Goal: Task Accomplishment & Management: Manage account settings

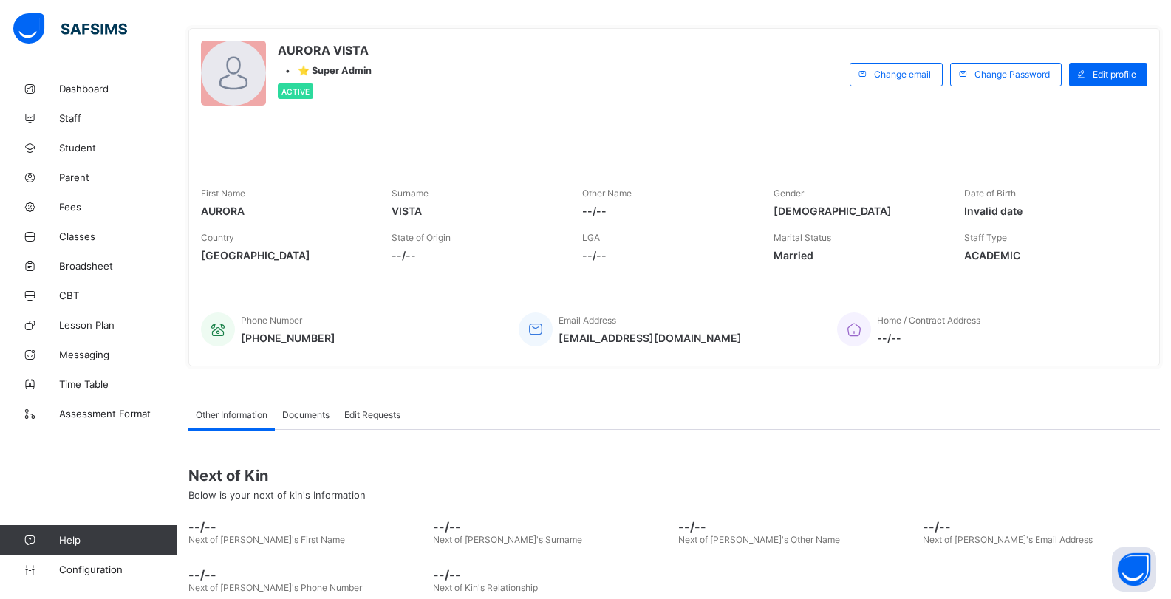
scroll to position [140, 0]
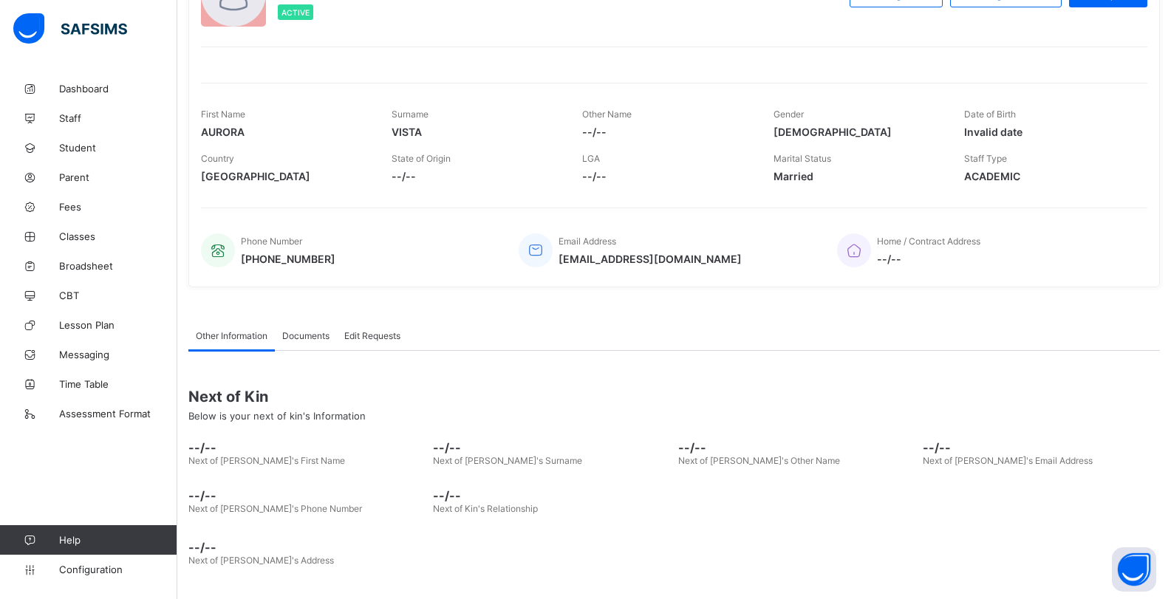
click at [298, 335] on span "Documents" at bounding box center [305, 335] width 47 height 11
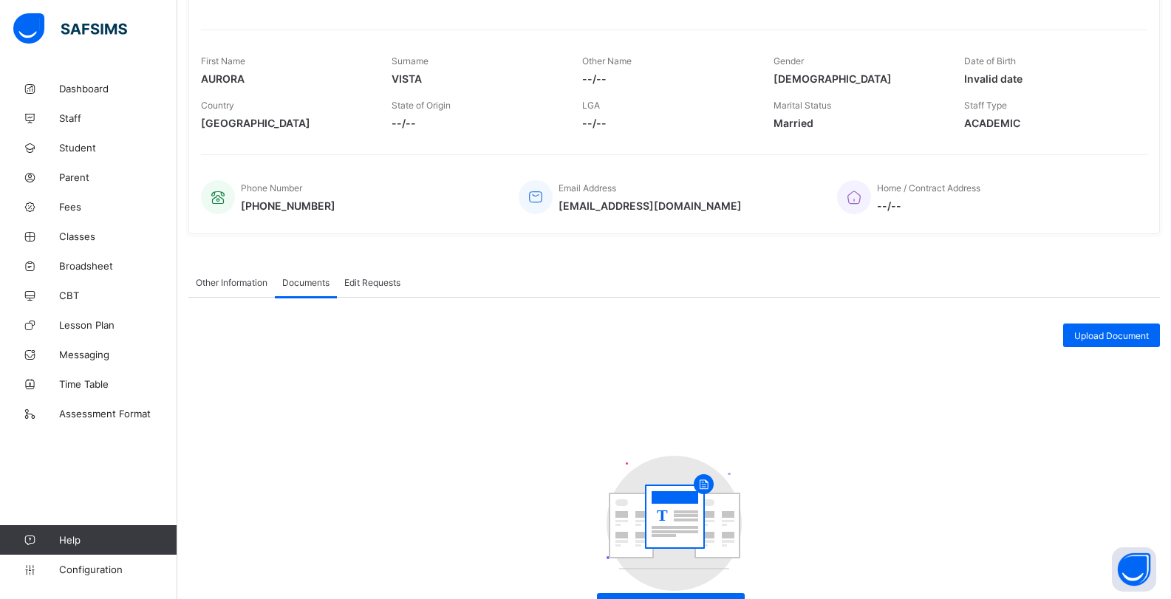
scroll to position [252, 0]
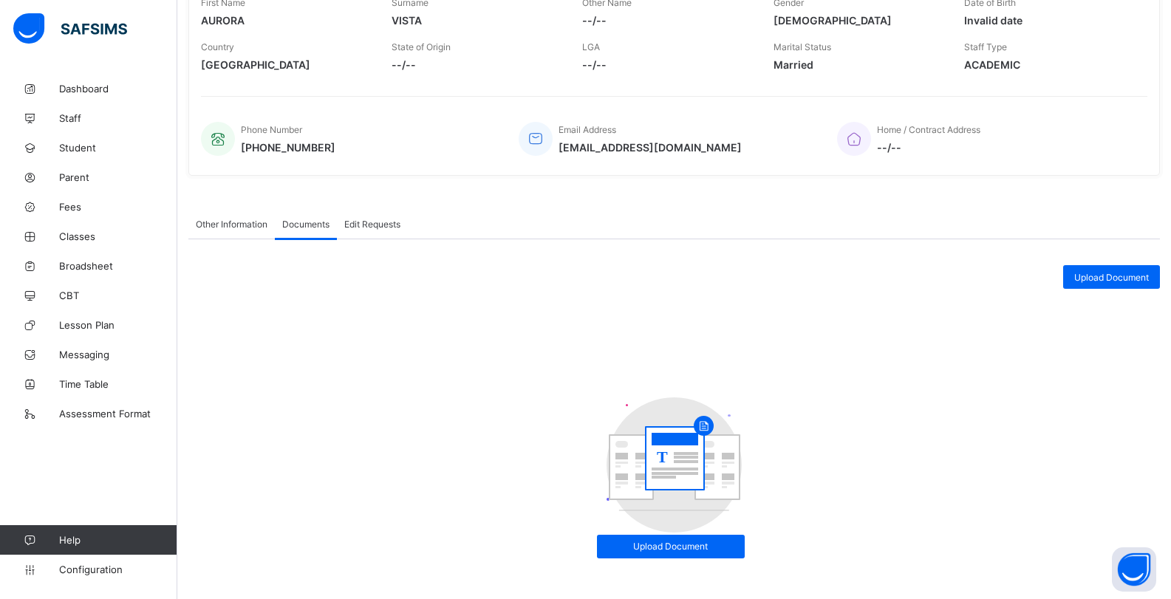
click at [377, 219] on span "Edit Requests" at bounding box center [372, 224] width 56 height 11
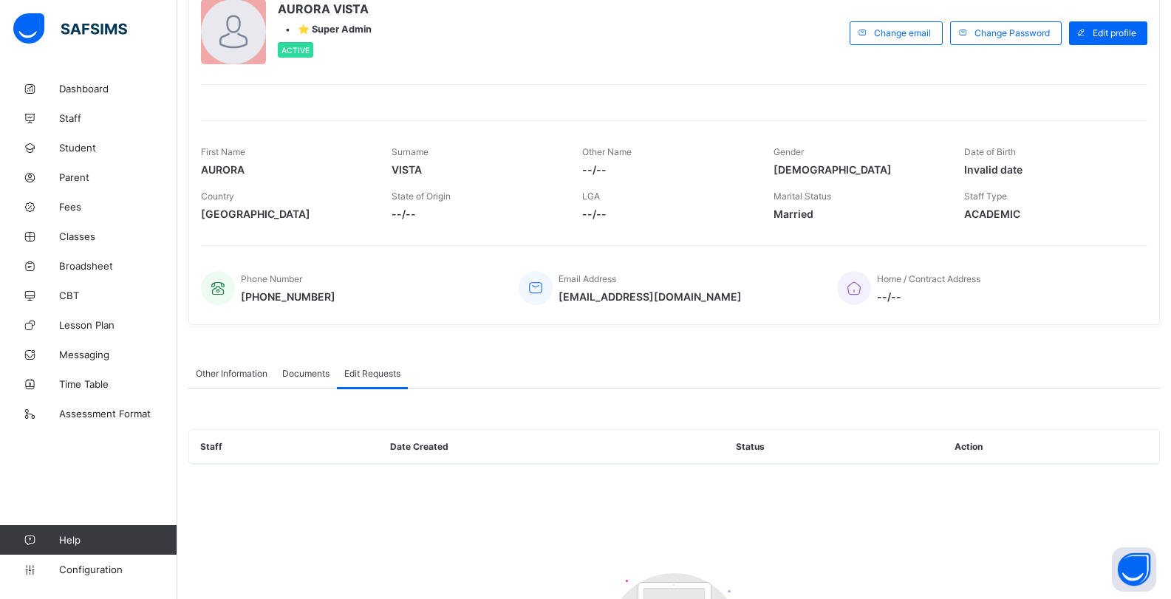
scroll to position [92, 0]
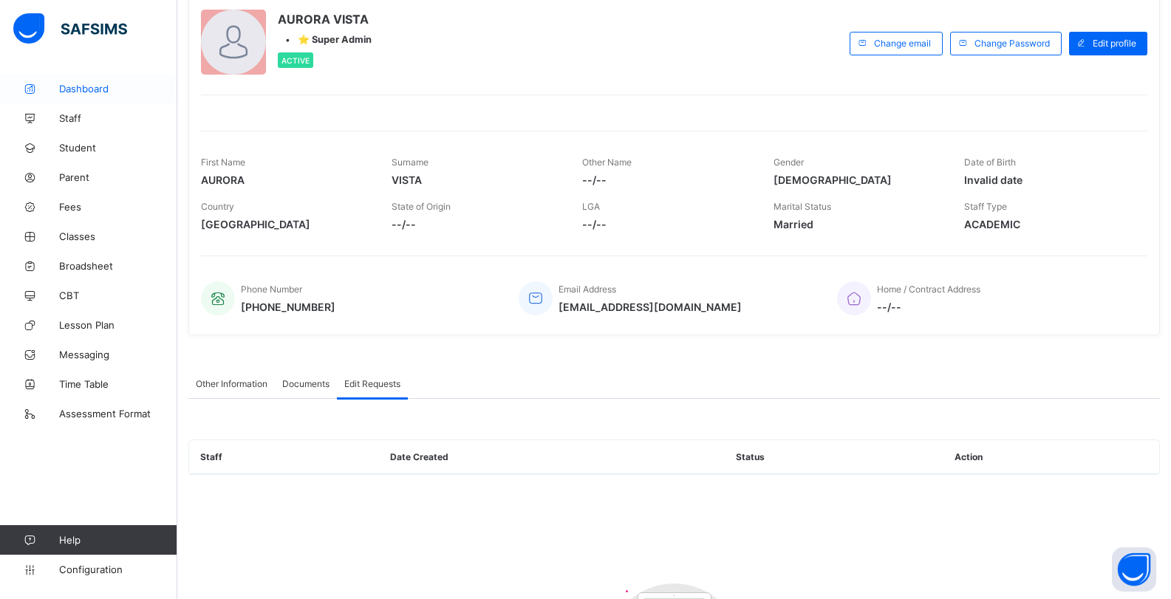
click at [86, 81] on link "Dashboard" at bounding box center [88, 89] width 177 height 30
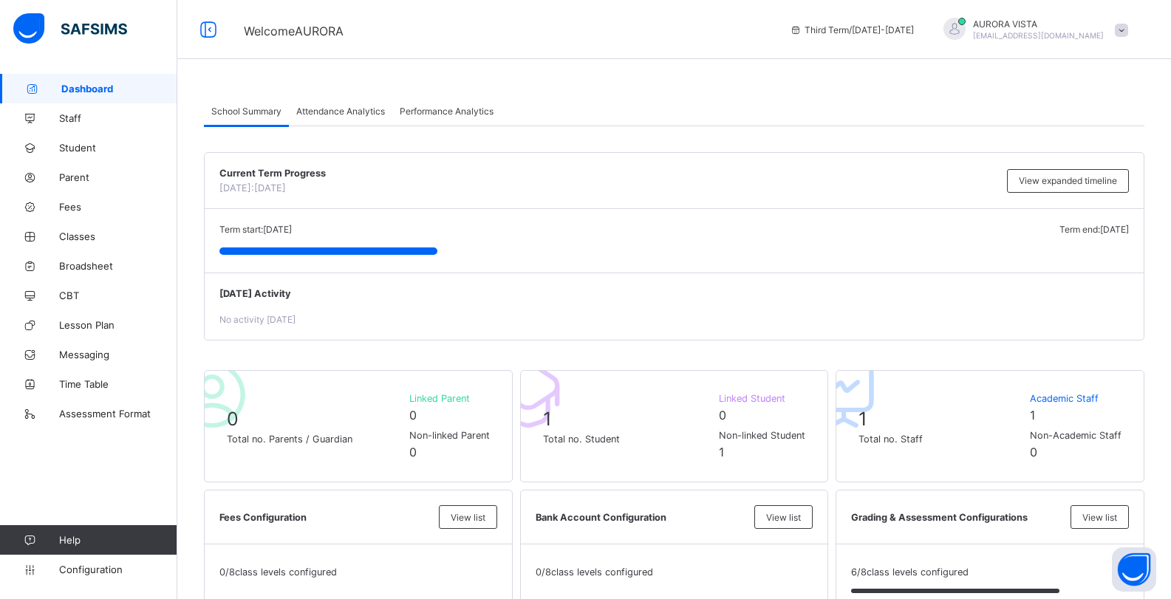
click at [1128, 28] on span at bounding box center [1121, 30] width 13 height 13
click at [372, 108] on span "Attendance Analytics" at bounding box center [340, 111] width 89 height 11
click at [320, 111] on span "Attendance Analytics" at bounding box center [340, 111] width 89 height 11
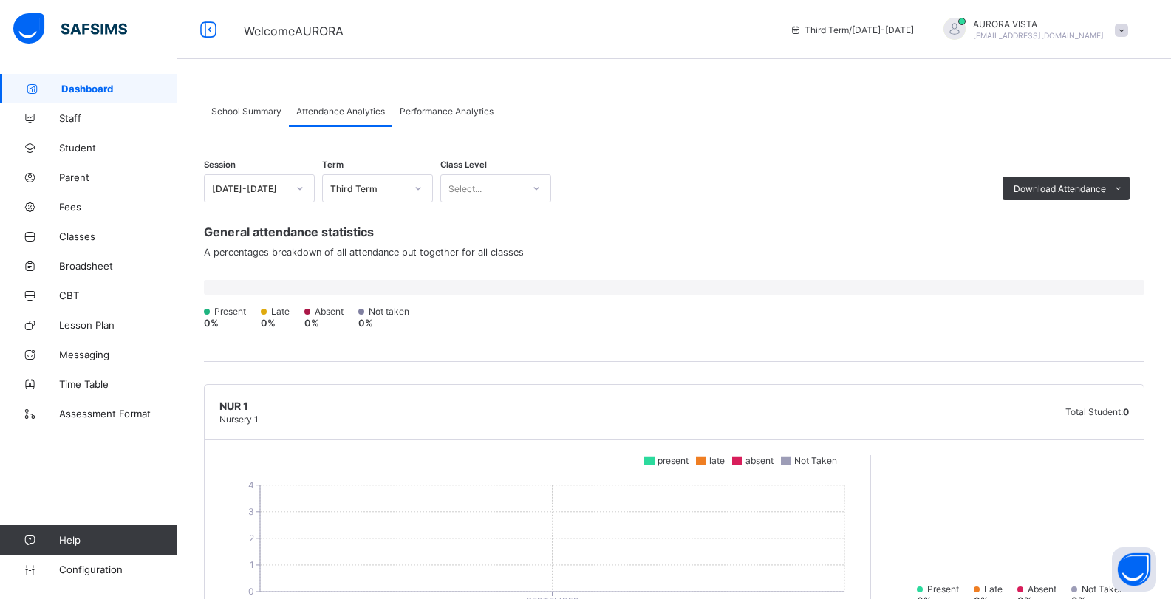
click at [421, 118] on div "Performance Analytics" at bounding box center [446, 111] width 109 height 30
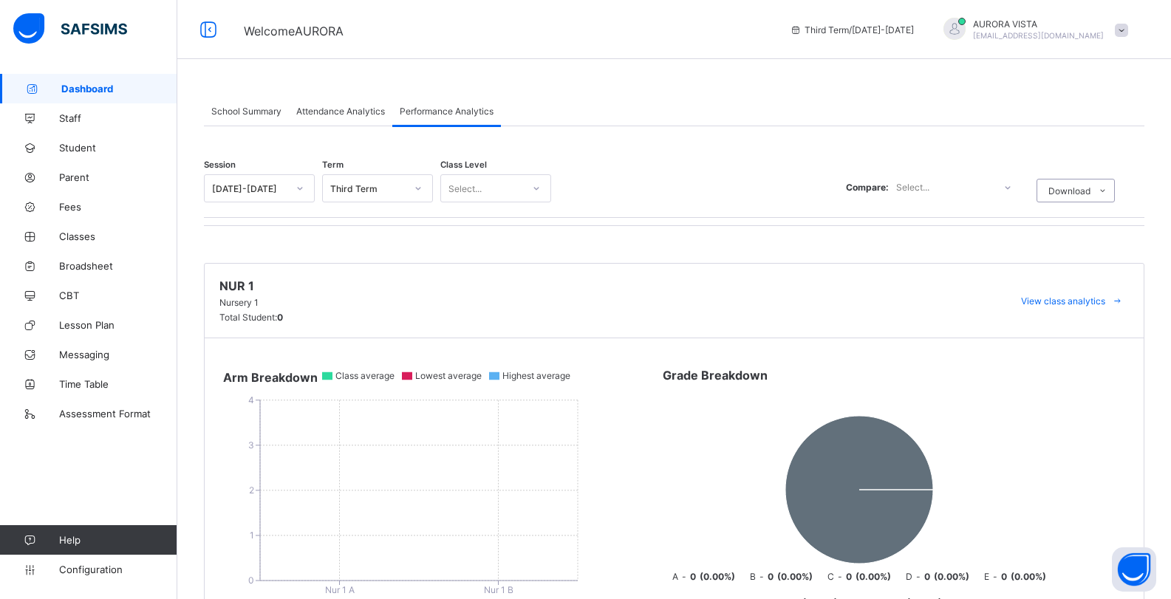
click at [416, 185] on icon at bounding box center [418, 188] width 9 height 15
click at [285, 184] on div "[DATE]-[DATE]" at bounding box center [249, 188] width 75 height 11
click at [357, 181] on div "Third Term" at bounding box center [363, 188] width 81 height 21
click at [349, 122] on div "Attendance Analytics" at bounding box center [340, 111] width 103 height 30
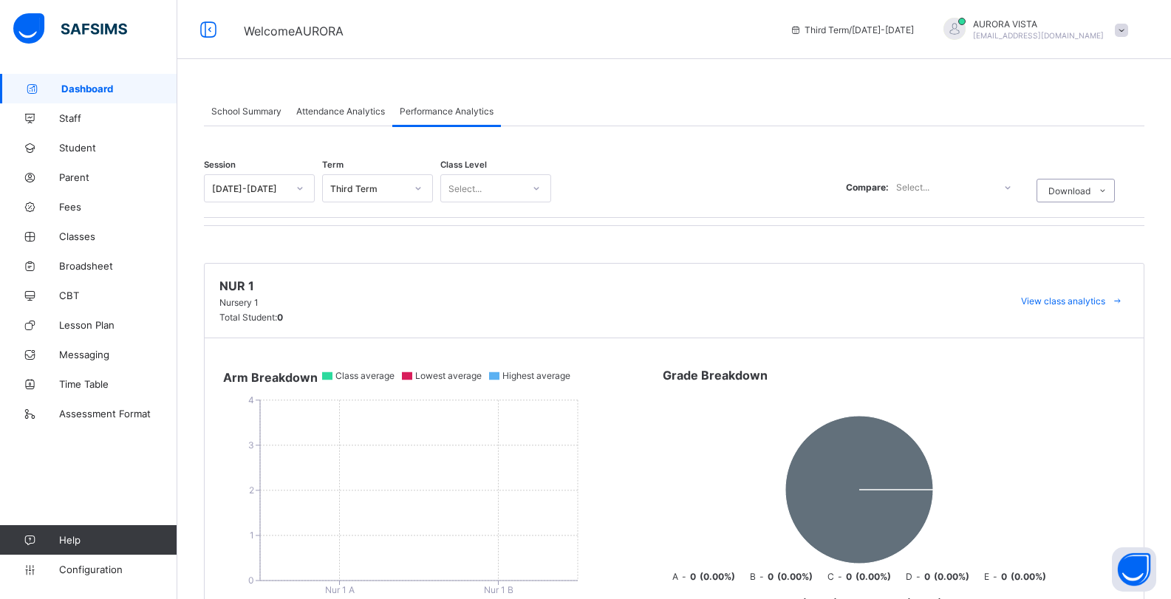
click at [307, 104] on div "Attendance Analytics" at bounding box center [340, 111] width 103 height 30
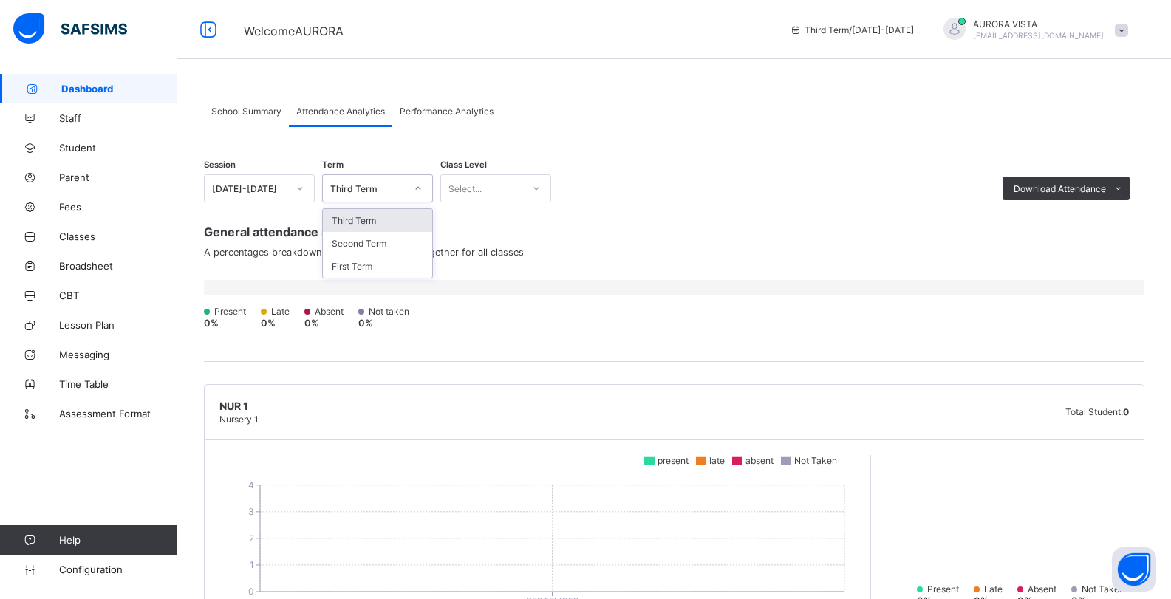
click at [380, 188] on div "Third Term" at bounding box center [367, 188] width 75 height 11
click at [256, 103] on div "School Summary" at bounding box center [246, 111] width 85 height 30
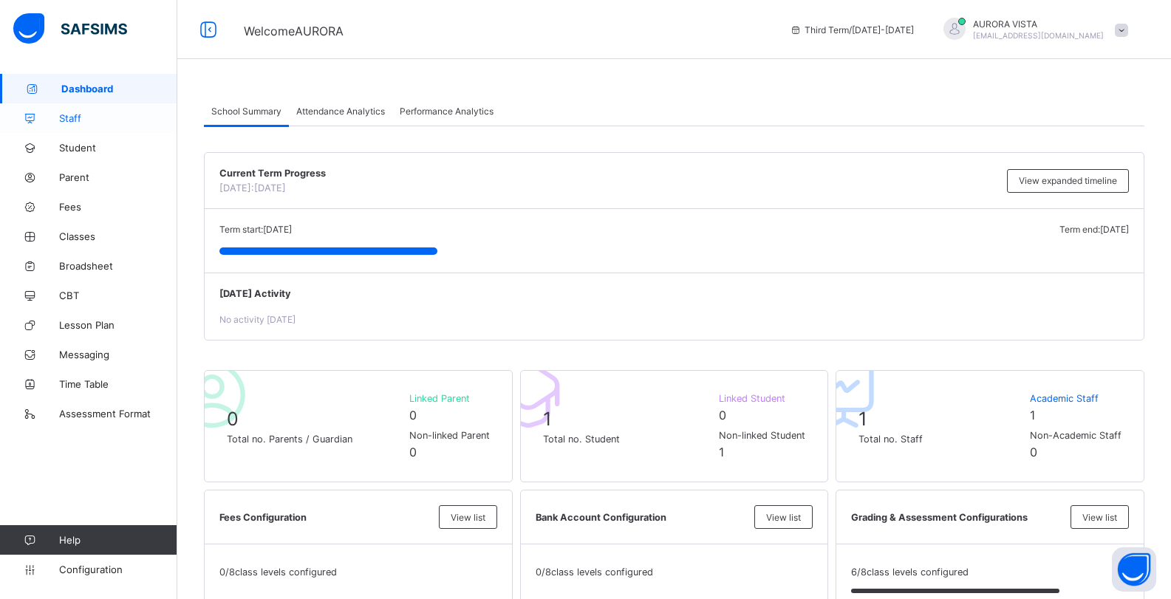
click at [70, 106] on link "Staff" at bounding box center [88, 118] width 177 height 30
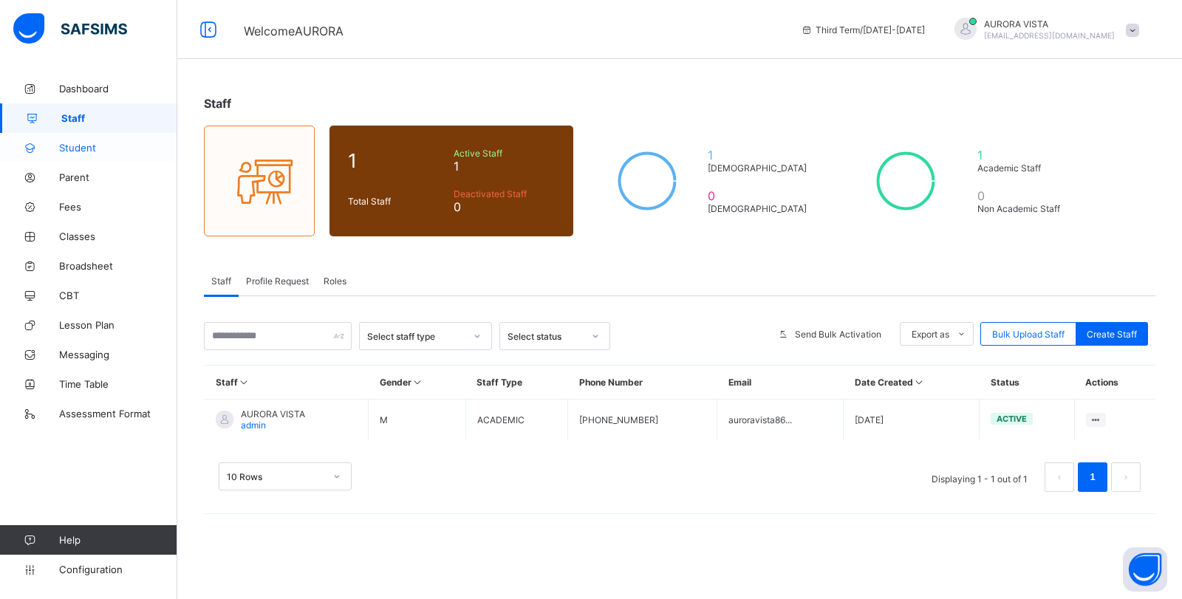
click at [82, 146] on span "Student" at bounding box center [118, 148] width 118 height 12
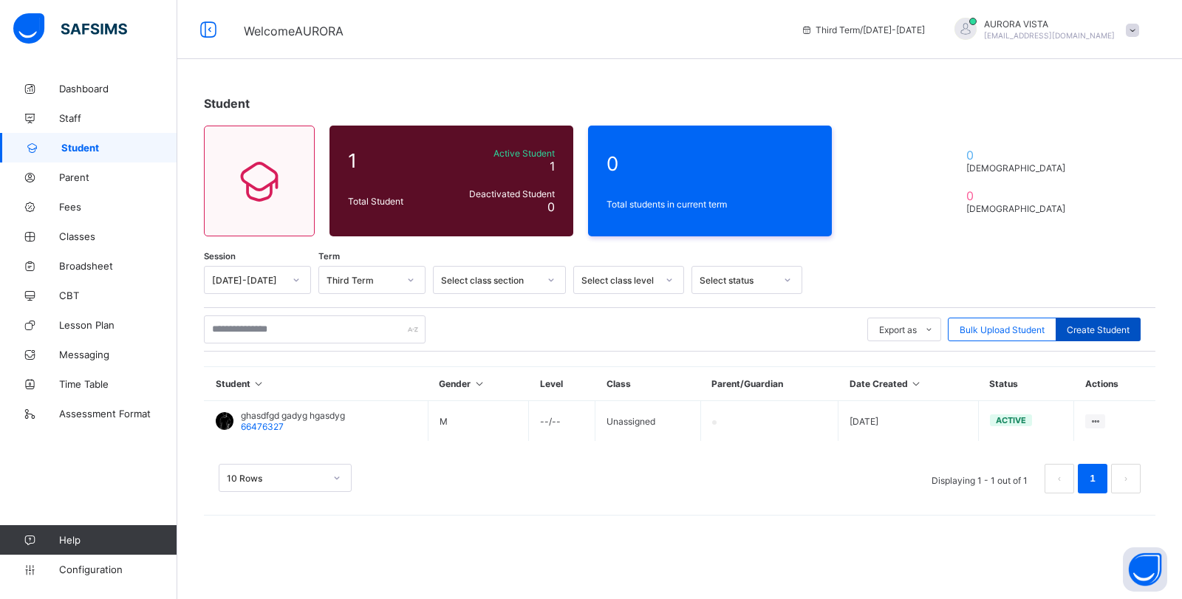
click at [1083, 331] on span "Create Student" at bounding box center [1098, 329] width 63 height 11
select select "**"
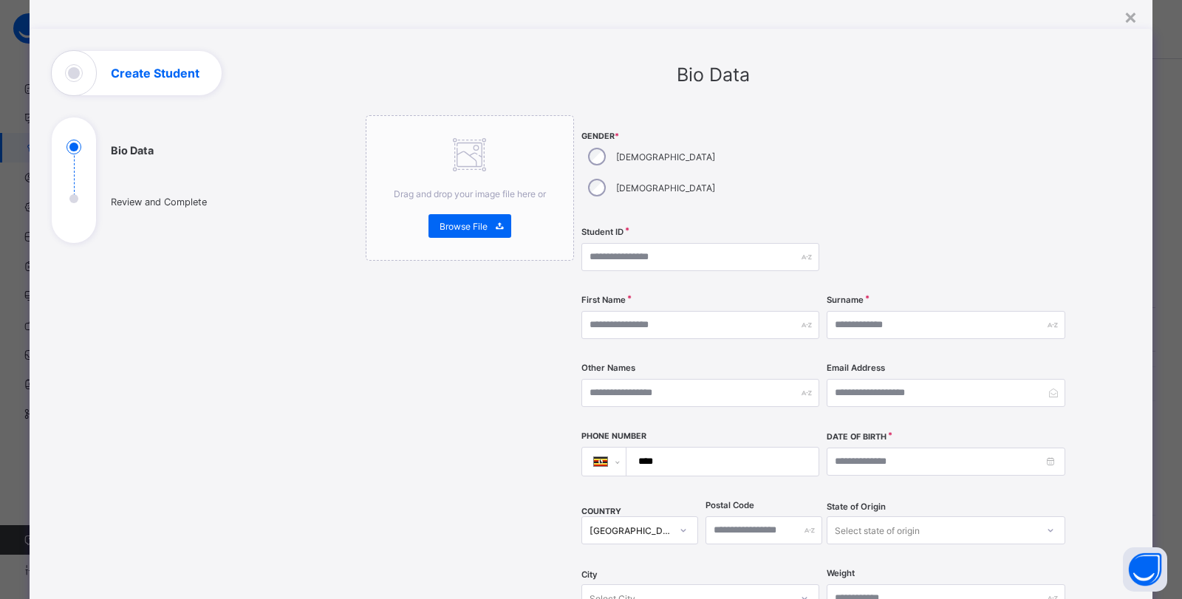
scroll to position [46, 0]
drag, startPoint x: 880, startPoint y: 344, endPoint x: 918, endPoint y: 328, distance: 41.7
click at [918, 328] on div "**********" at bounding box center [824, 407] width 486 height 581
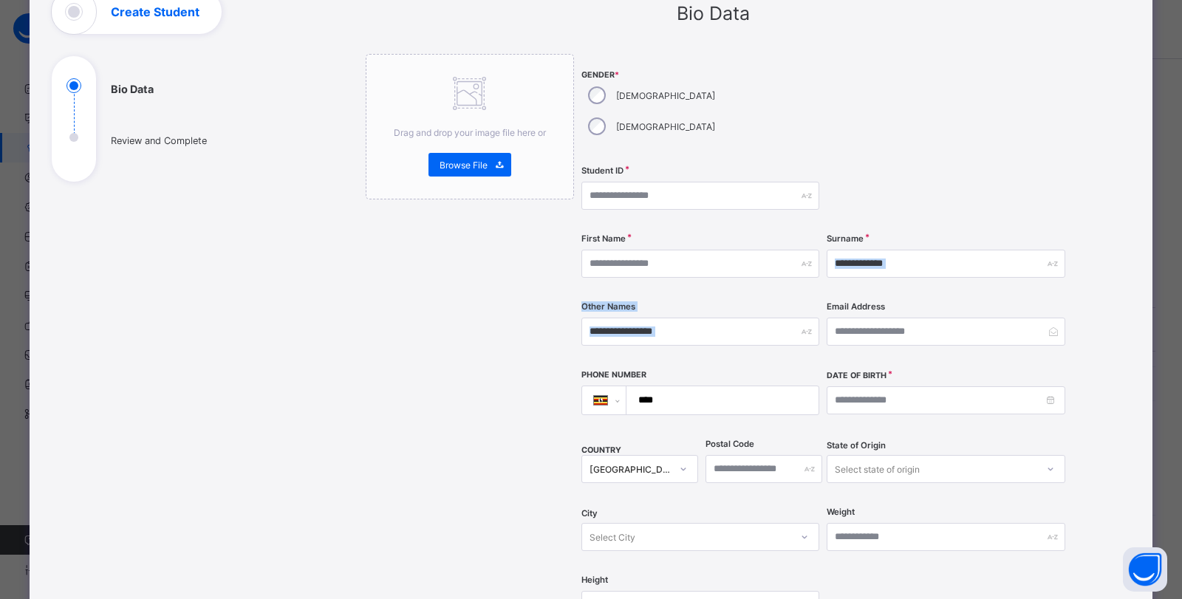
scroll to position [0, 0]
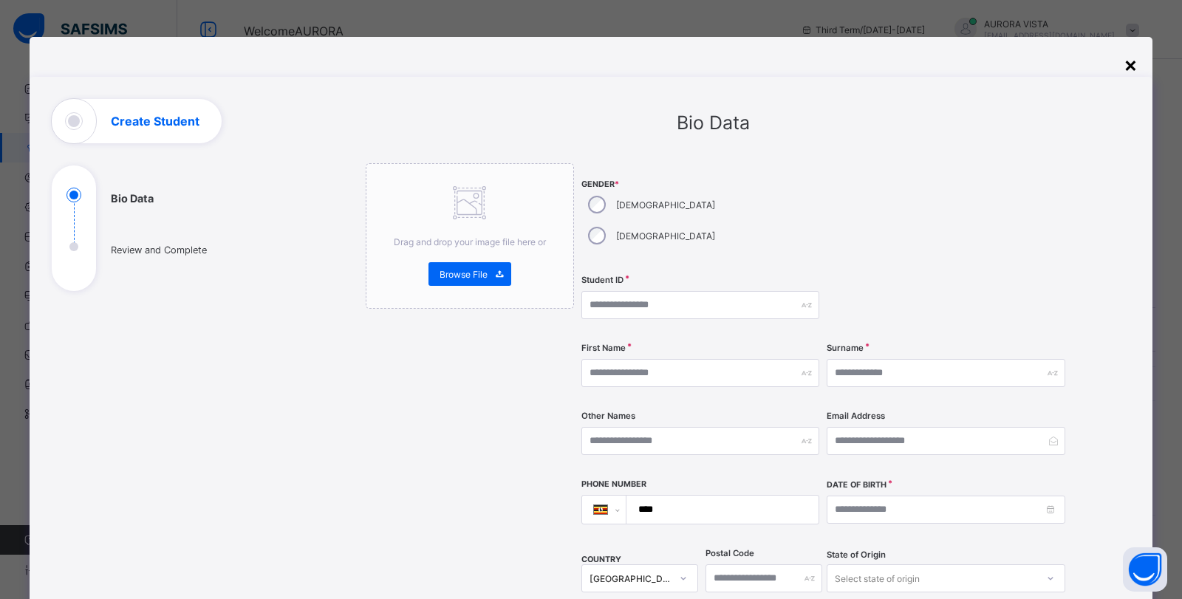
click at [1130, 58] on div "×" at bounding box center [1130, 64] width 14 height 25
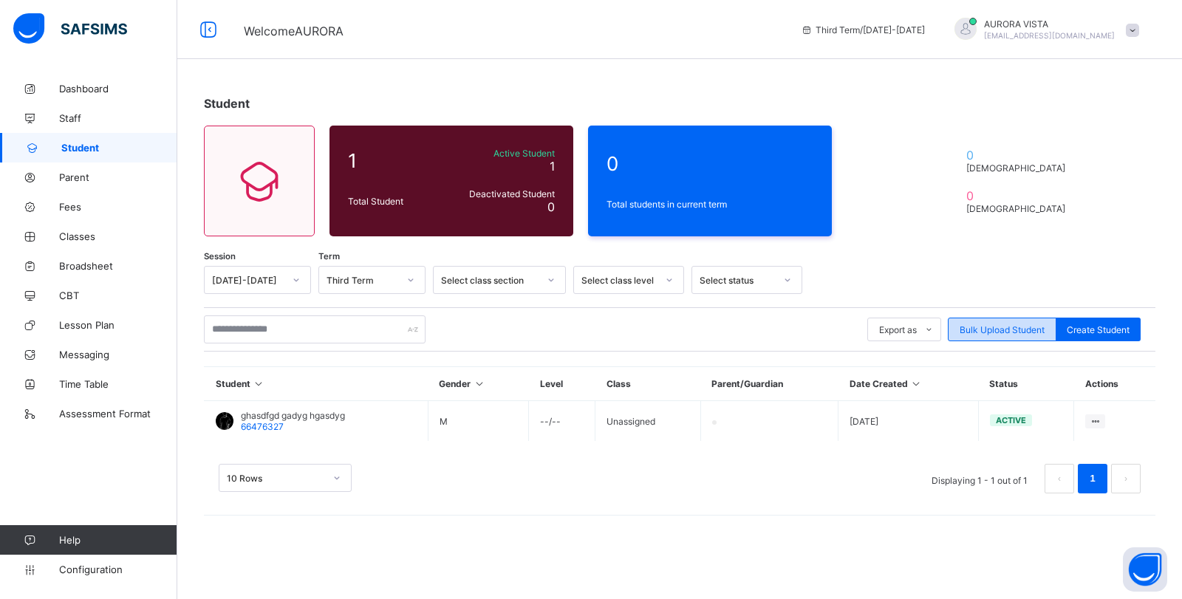
click at [980, 329] on span "Bulk Upload Student" at bounding box center [1001, 329] width 85 height 11
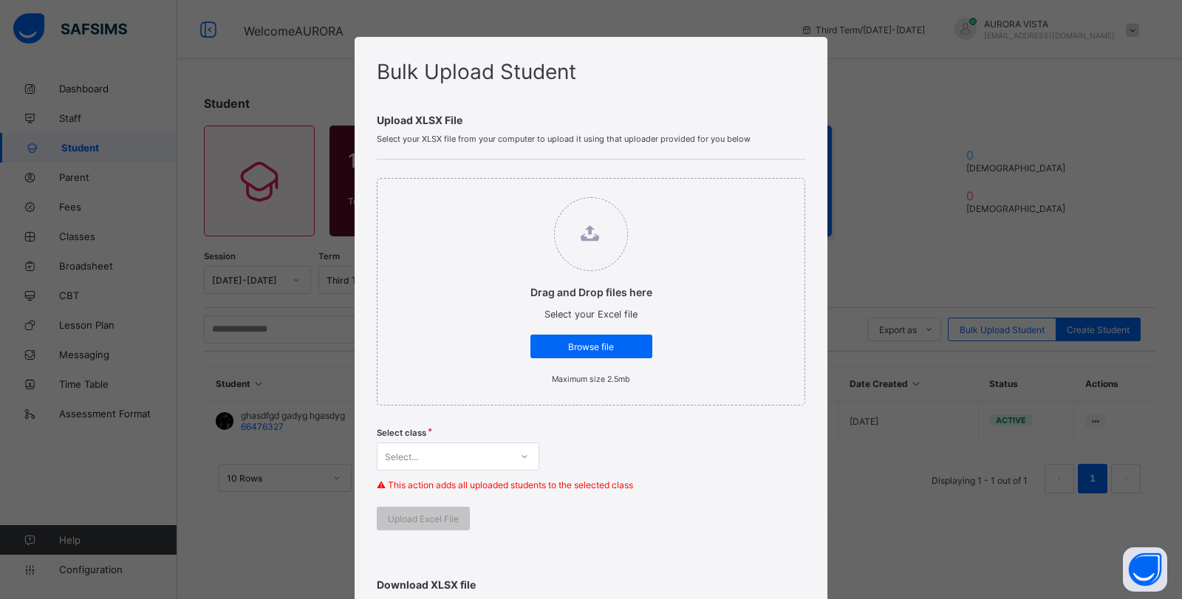
click at [933, 265] on div "Bulk Upload Student Upload XLSX File Select your XLSX file from your computer t…" at bounding box center [591, 299] width 1182 height 599
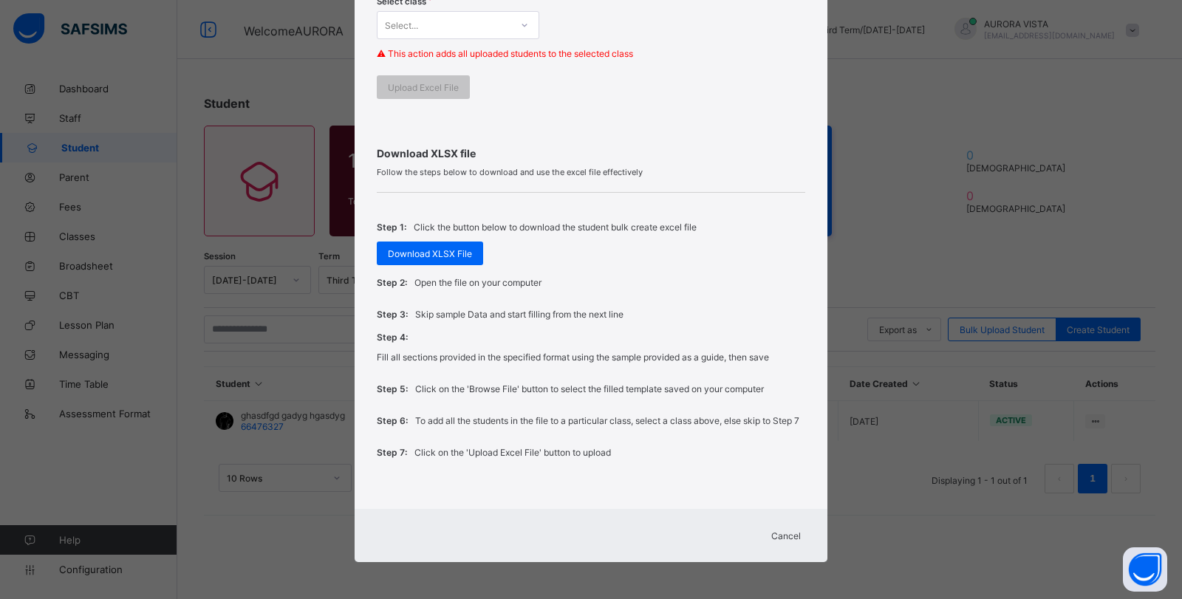
scroll to position [442, 0]
click at [778, 535] on span "Cancel" at bounding box center [786, 535] width 30 height 11
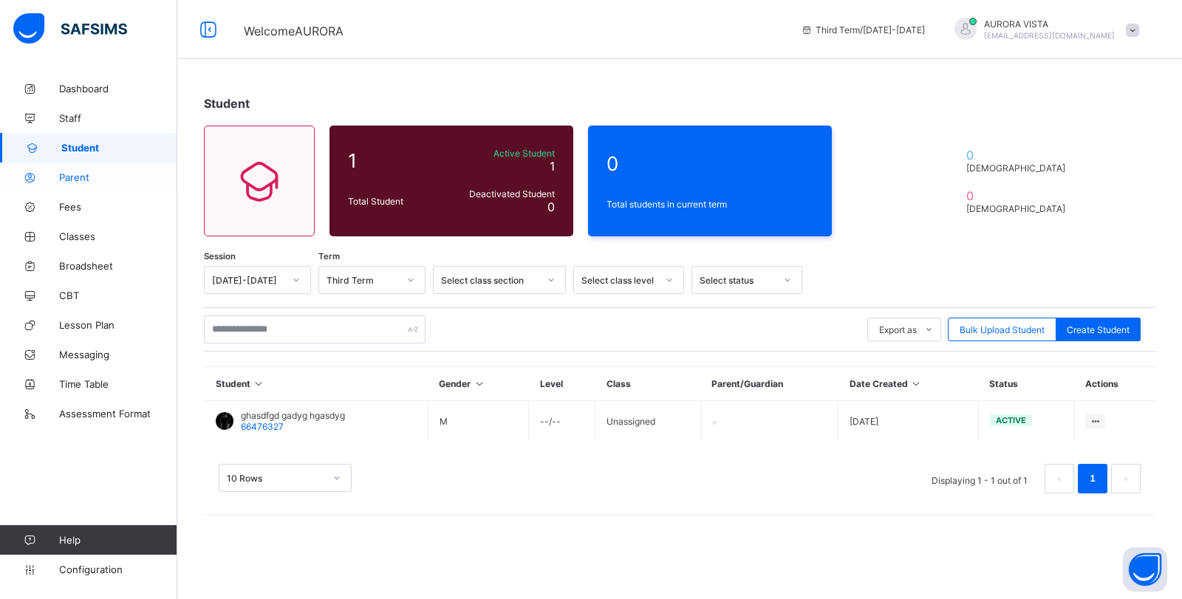
click at [79, 175] on span "Parent" at bounding box center [118, 177] width 118 height 12
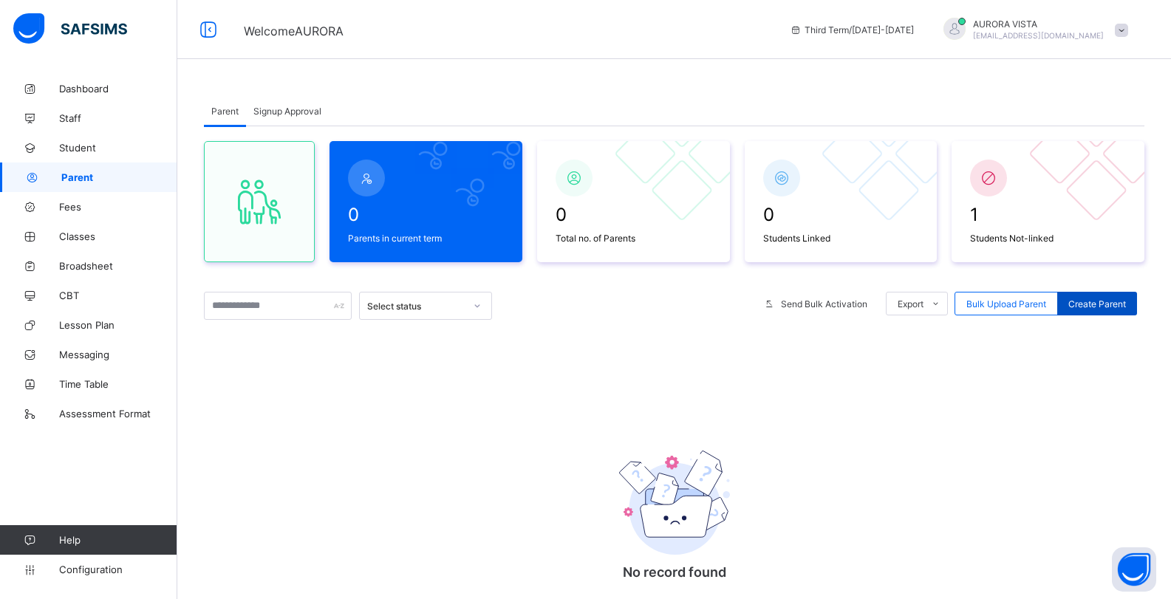
click at [1098, 306] on span "Create Parent" at bounding box center [1097, 303] width 58 height 11
select select "**"
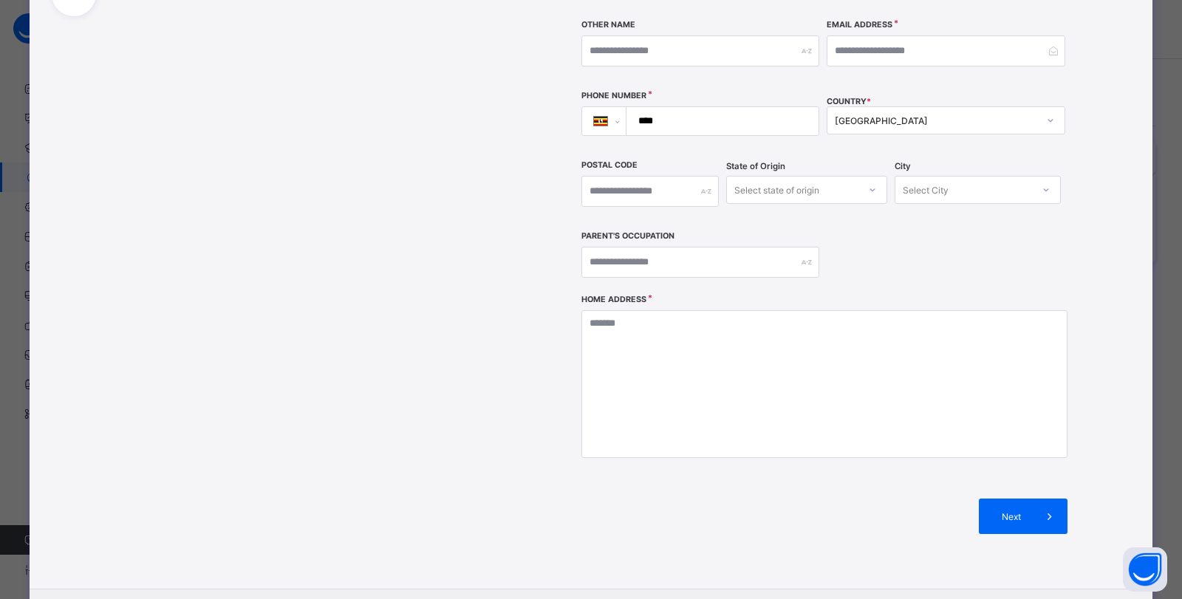
scroll to position [340, 0]
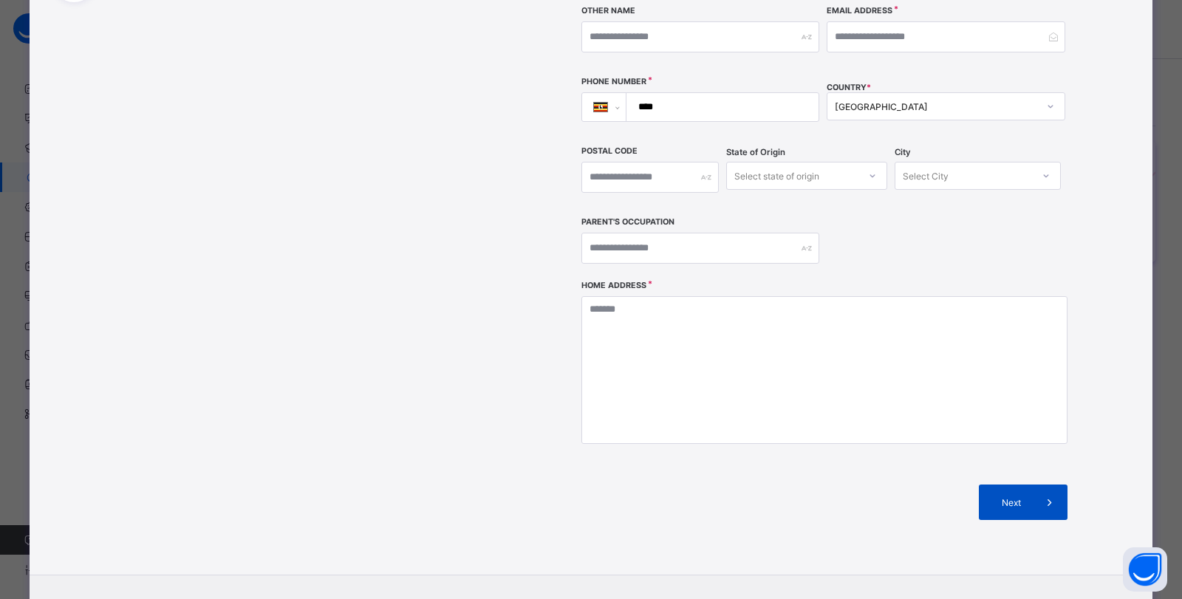
click at [1026, 485] on div "Next" at bounding box center [1023, 502] width 89 height 35
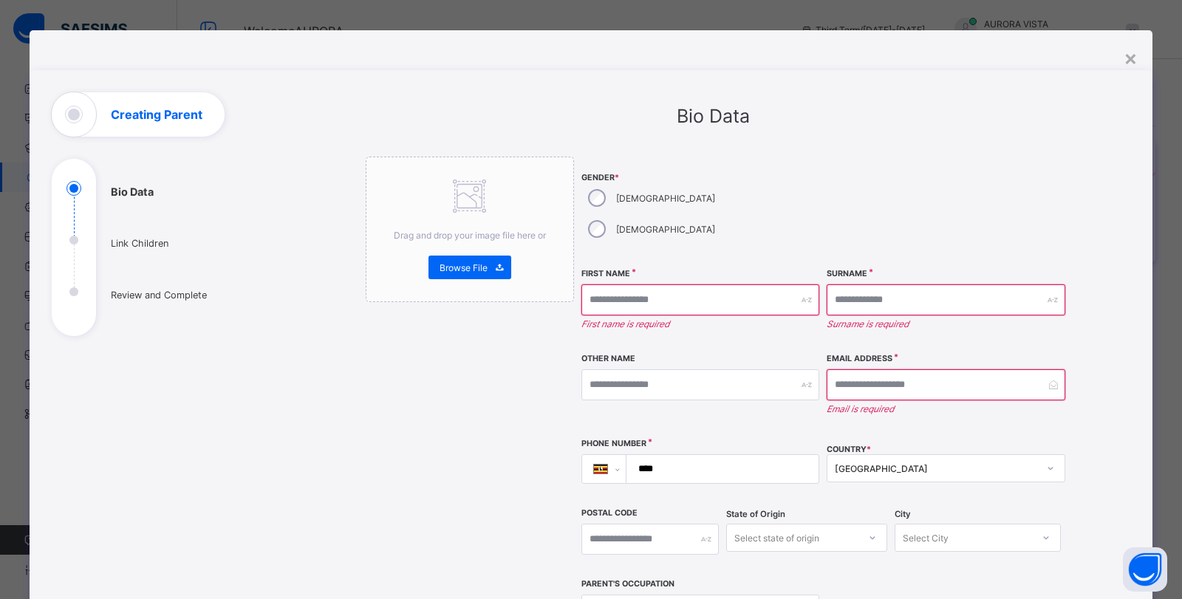
scroll to position [0, 0]
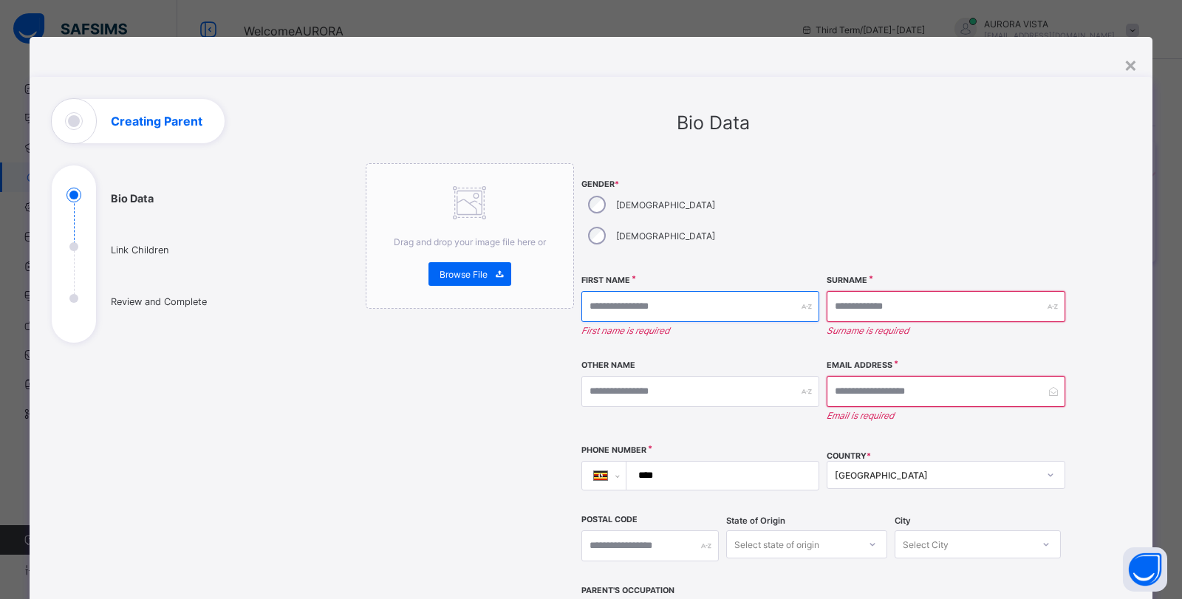
click at [686, 291] on input "text" at bounding box center [700, 306] width 238 height 31
type input "*****"
click at [855, 291] on input "text" at bounding box center [945, 306] width 238 height 31
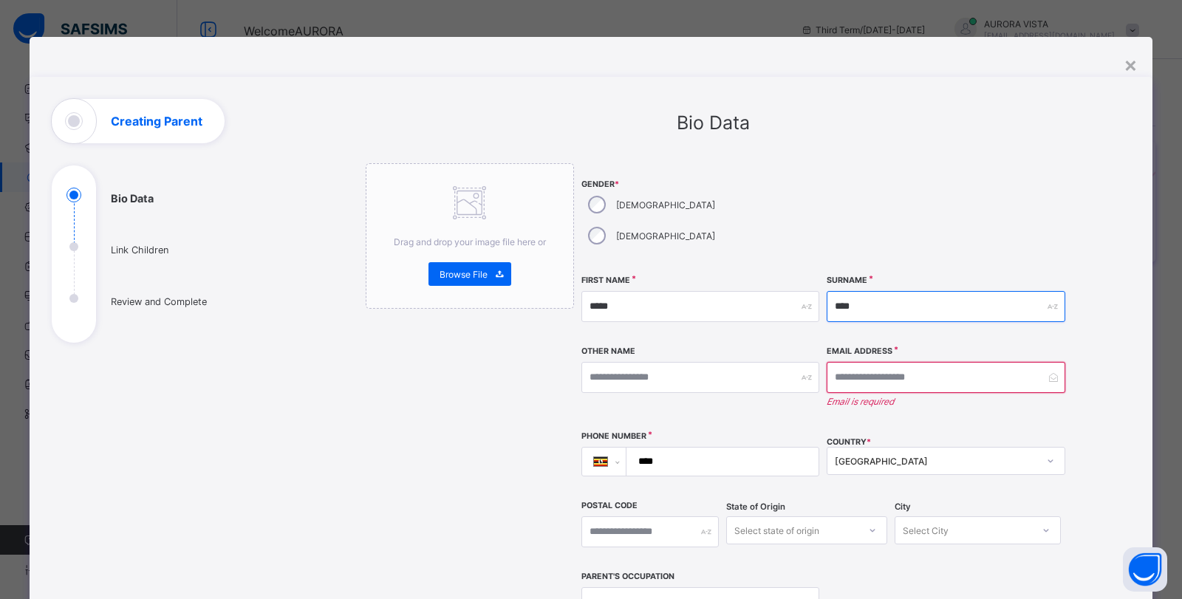
type input "****"
click at [881, 362] on input "email" at bounding box center [945, 377] width 238 height 31
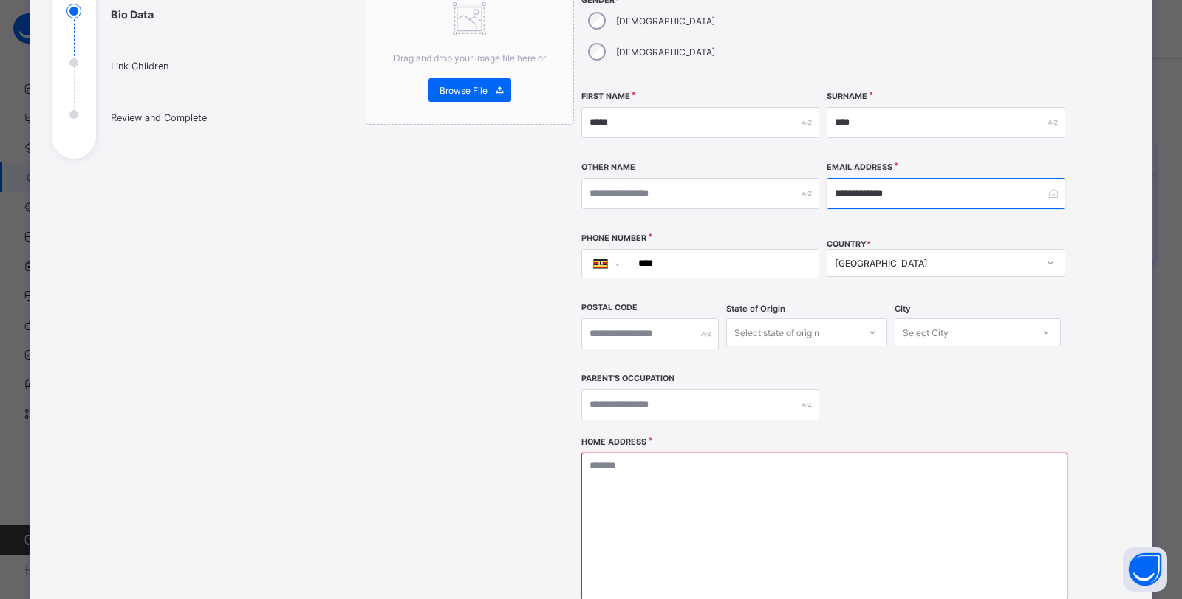
scroll to position [240, 0]
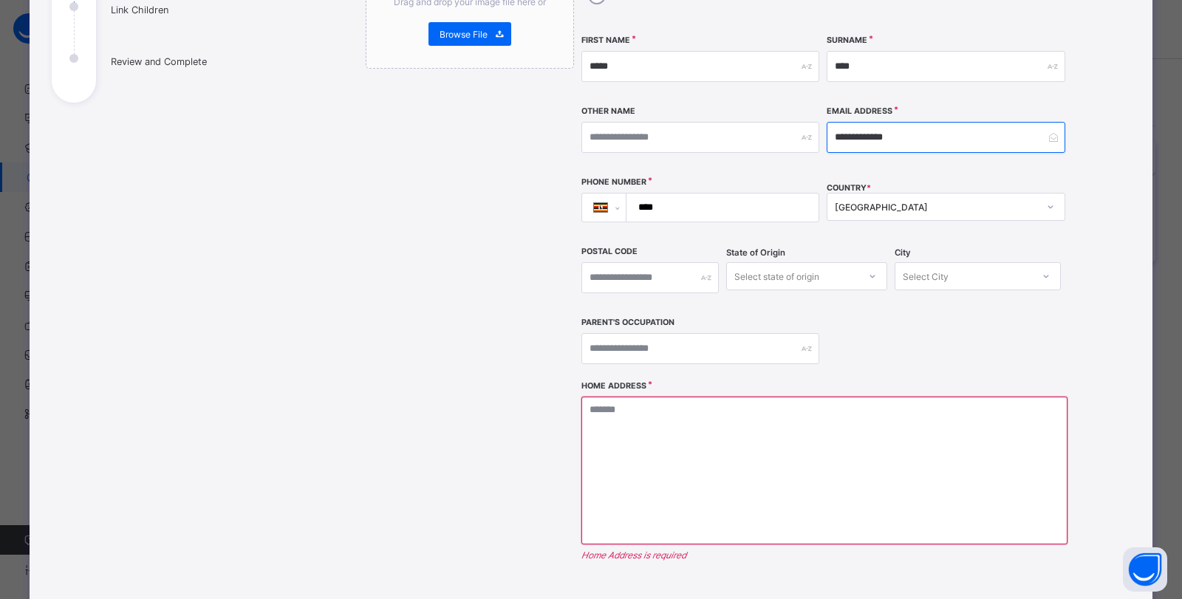
type input "**********"
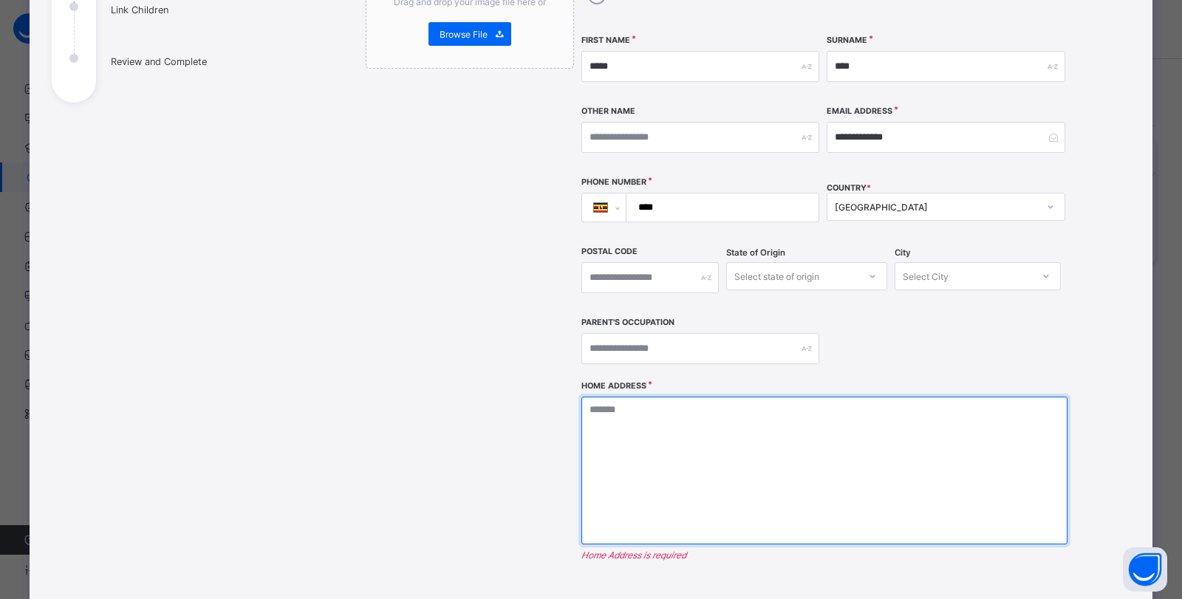
click at [676, 473] on textarea at bounding box center [824, 471] width 486 height 148
type textarea "****"
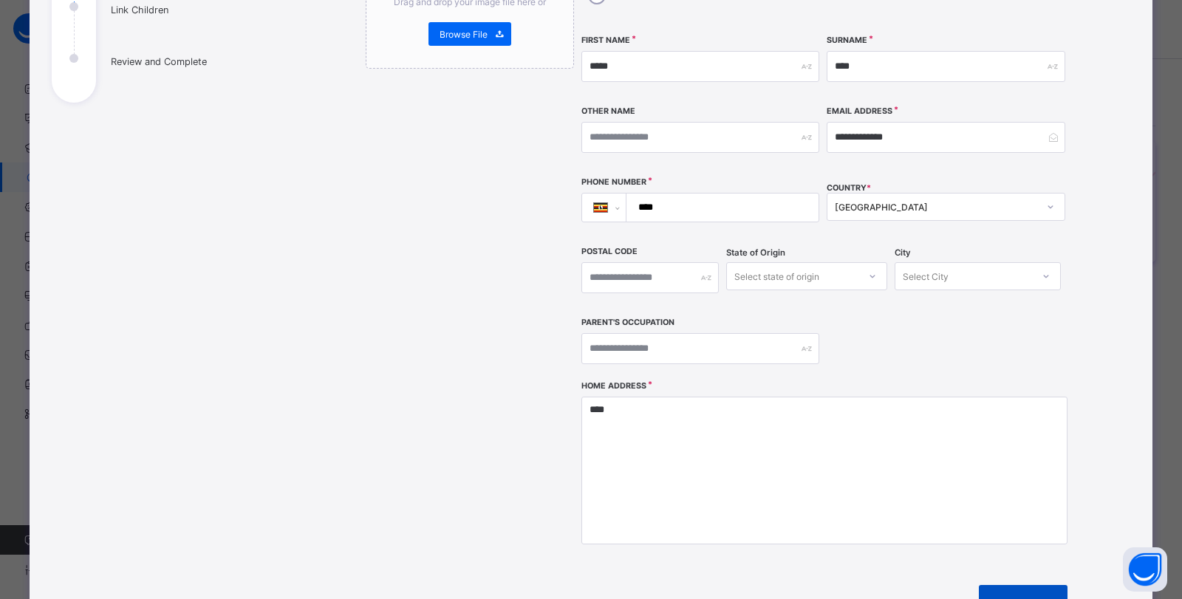
click at [1024, 585] on div "Next" at bounding box center [1023, 602] width 89 height 35
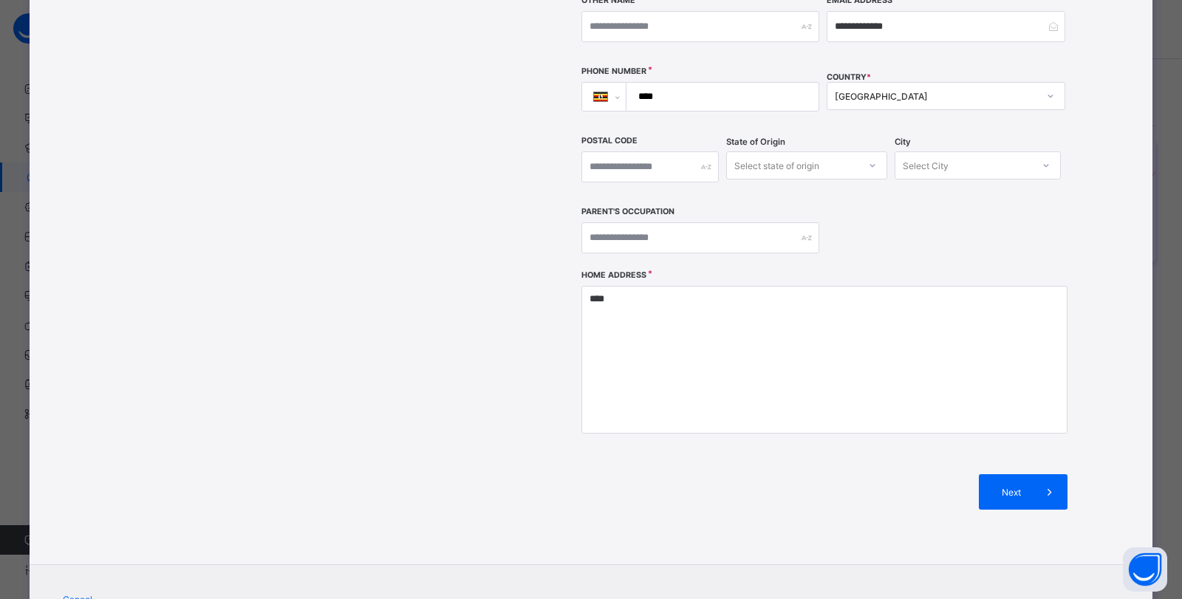
scroll to position [391, 0]
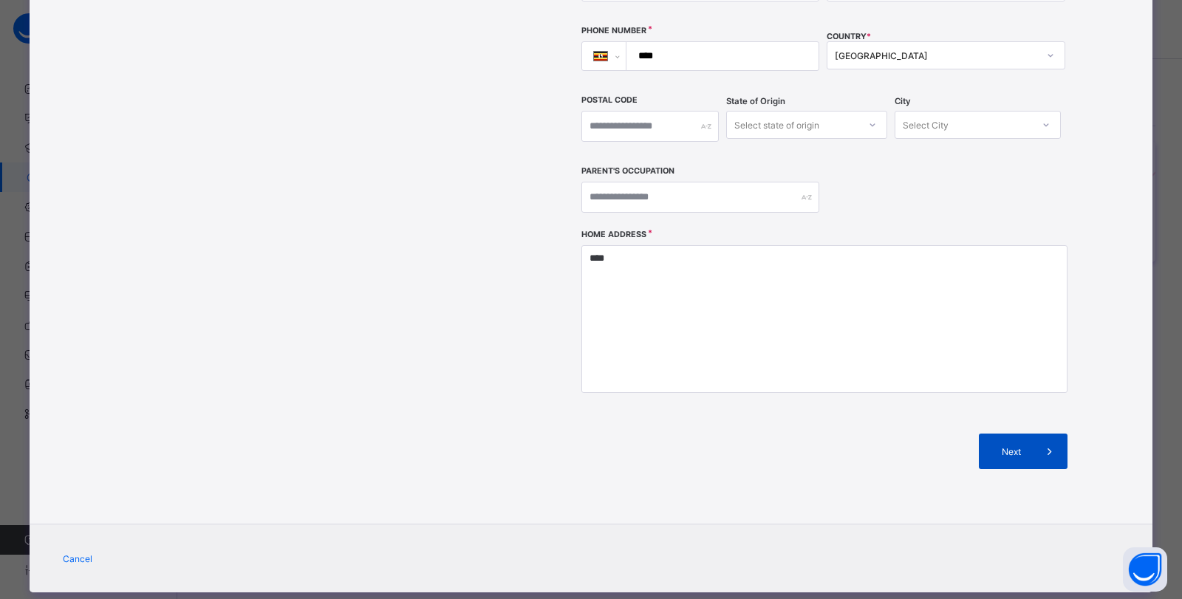
click at [1007, 446] on span "Next" at bounding box center [1011, 451] width 42 height 11
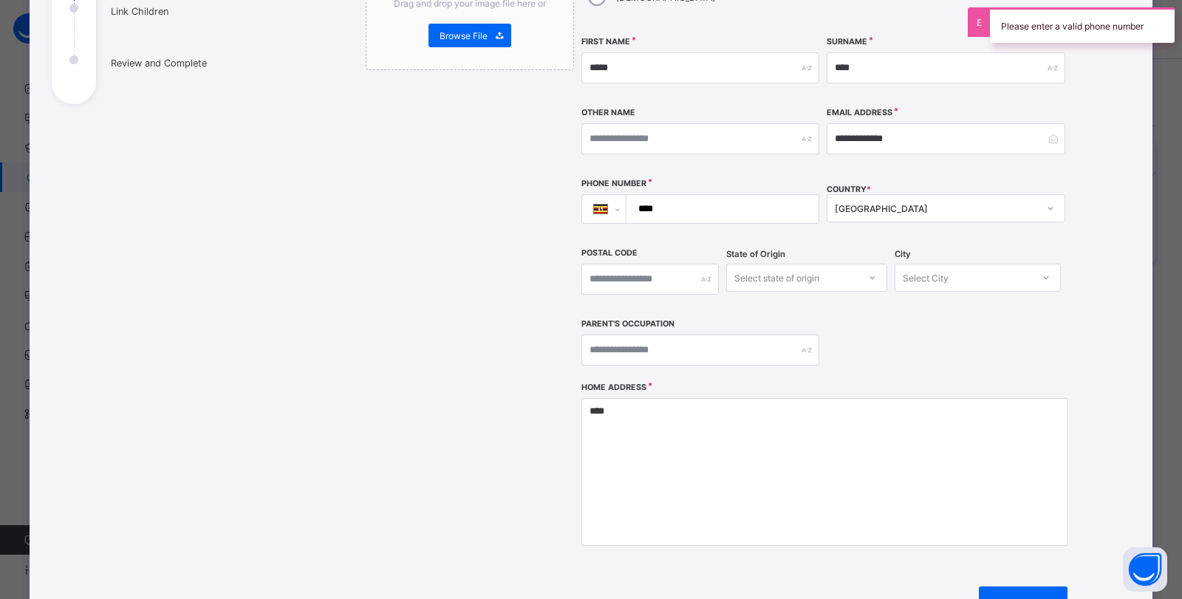
scroll to position [0, 0]
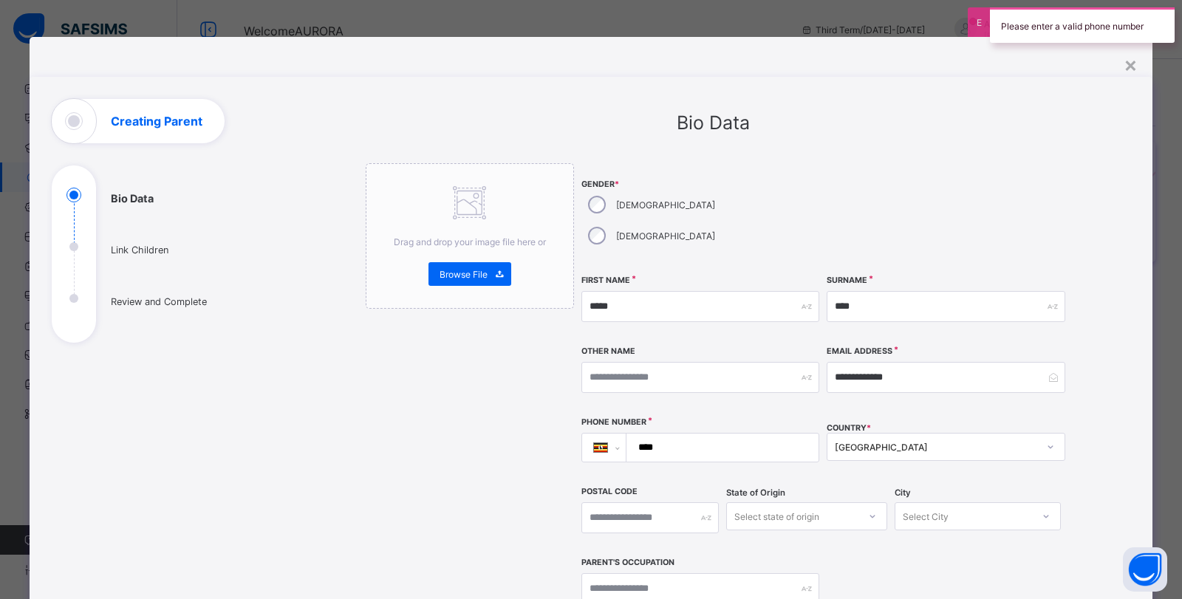
click at [696, 434] on input "****" at bounding box center [719, 448] width 181 height 28
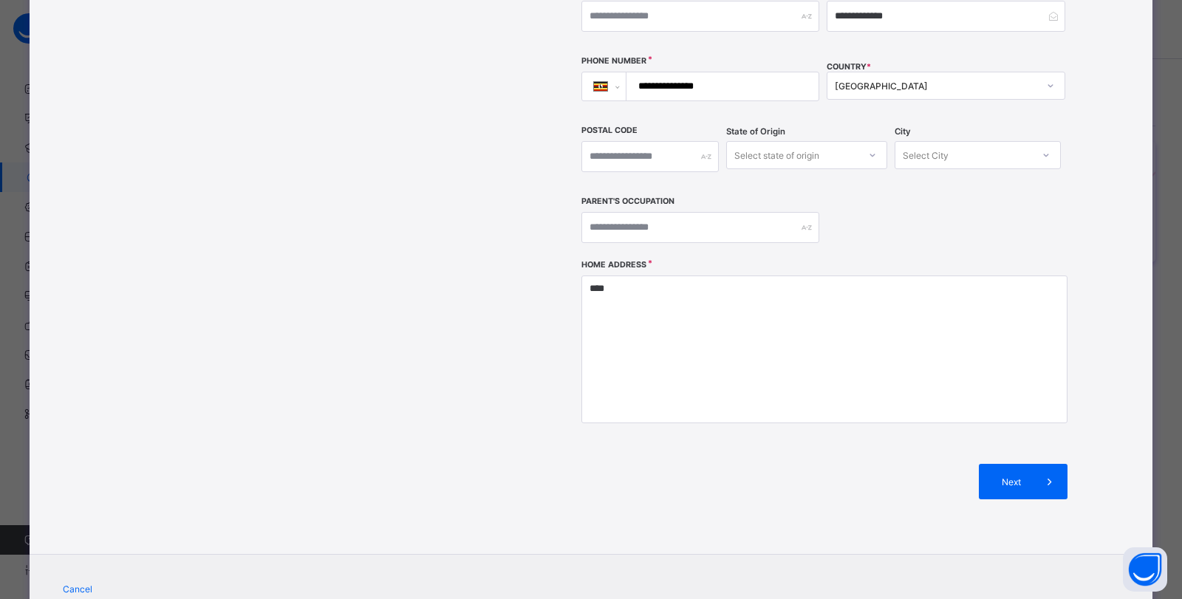
scroll to position [391, 0]
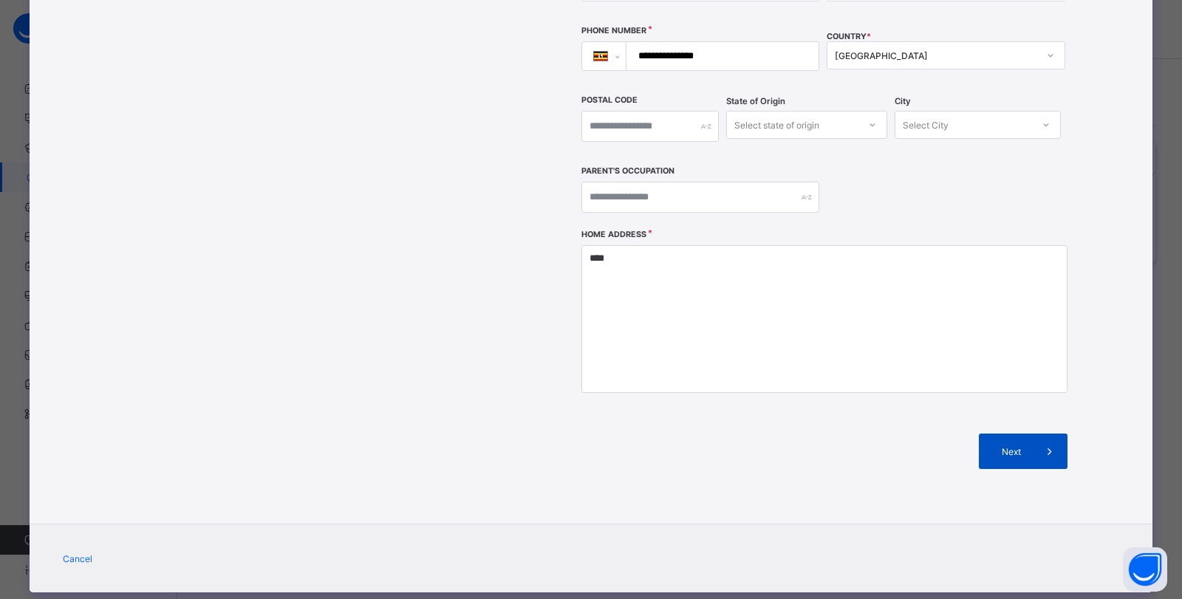
type input "**********"
click at [1034, 434] on span at bounding box center [1049, 451] width 35 height 35
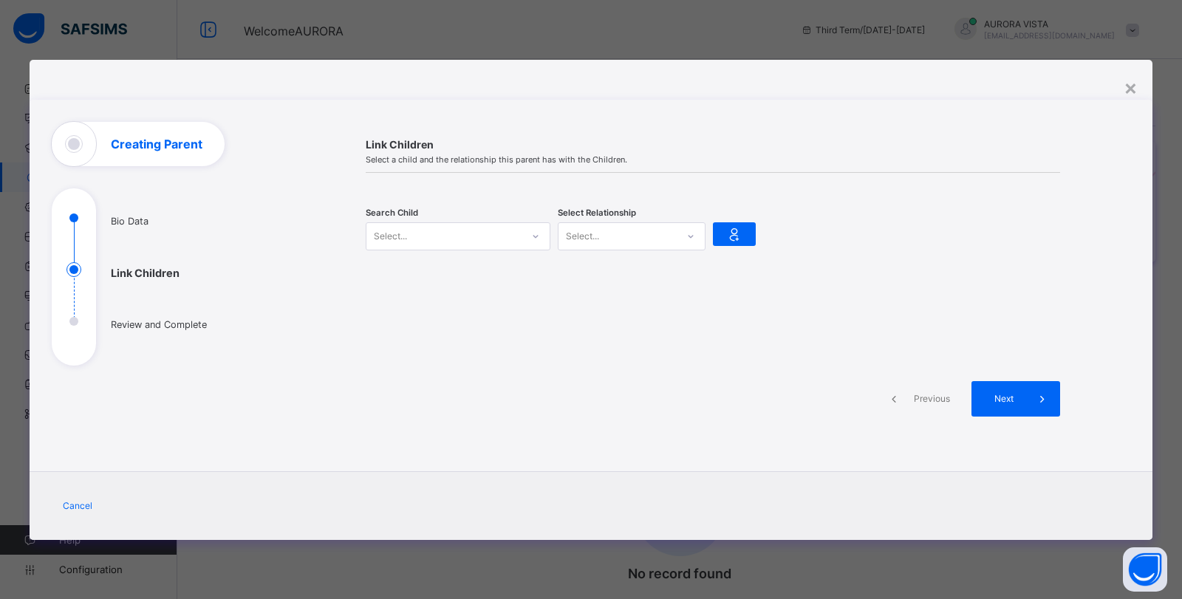
scroll to position [0, 0]
click at [466, 240] on div "Select..." at bounding box center [443, 236] width 155 height 21
click at [460, 265] on div "ghasdfgd gadyg hgasdyg" at bounding box center [457, 270] width 165 height 15
click at [644, 229] on div "Select..." at bounding box center [617, 236] width 118 height 21
click at [598, 272] on div "Father" at bounding box center [631, 268] width 146 height 23
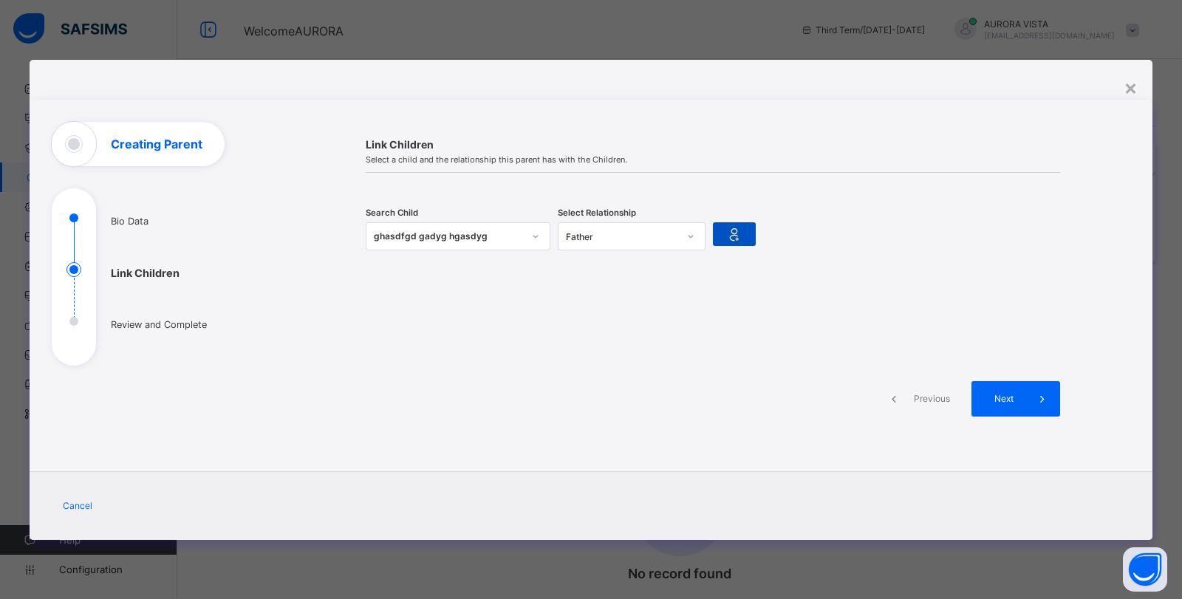
click at [734, 229] on icon at bounding box center [734, 234] width 21 height 18
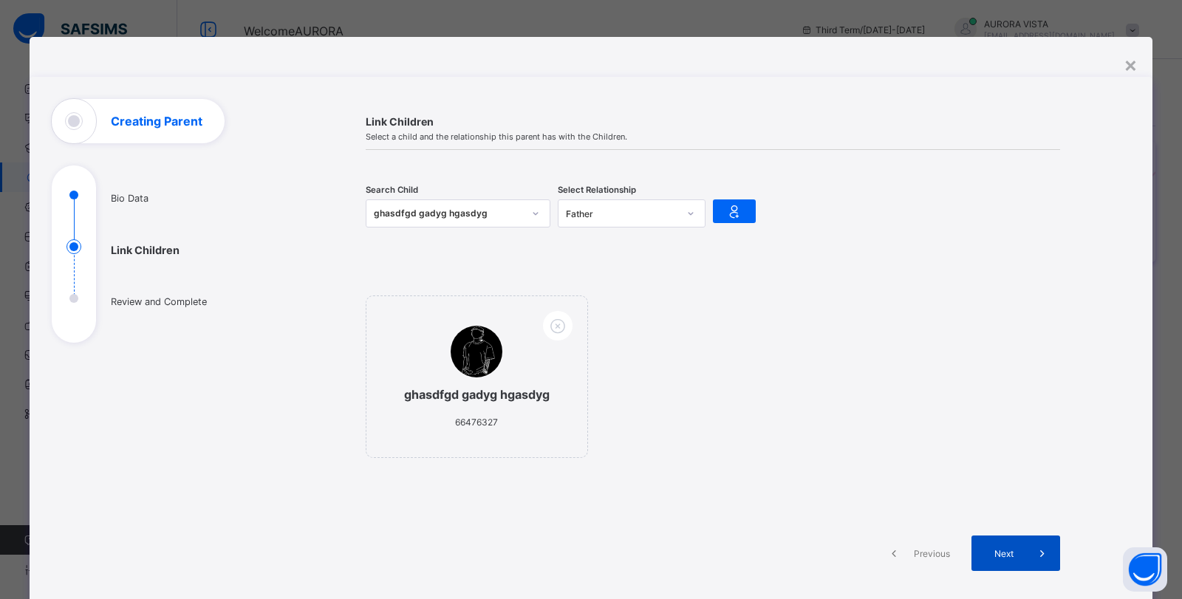
click at [1007, 547] on div "Next" at bounding box center [1015, 552] width 89 height 35
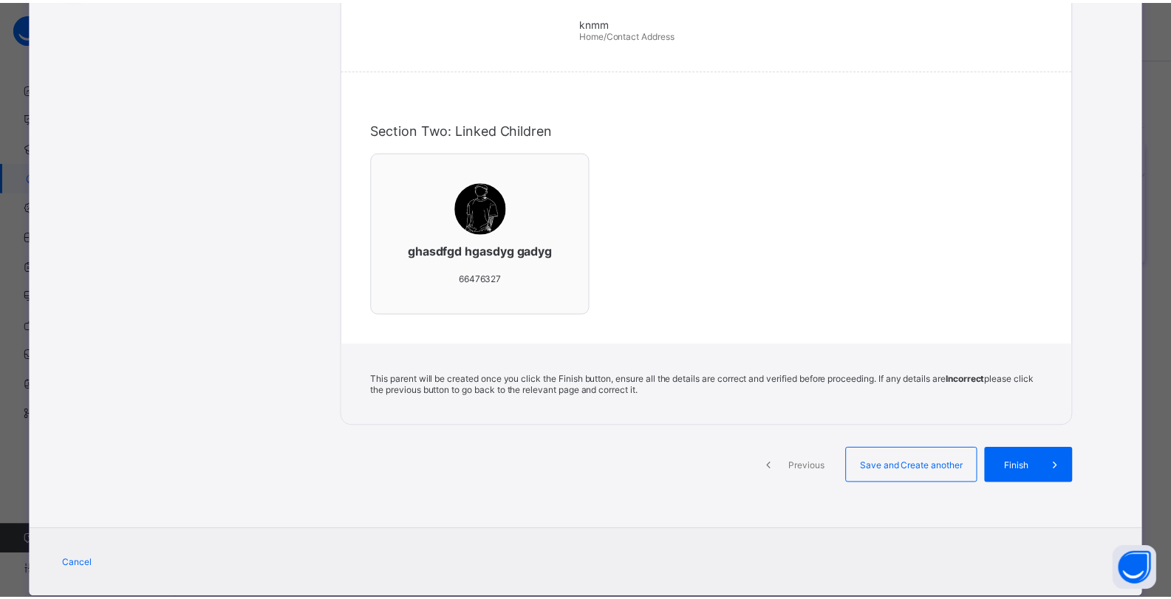
scroll to position [361, 0]
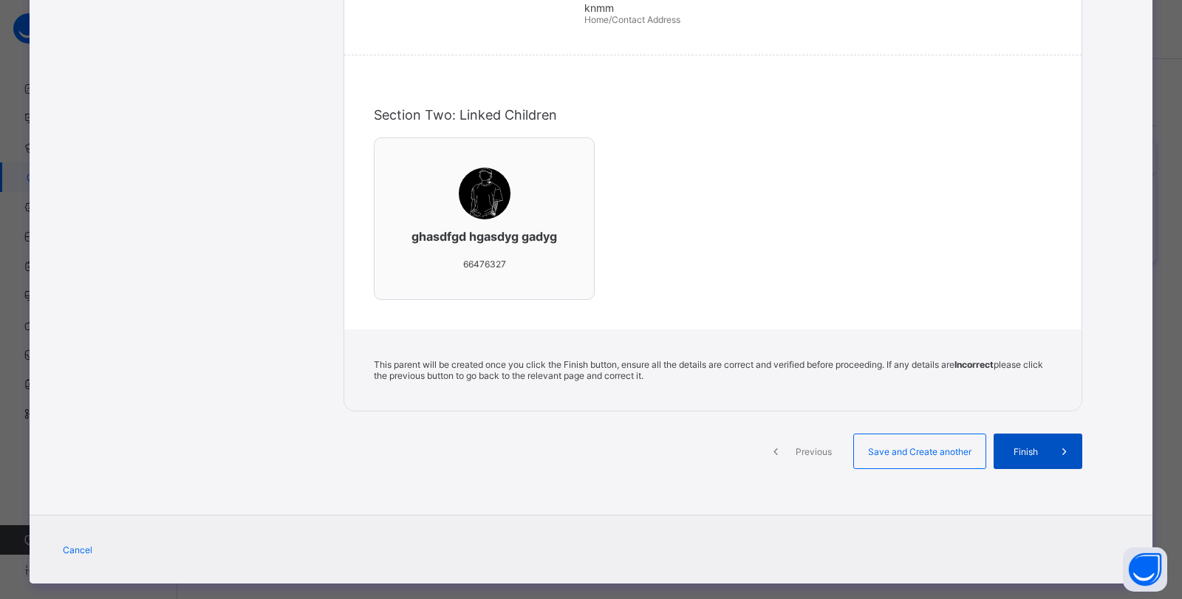
click at [1033, 434] on div "Finish" at bounding box center [1037, 451] width 89 height 35
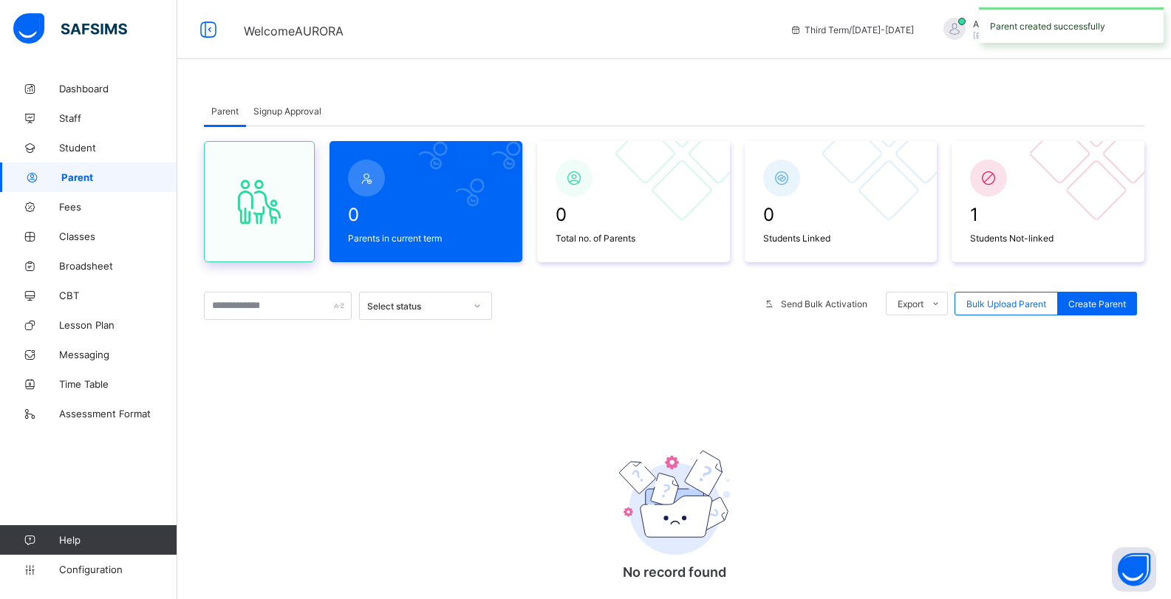
click at [269, 184] on icon at bounding box center [259, 201] width 62 height 53
click at [397, 222] on span "0" at bounding box center [426, 214] width 156 height 21
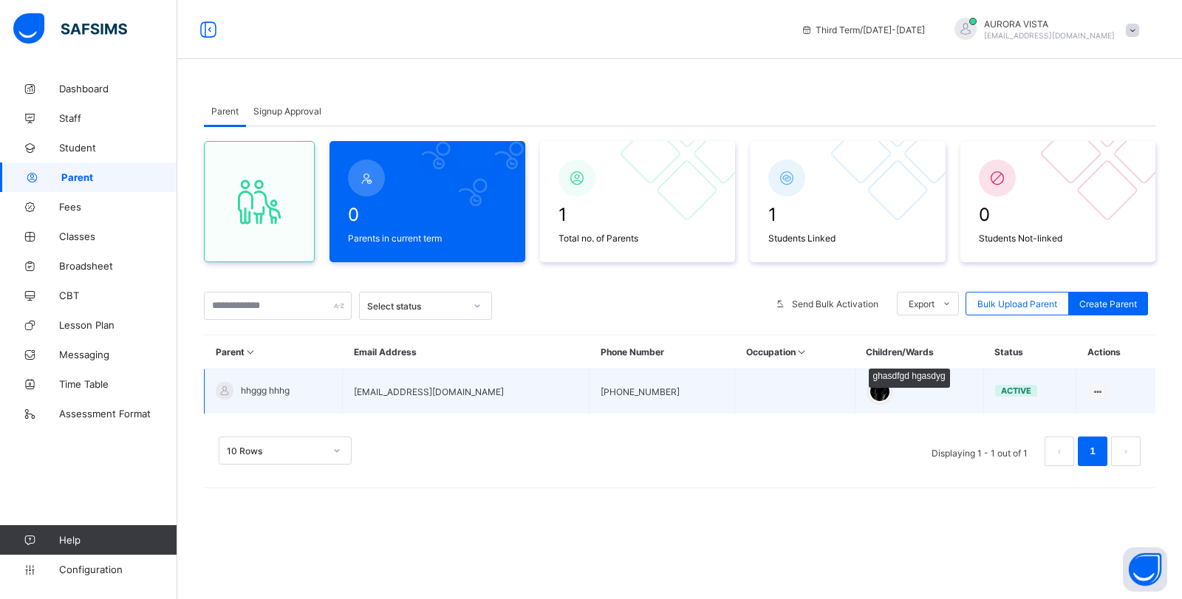
click at [869, 386] on div at bounding box center [880, 391] width 22 height 22
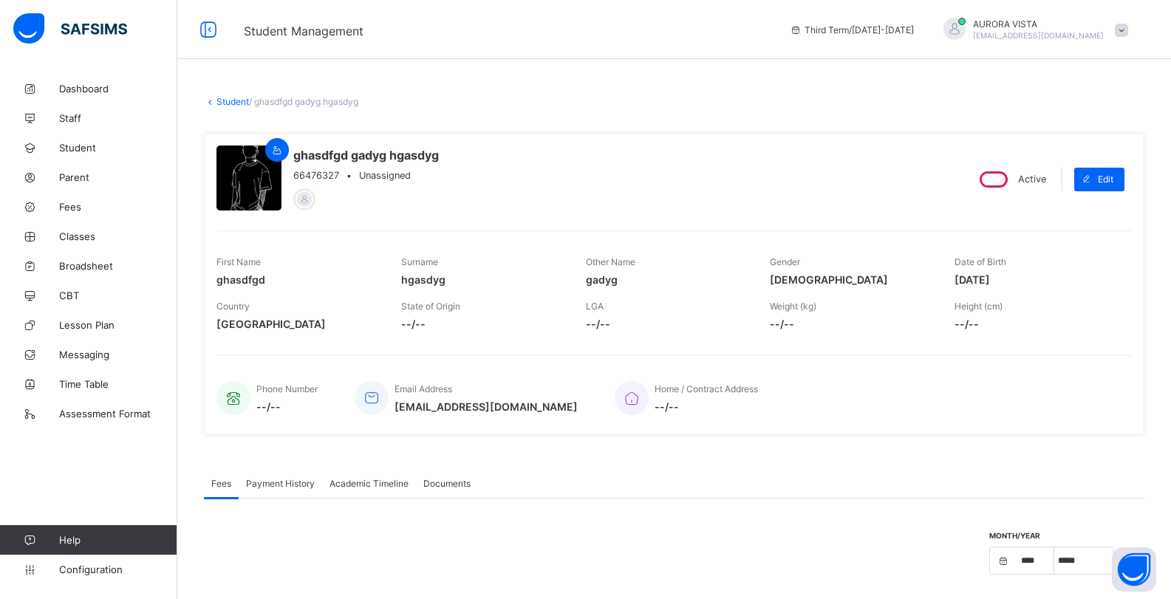
select select "****"
select select "*"
click at [277, 145] on icon at bounding box center [277, 150] width 13 height 11
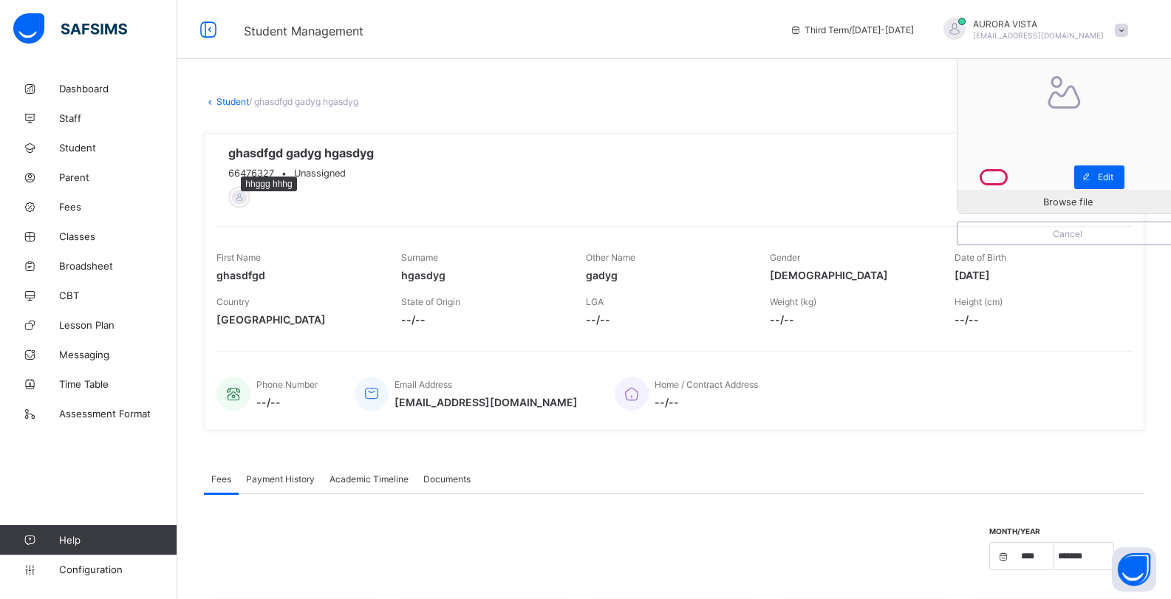
click at [236, 200] on div at bounding box center [239, 197] width 18 height 18
click at [73, 210] on span "Fees" at bounding box center [118, 207] width 118 height 12
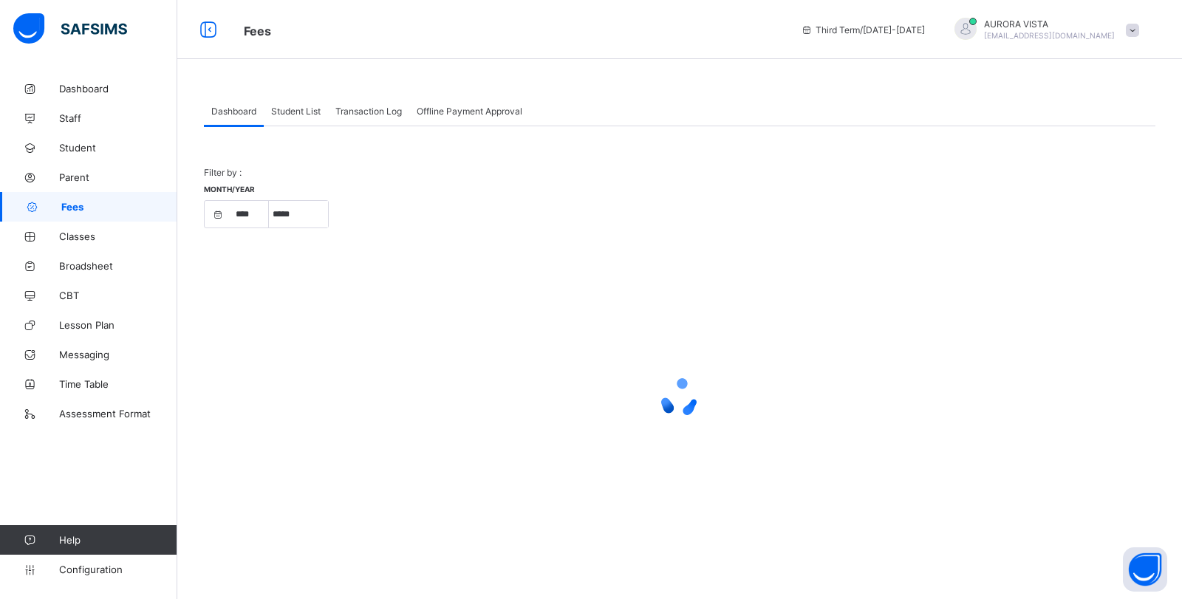
select select "****"
select select "*"
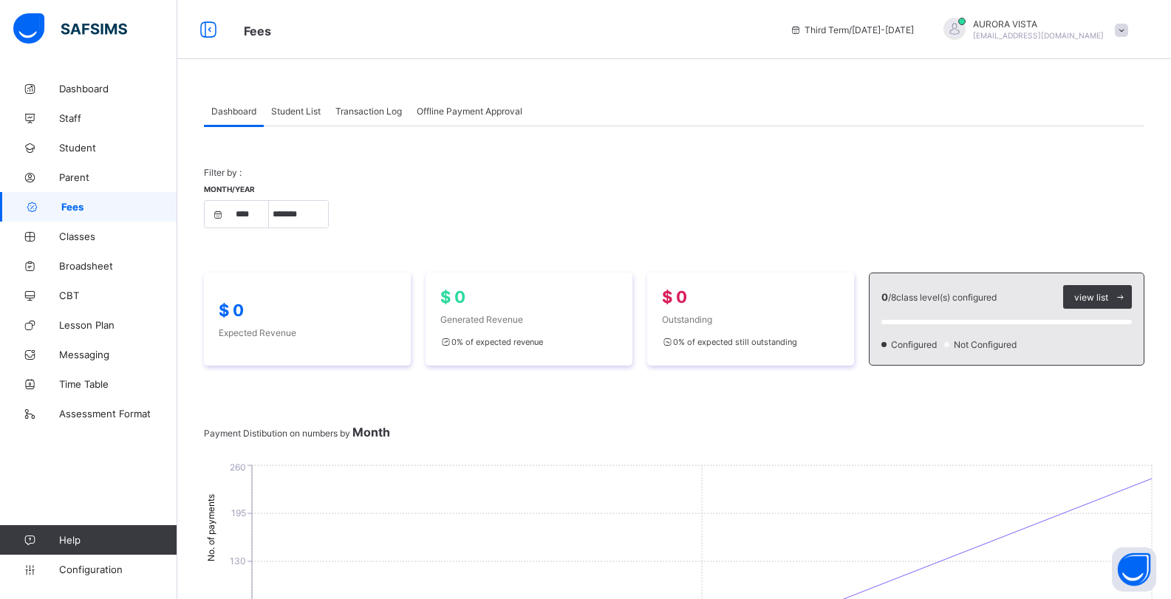
click at [281, 112] on span "Student List" at bounding box center [295, 111] width 49 height 11
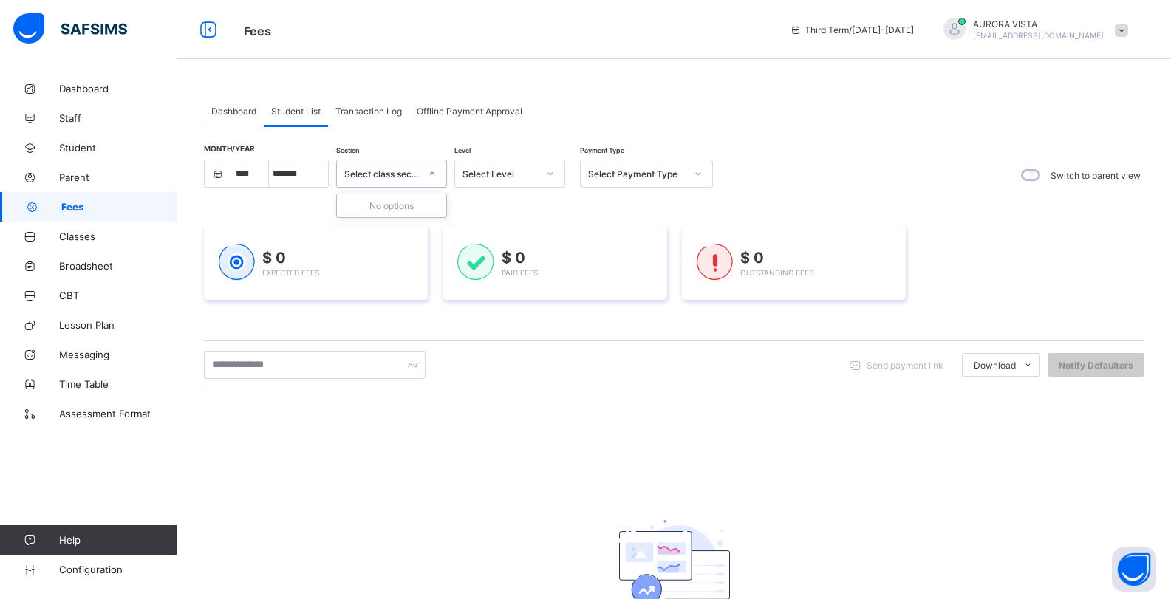
click at [408, 185] on div "Select class section" at bounding box center [391, 174] width 111 height 28
click at [430, 168] on div at bounding box center [432, 174] width 25 height 24
click at [508, 172] on div "Select Level" at bounding box center [499, 173] width 75 height 11
click at [620, 177] on div "Select Payment Type" at bounding box center [636, 173] width 97 height 11
click at [772, 199] on div "Month/Year **** **** **** ***** ******* ******** ***** ***** ********* Section …" at bounding box center [674, 428] width 940 height 537
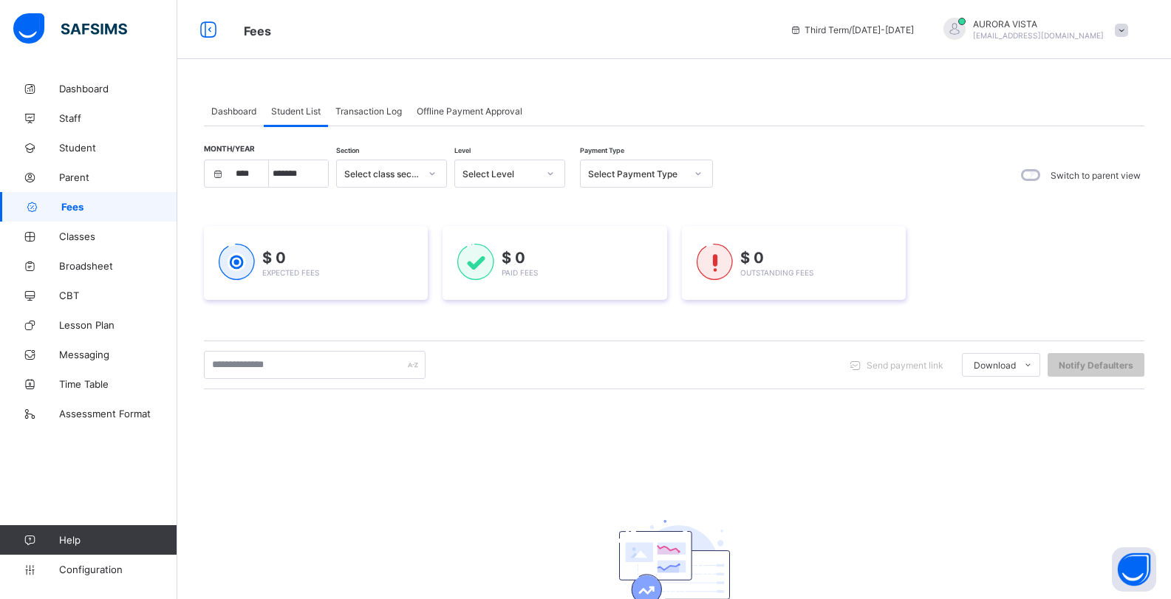
click at [359, 117] on div "Transaction Log" at bounding box center [368, 111] width 81 height 30
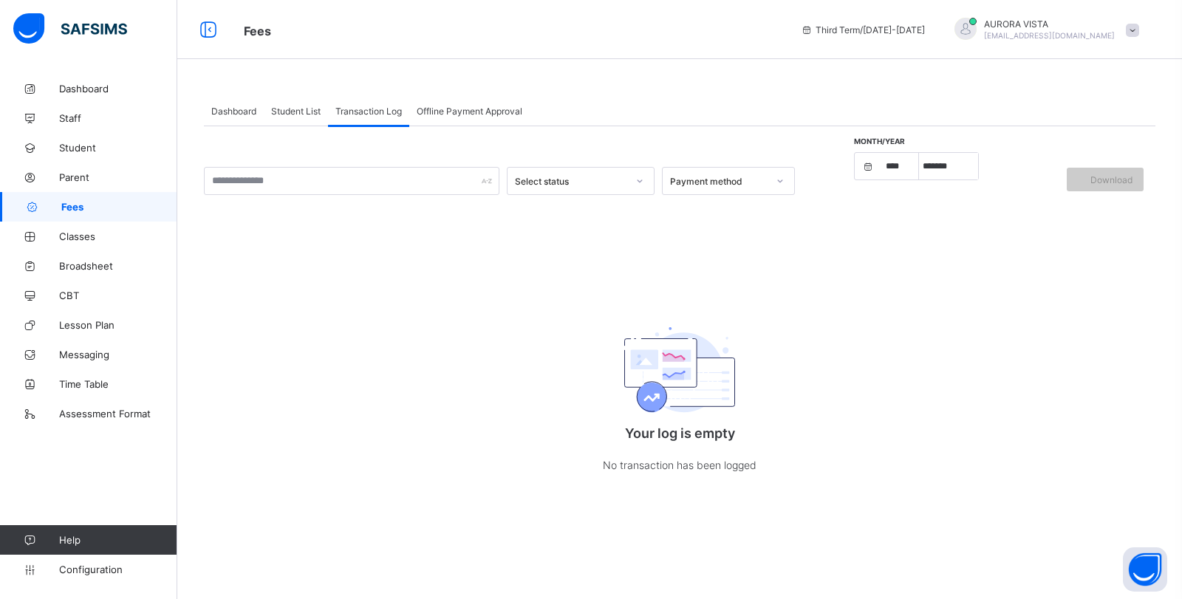
click at [453, 109] on span "Offline Payment Approval" at bounding box center [470, 111] width 106 height 11
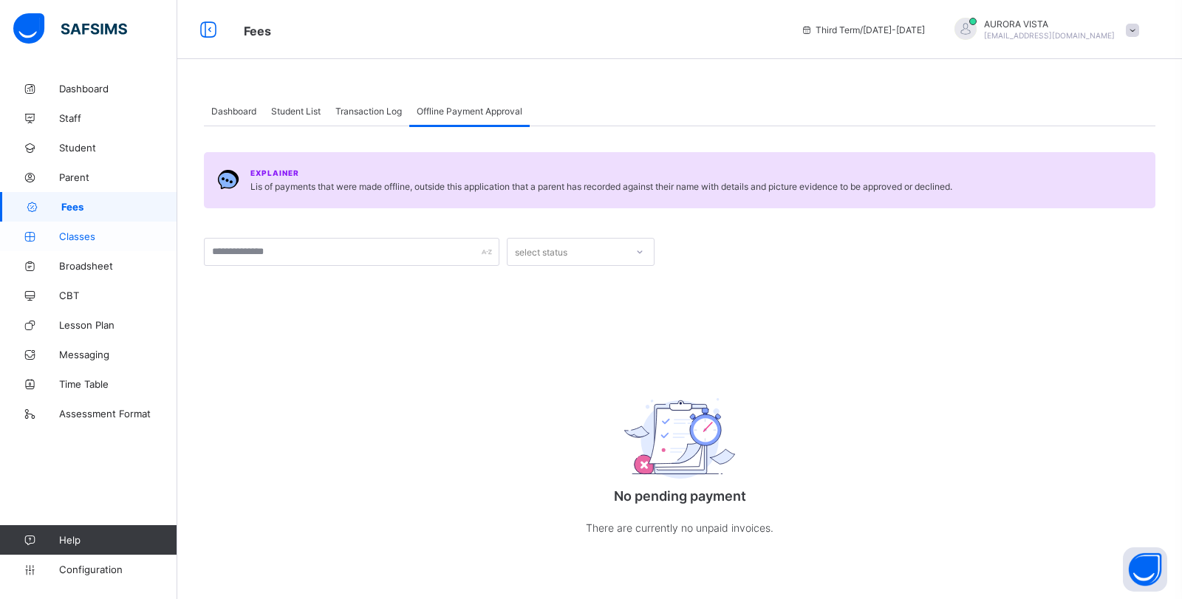
click at [75, 238] on span "Classes" at bounding box center [118, 236] width 118 height 12
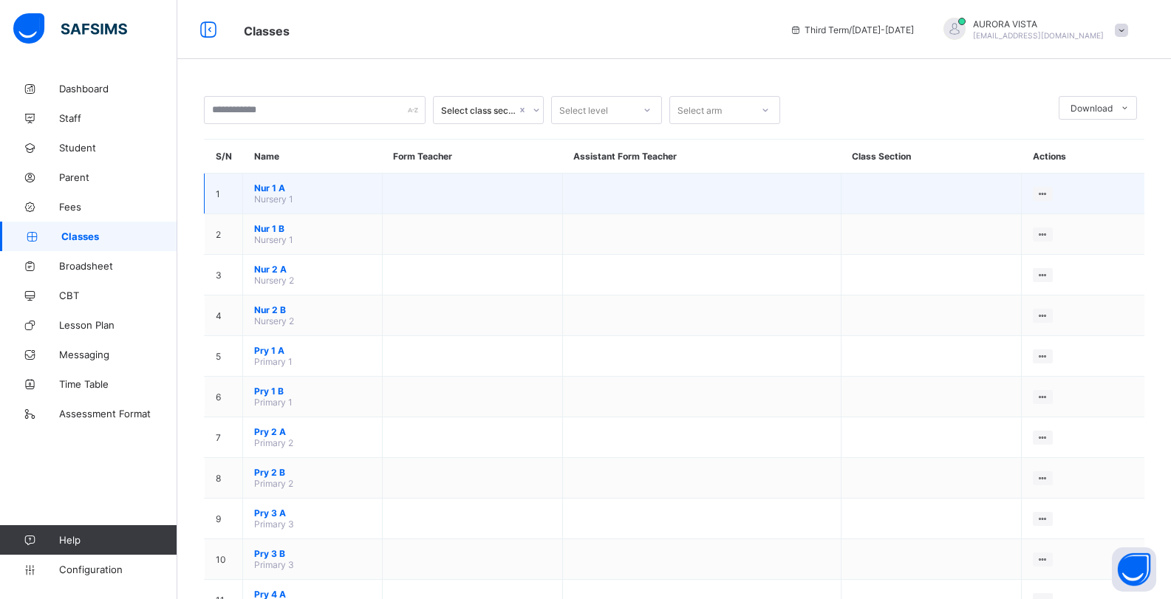
click at [272, 193] on span "Nur 1 A" at bounding box center [312, 187] width 117 height 11
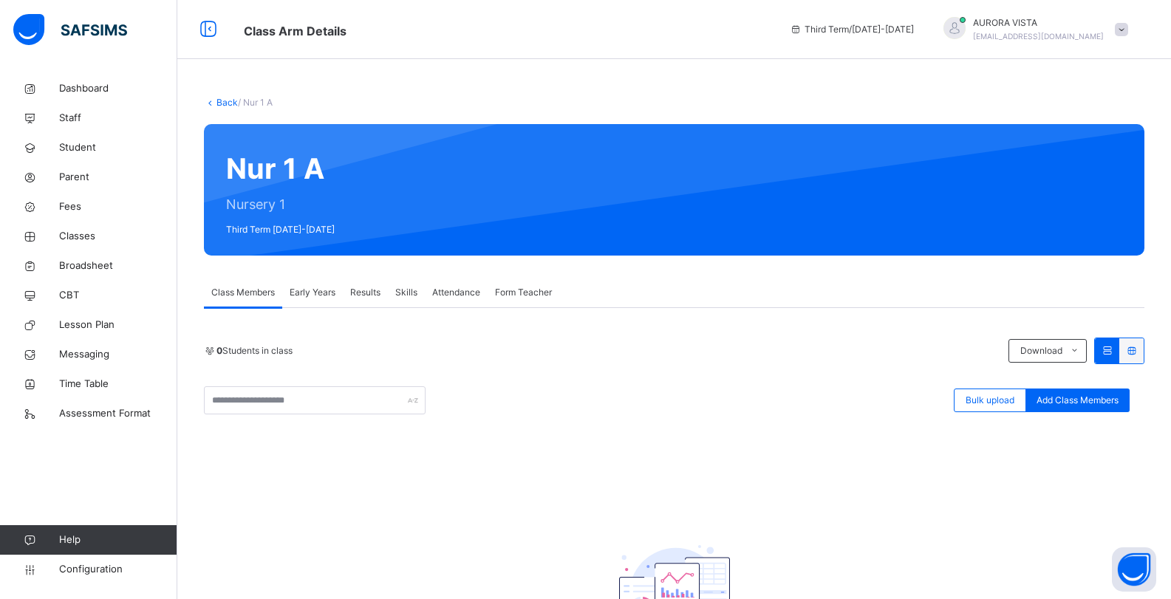
click at [309, 287] on span "Early Years" at bounding box center [313, 292] width 46 height 13
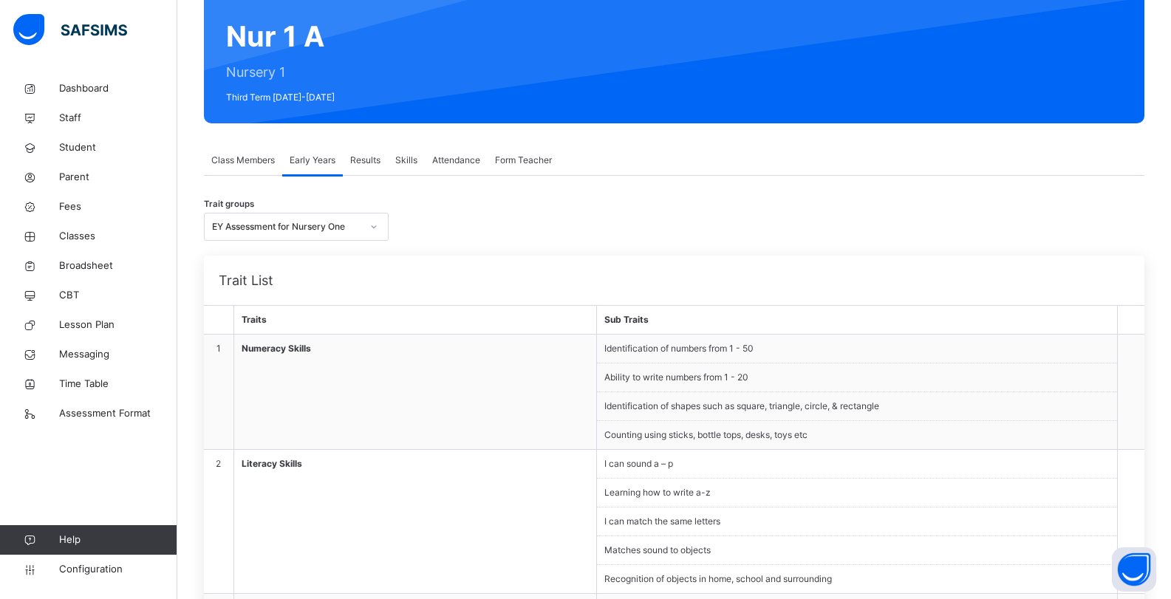
scroll to position [118, 0]
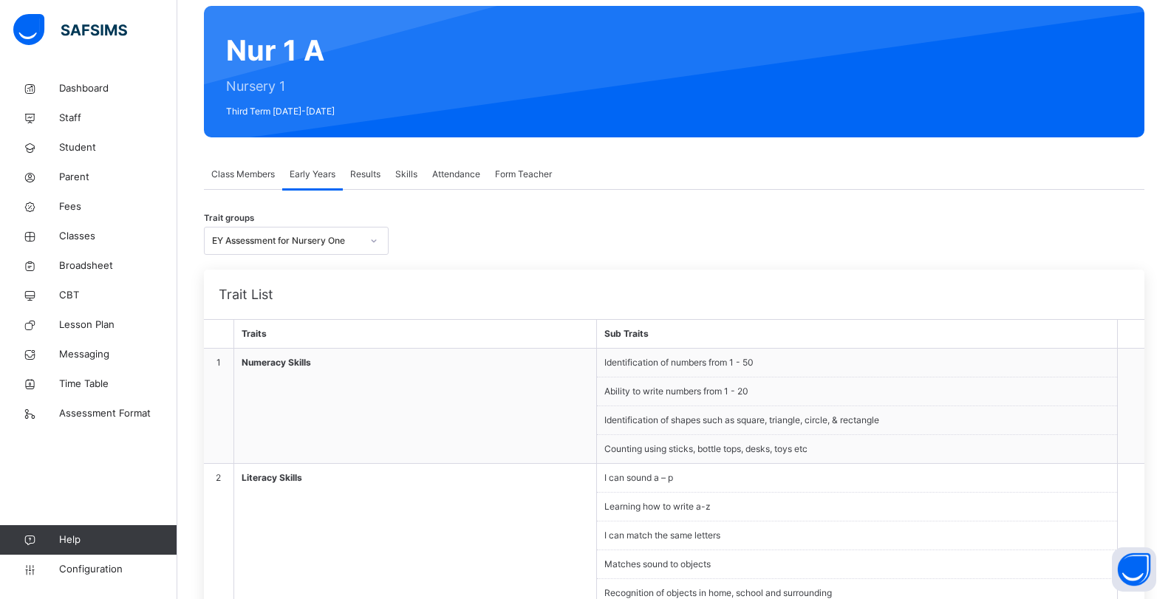
click at [377, 172] on span "Results" at bounding box center [365, 174] width 30 height 13
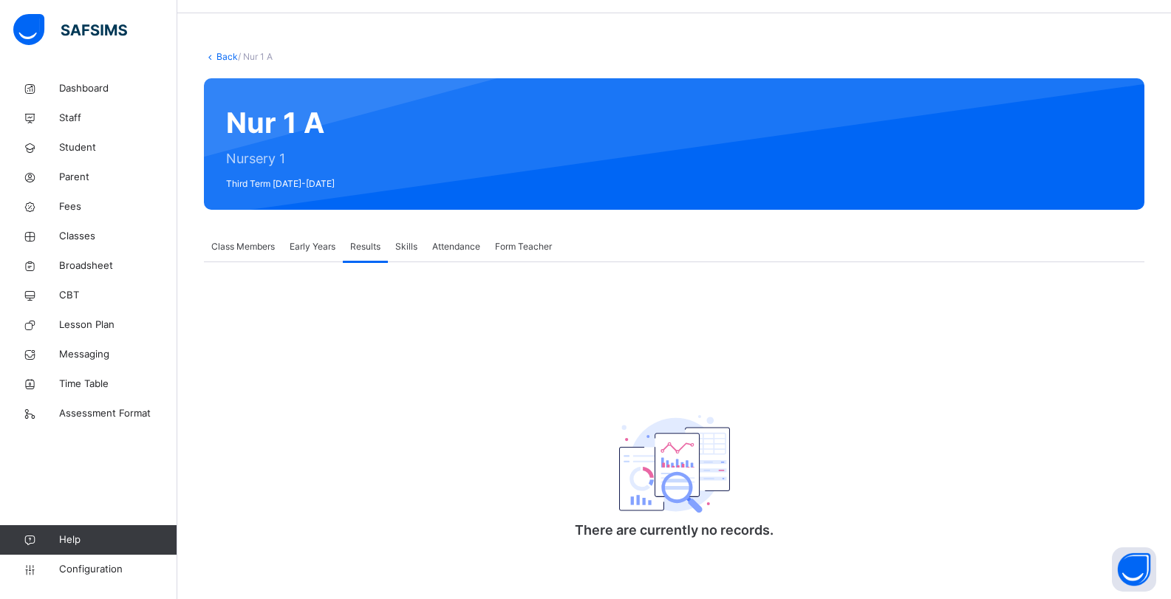
click at [409, 241] on span "Skills" at bounding box center [406, 246] width 22 height 13
click at [454, 250] on span "Attendance" at bounding box center [456, 246] width 48 height 13
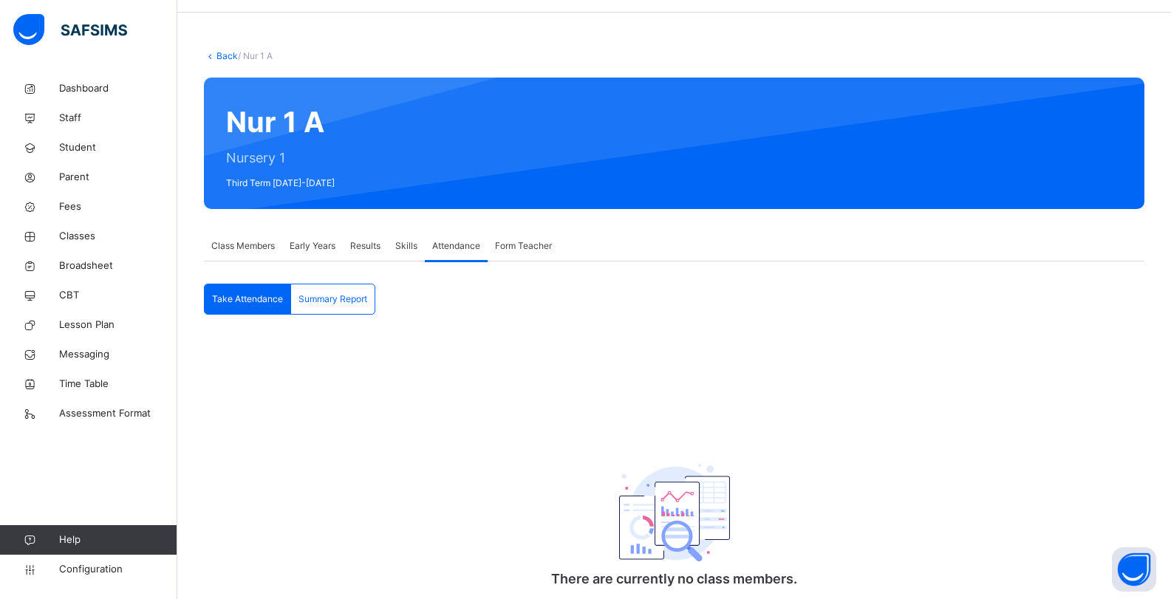
scroll to position [100, 0]
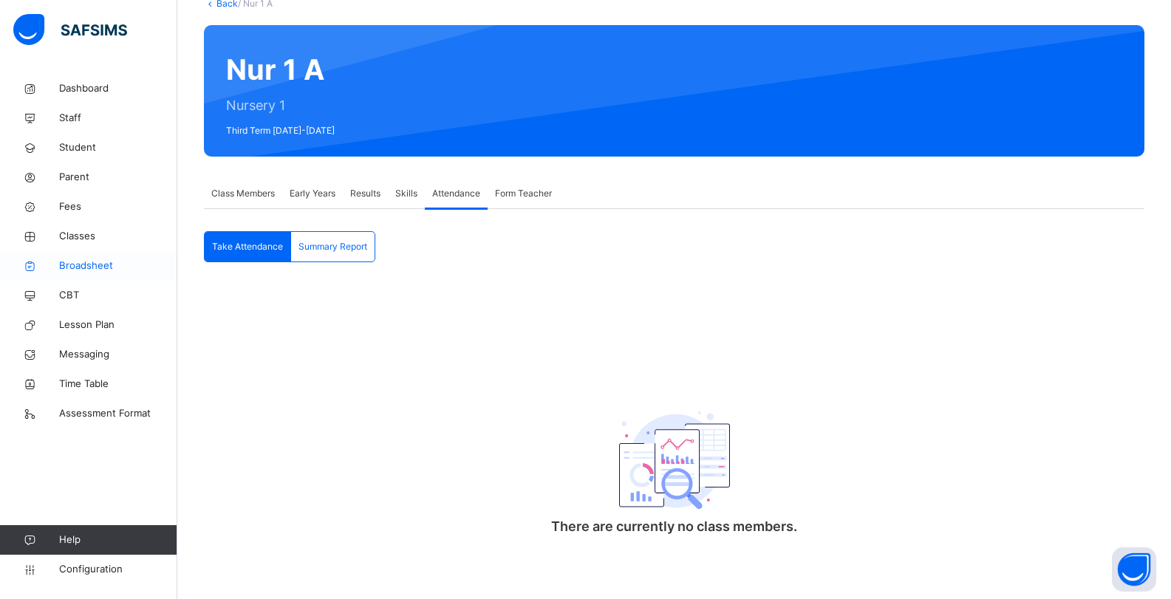
click at [83, 263] on span "Broadsheet" at bounding box center [118, 266] width 118 height 15
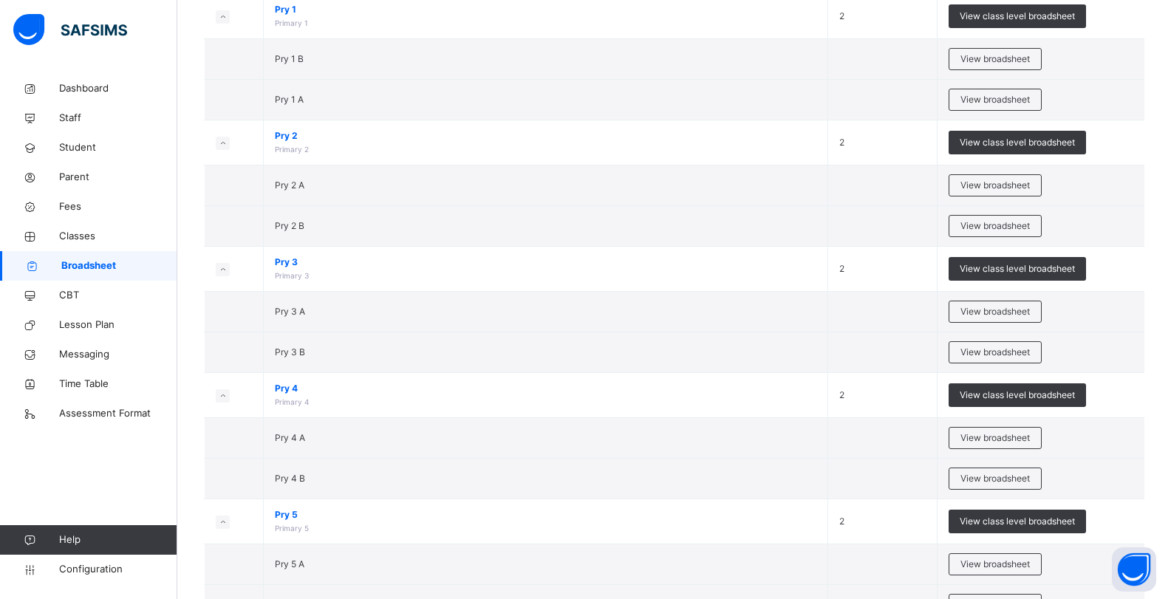
scroll to position [363, 0]
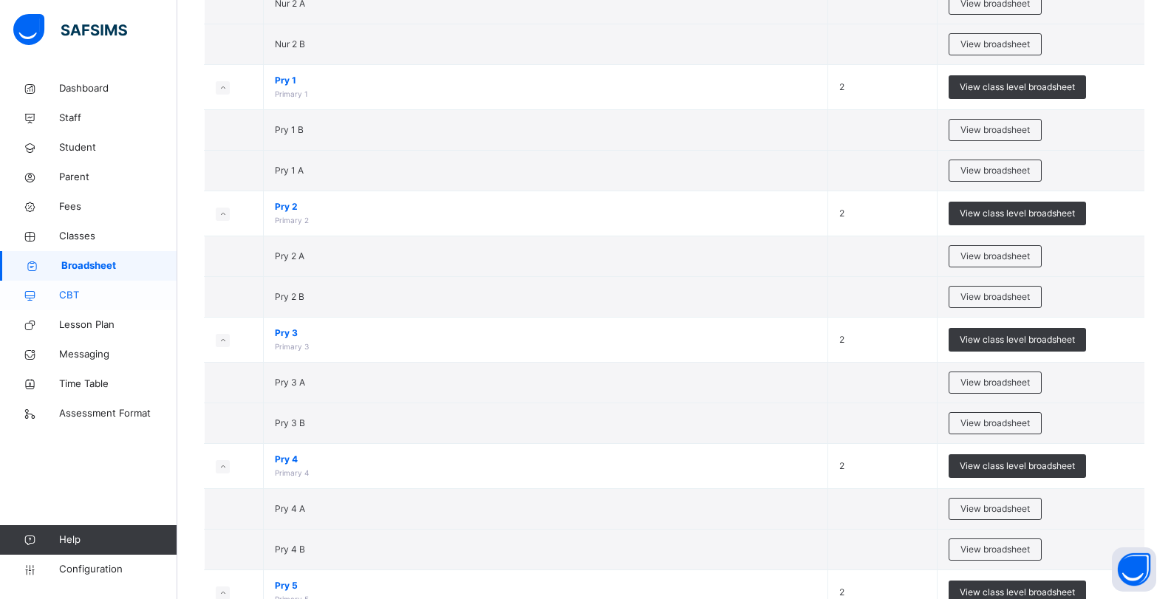
click at [72, 286] on link "CBT" at bounding box center [88, 296] width 177 height 30
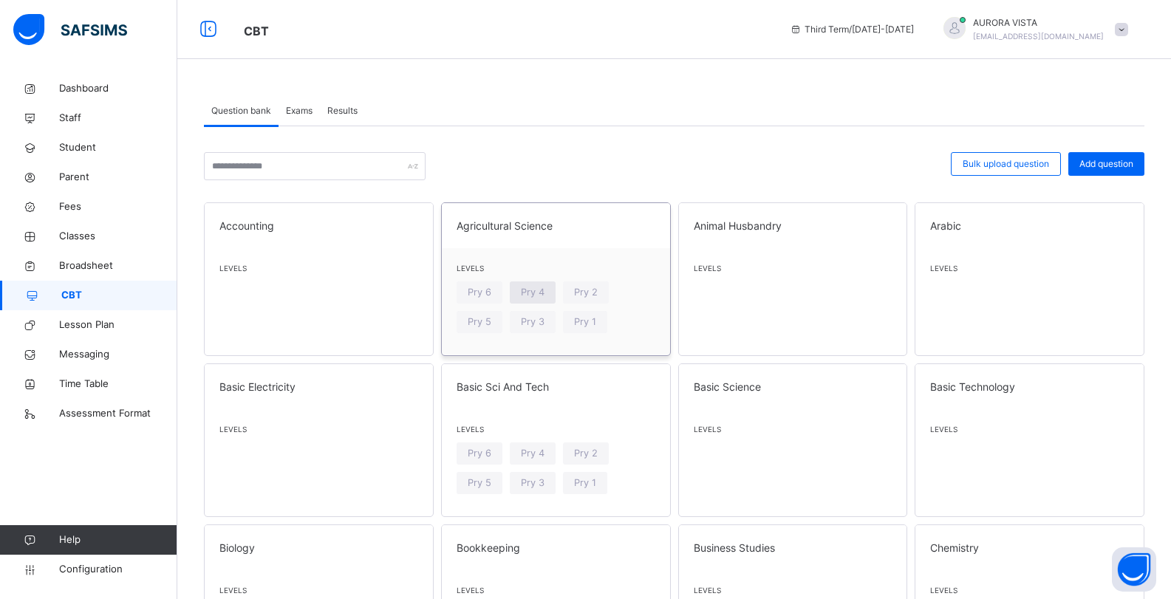
click at [514, 288] on div "Pry 4" at bounding box center [533, 292] width 46 height 22
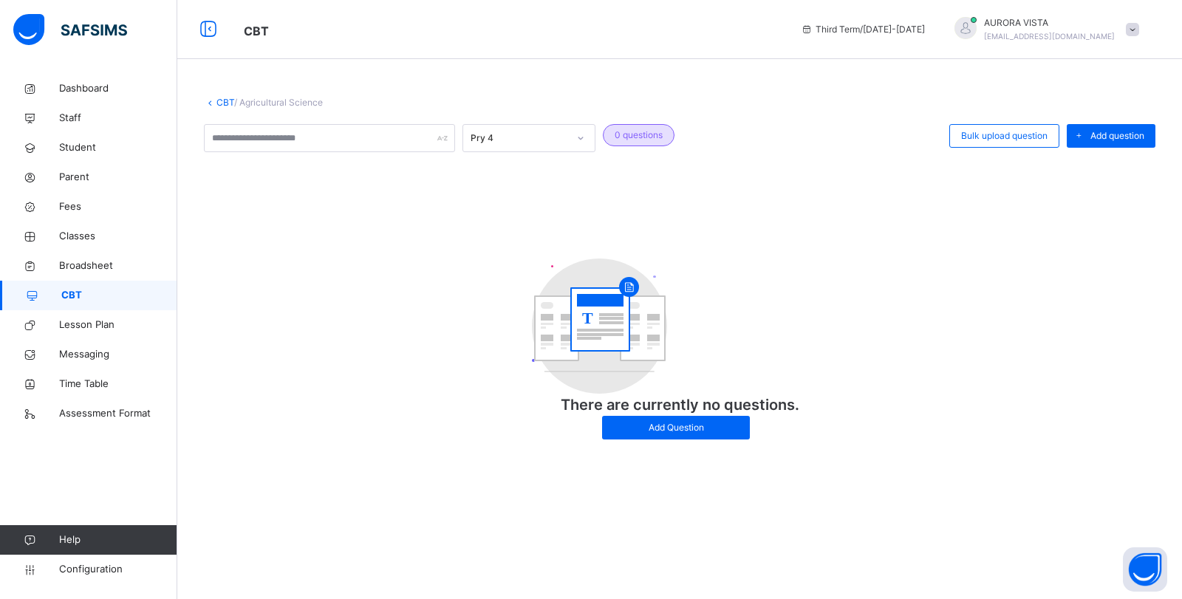
click at [77, 292] on span "CBT" at bounding box center [119, 295] width 116 height 15
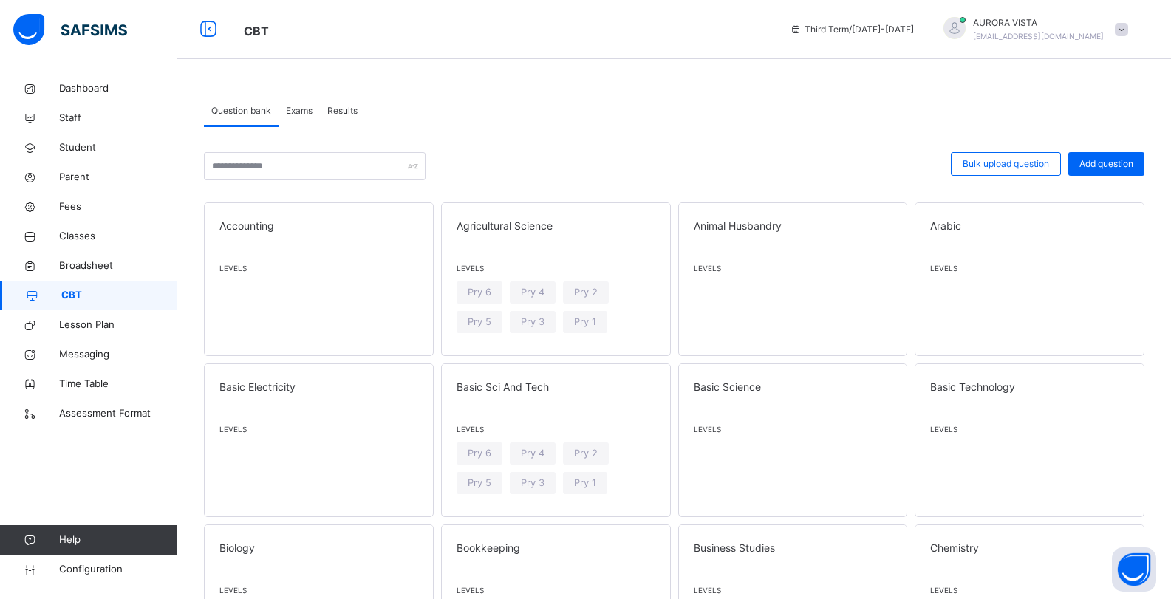
click at [302, 106] on span "Exams" at bounding box center [299, 110] width 27 height 13
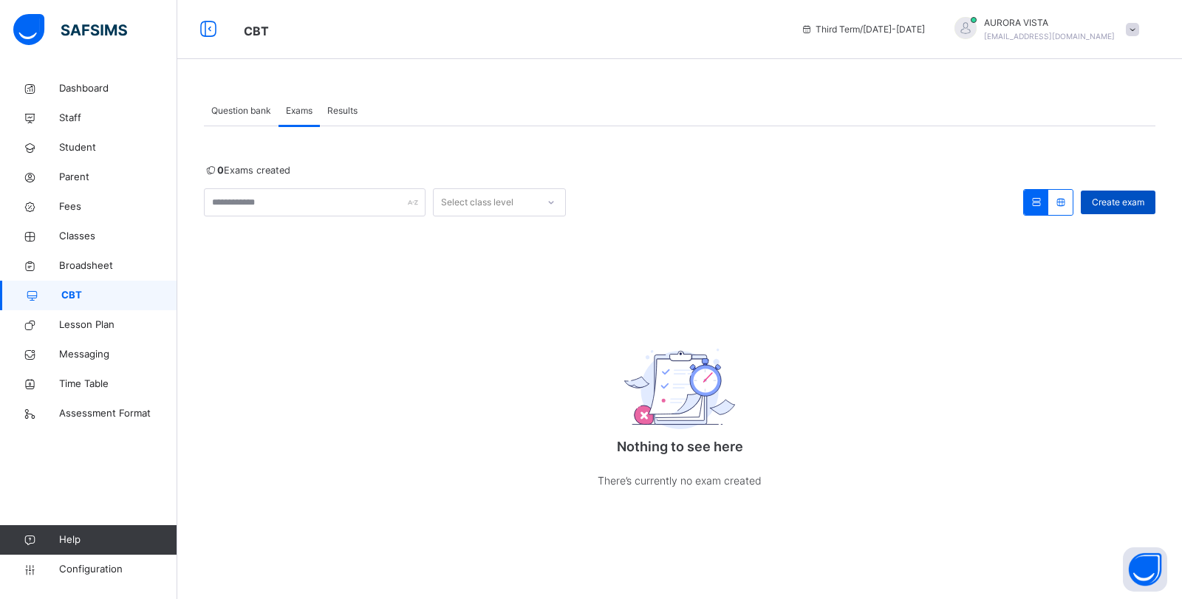
click at [1108, 202] on span "Create exam" at bounding box center [1118, 202] width 52 height 13
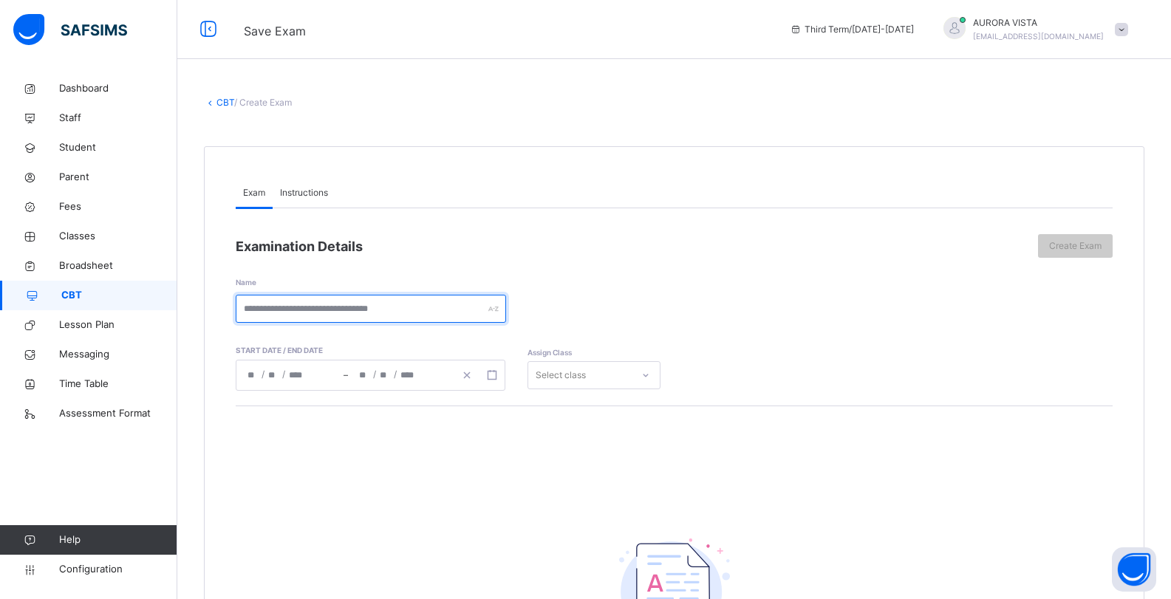
click at [363, 315] on input "text" at bounding box center [371, 309] width 270 height 28
click at [313, 371] on div "/ /" at bounding box center [289, 375] width 107 height 30
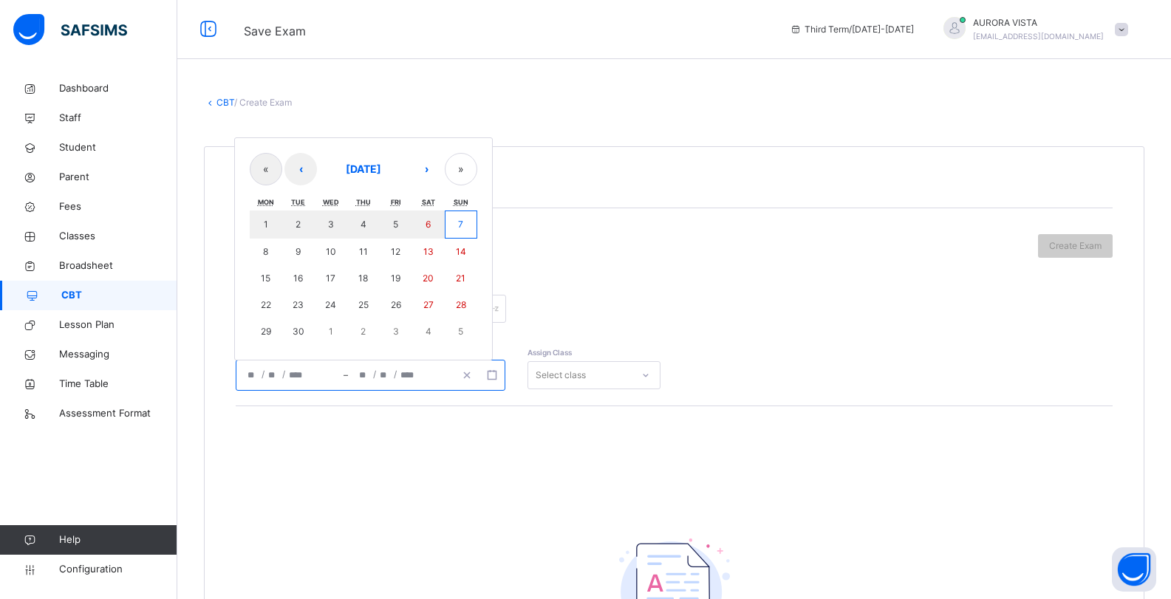
click at [578, 358] on div "Assign Class Select class" at bounding box center [593, 356] width 133 height 65
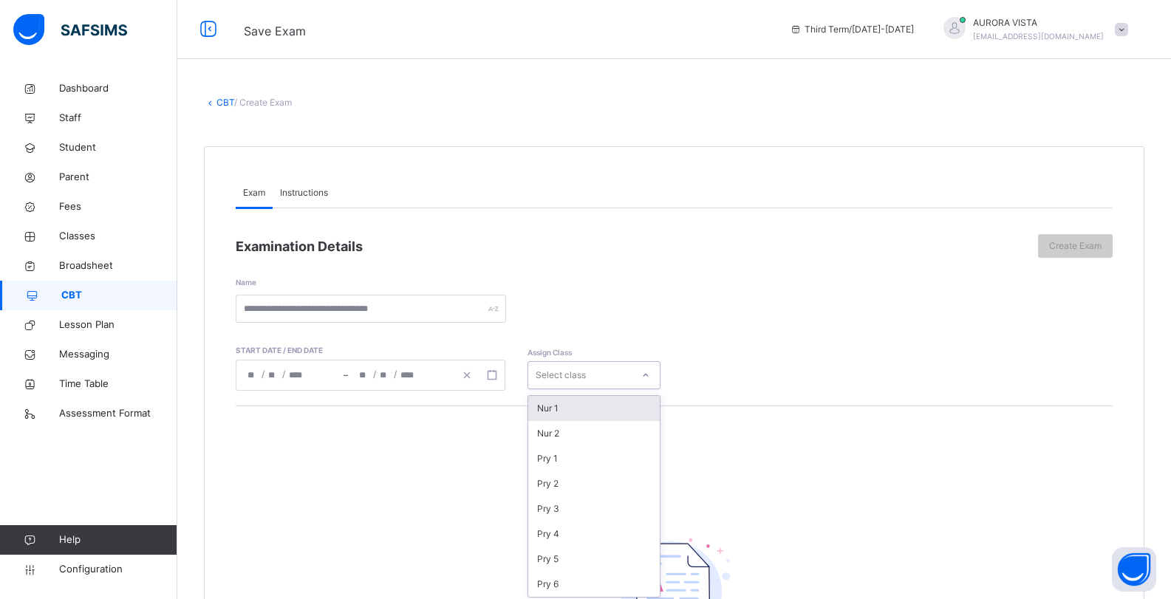
click at [575, 369] on div "Select class" at bounding box center [560, 375] width 50 height 28
click at [642, 307] on div "Name" at bounding box center [674, 290] width 877 height 65
click at [307, 214] on div "Examination Details Create Exam Name Start date / End date / / – / / « ‹ Septem…" at bounding box center [674, 497] width 877 height 578
click at [302, 190] on span "Instructions" at bounding box center [304, 192] width 48 height 13
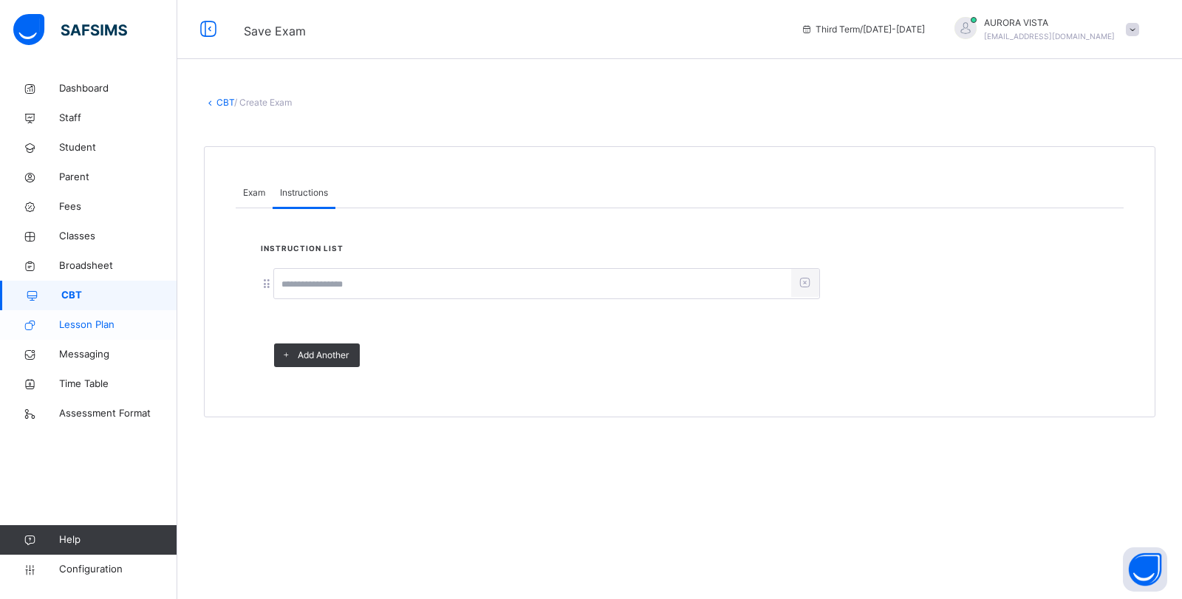
click at [75, 329] on span "Lesson Plan" at bounding box center [118, 325] width 118 height 15
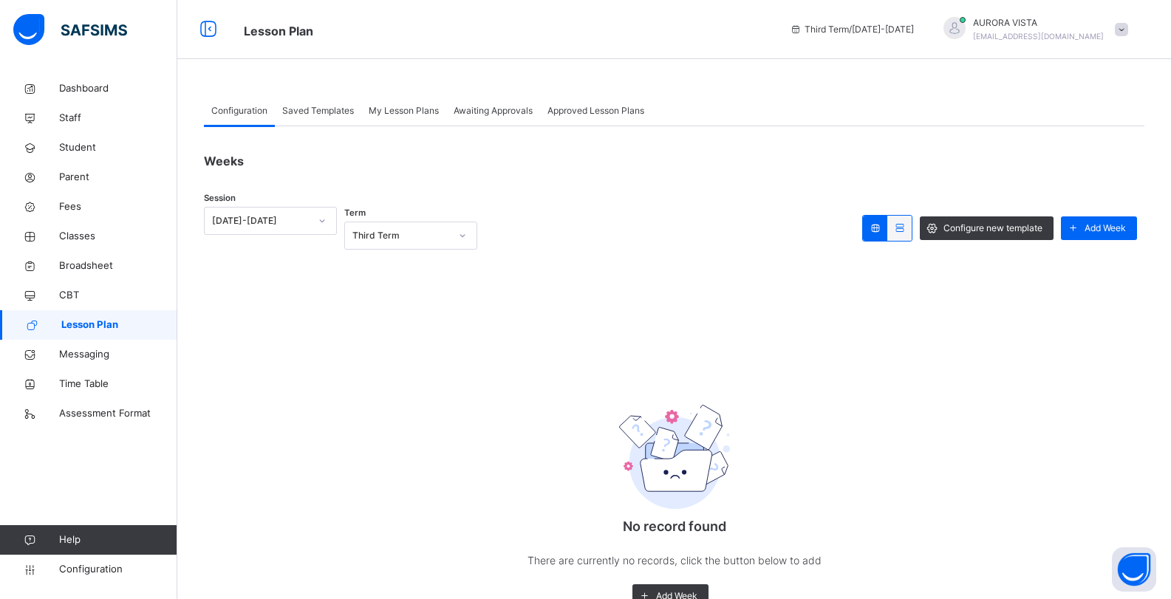
click at [335, 112] on span "Saved Templates" at bounding box center [318, 110] width 72 height 13
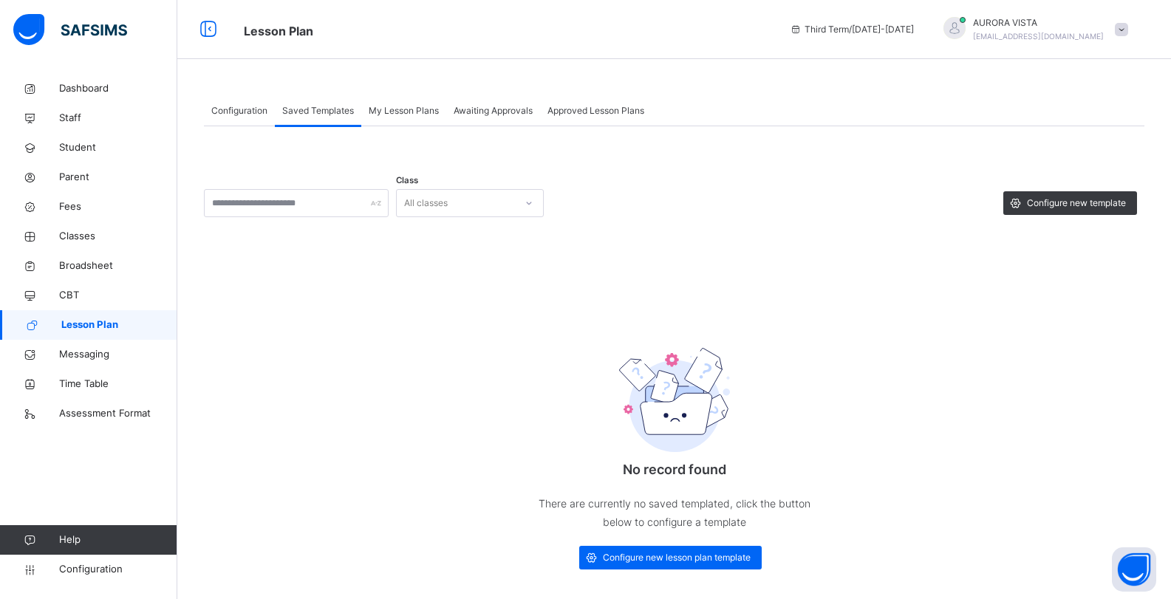
click at [414, 103] on div "My Lesson Plans" at bounding box center [403, 111] width 85 height 30
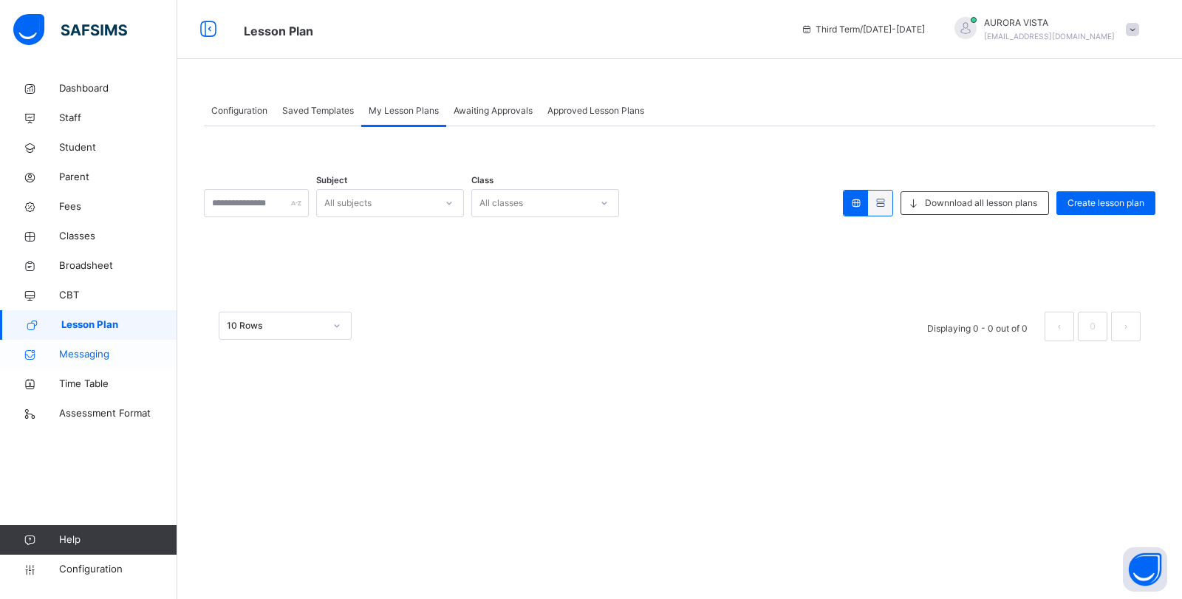
click at [75, 355] on span "Messaging" at bounding box center [118, 354] width 118 height 15
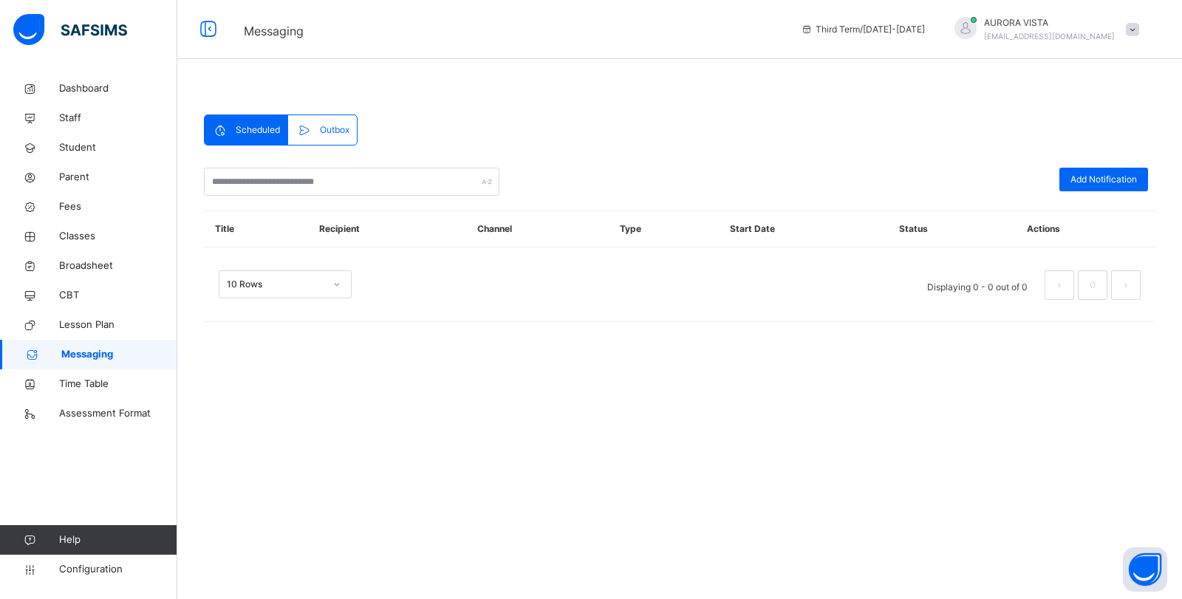
click at [323, 137] on div "Outbox" at bounding box center [322, 130] width 68 height 30
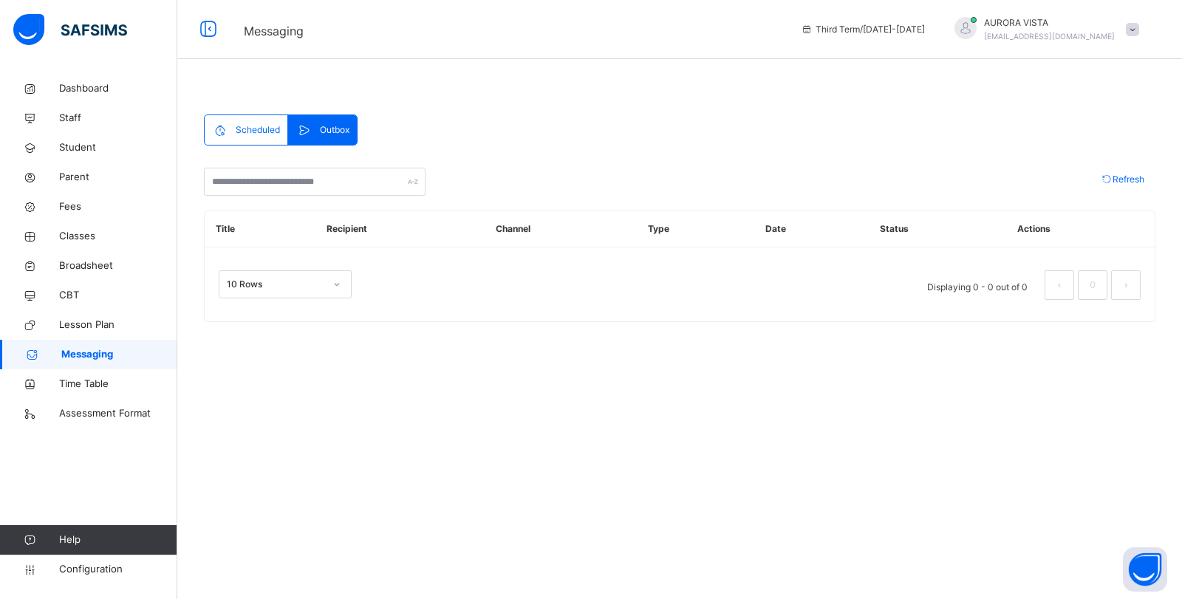
click at [256, 130] on span "Scheduled" at bounding box center [258, 129] width 44 height 13
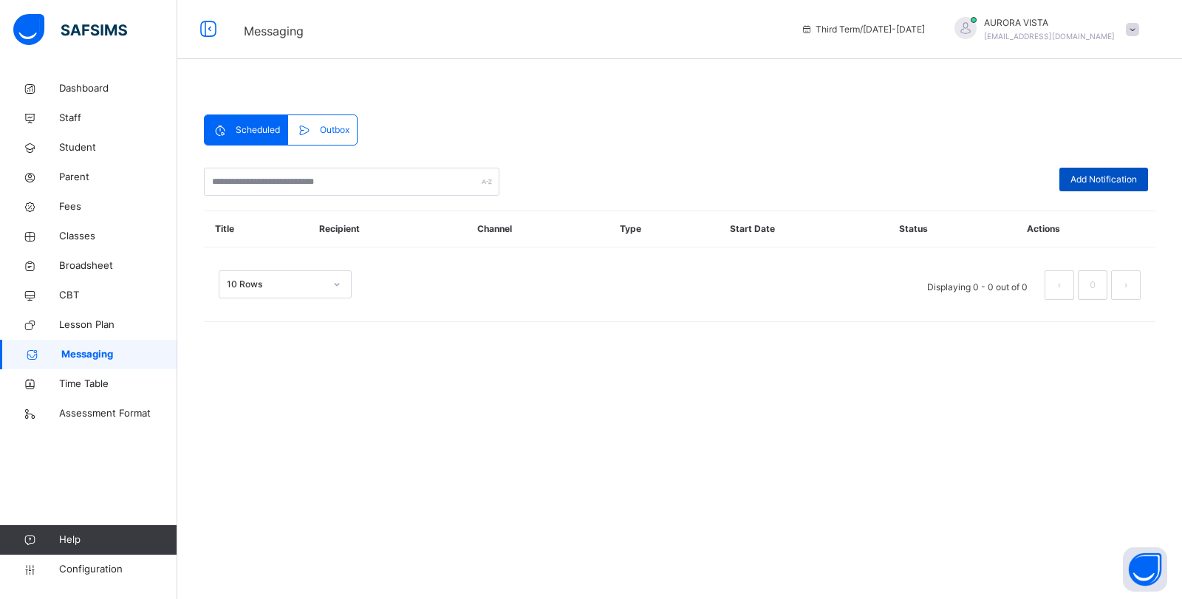
click at [1098, 190] on div "Add Notification" at bounding box center [1103, 180] width 89 height 24
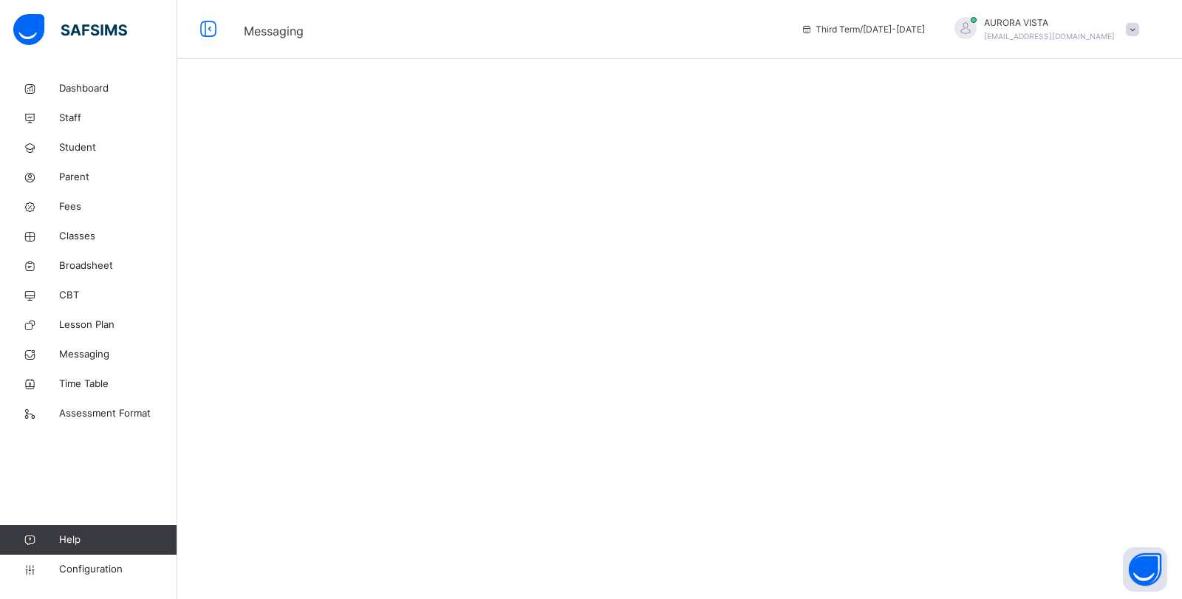
select select "*"
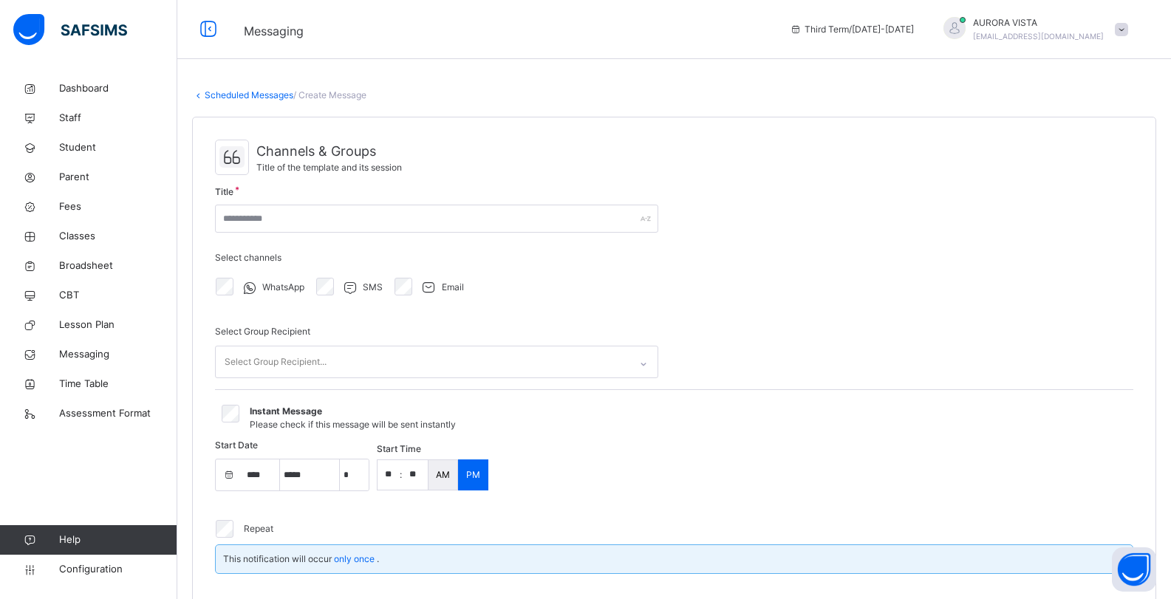
select select "****"
select select "*"
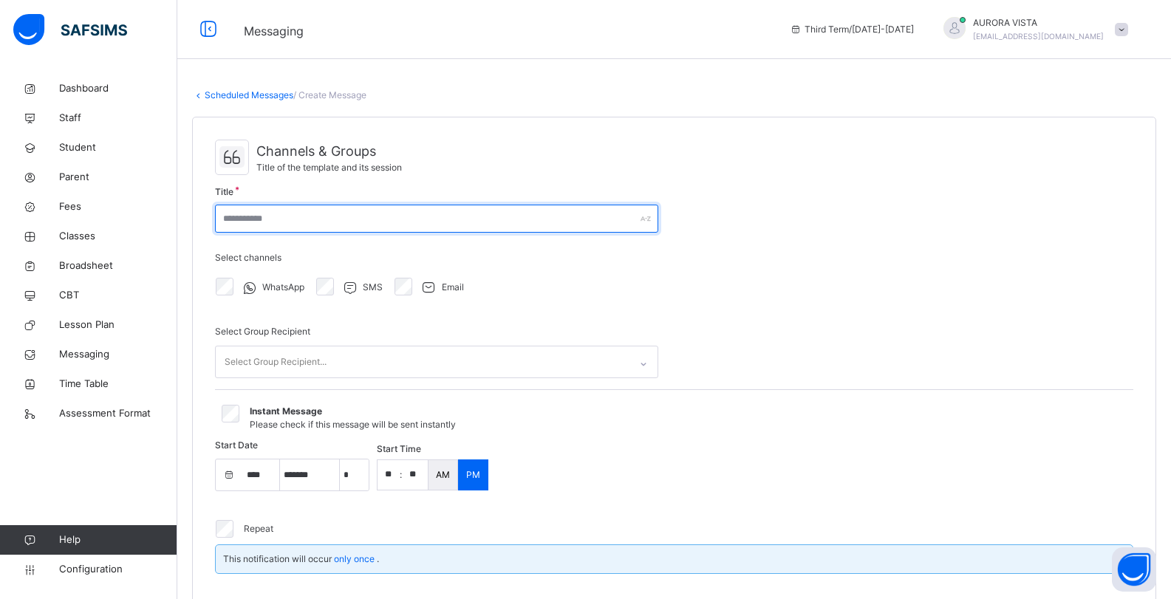
click at [388, 216] on input "text" at bounding box center [436, 219] width 443 height 28
type input "*"
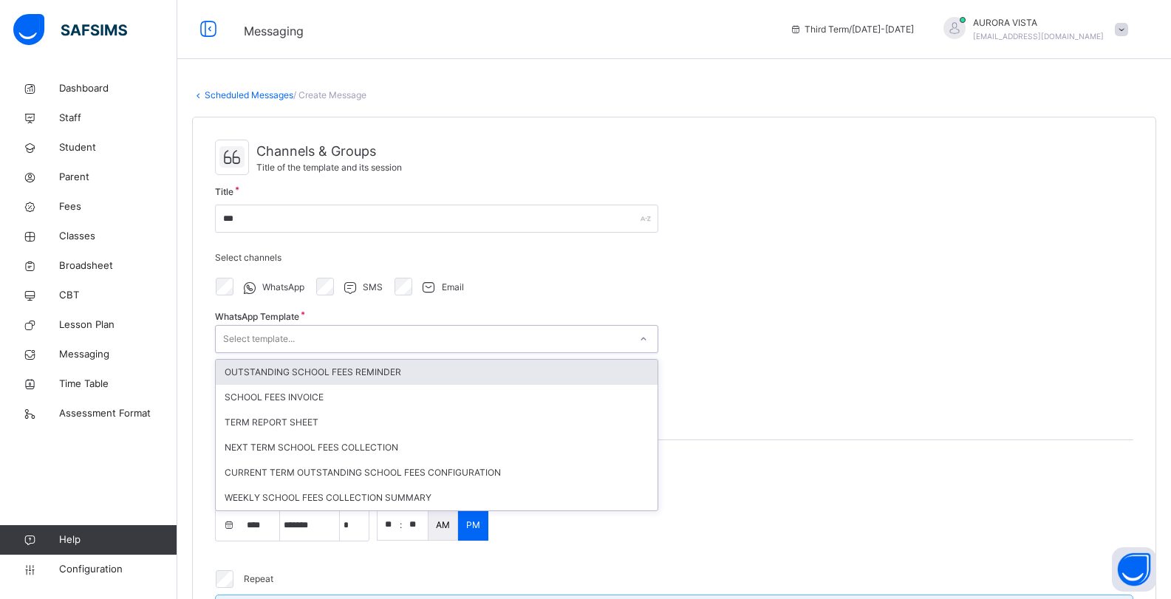
click at [378, 347] on div "Select template..." at bounding box center [423, 339] width 414 height 23
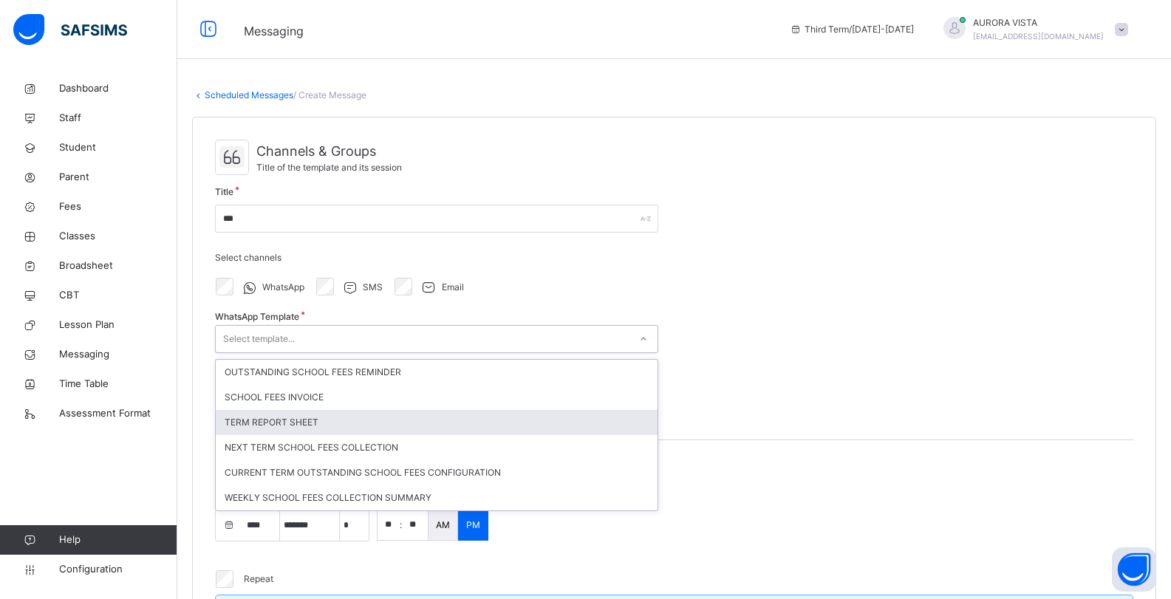
click at [305, 421] on div "TERM REPORT SHEET" at bounding box center [437, 422] width 442 height 25
type input "**********"
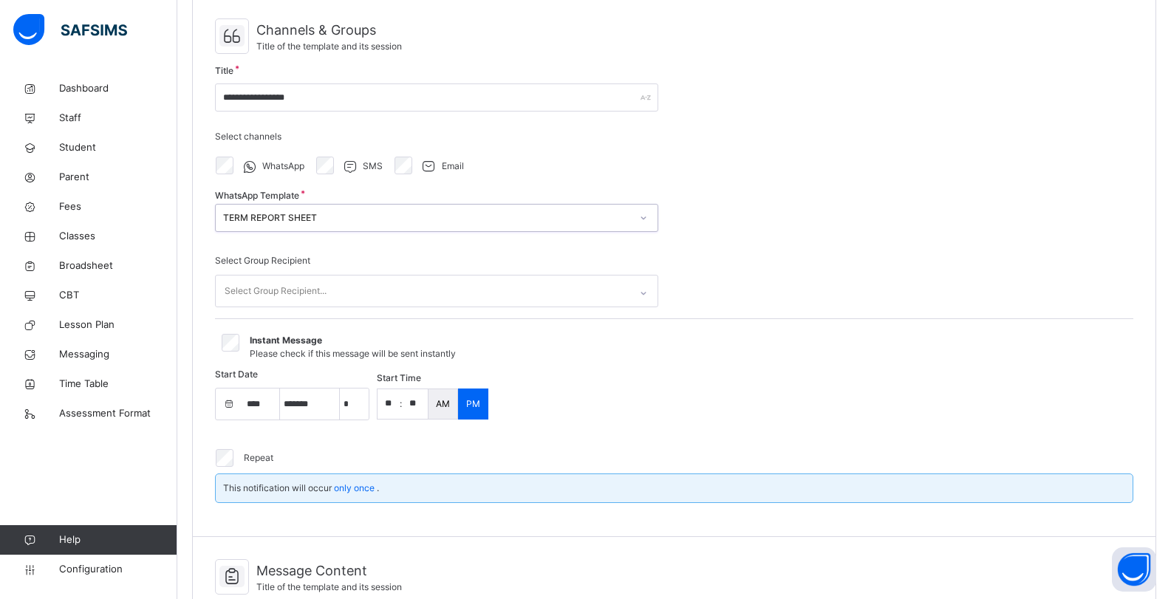
scroll to position [154, 0]
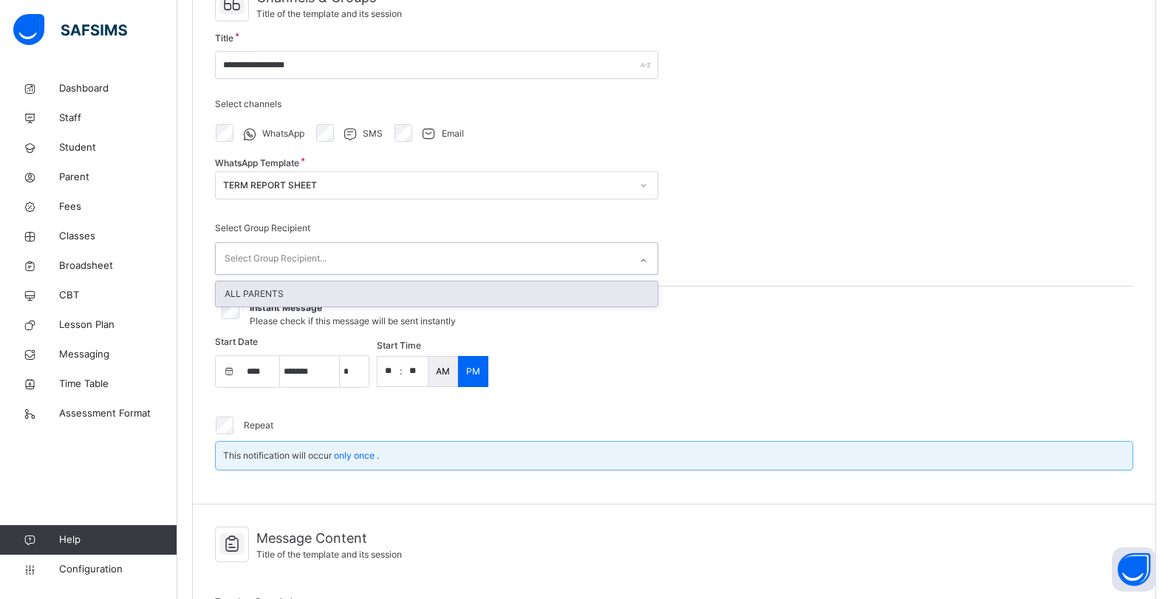
click at [443, 255] on div "Select Group Recipient..." at bounding box center [423, 258] width 414 height 31
click at [422, 287] on div "ALL PARENTS" at bounding box center [437, 293] width 442 height 25
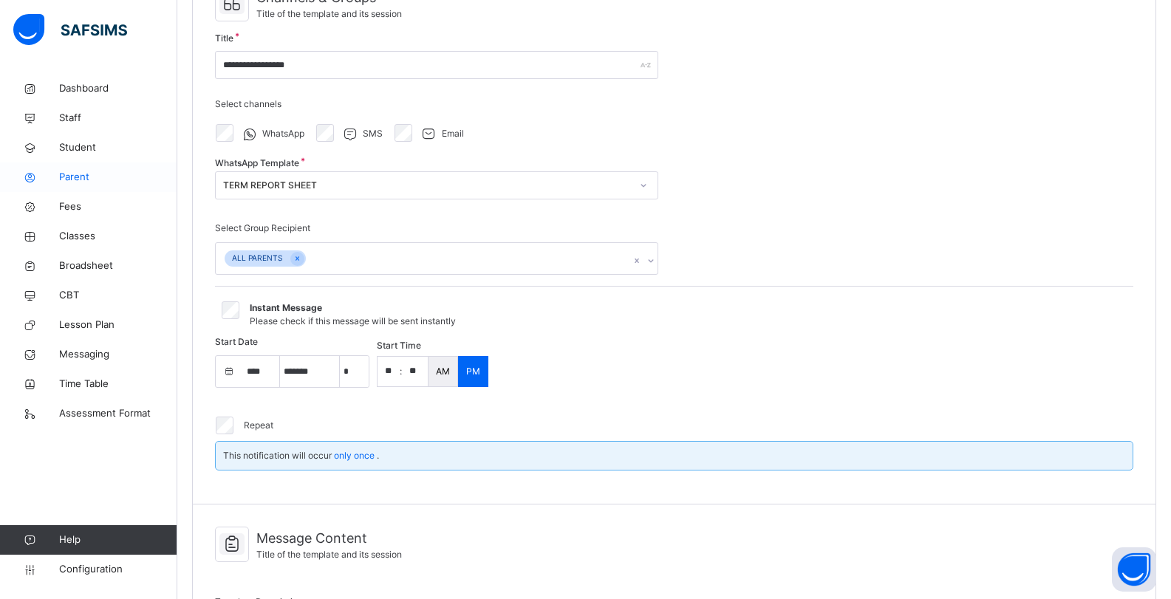
click at [73, 173] on span "Parent" at bounding box center [118, 177] width 118 height 15
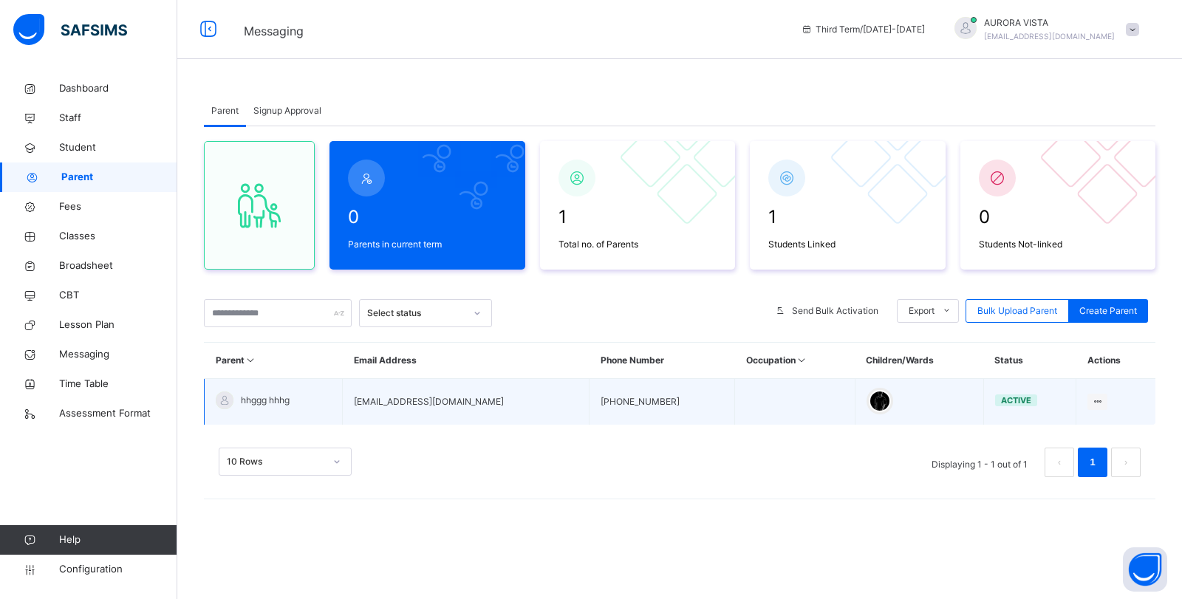
click at [278, 400] on span "hhggg hhhg" at bounding box center [265, 400] width 49 height 13
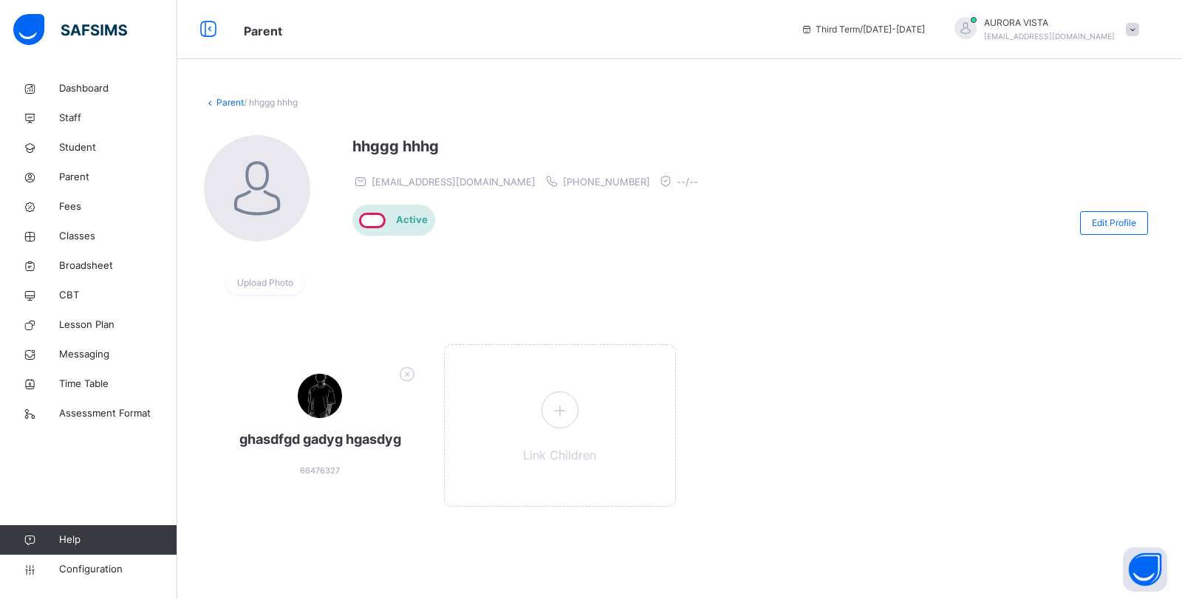
click at [1115, 205] on div "Edit Profile" at bounding box center [1117, 223] width 75 height 38
click at [1109, 218] on span "Edit Profile" at bounding box center [1114, 222] width 44 height 13
select select "**"
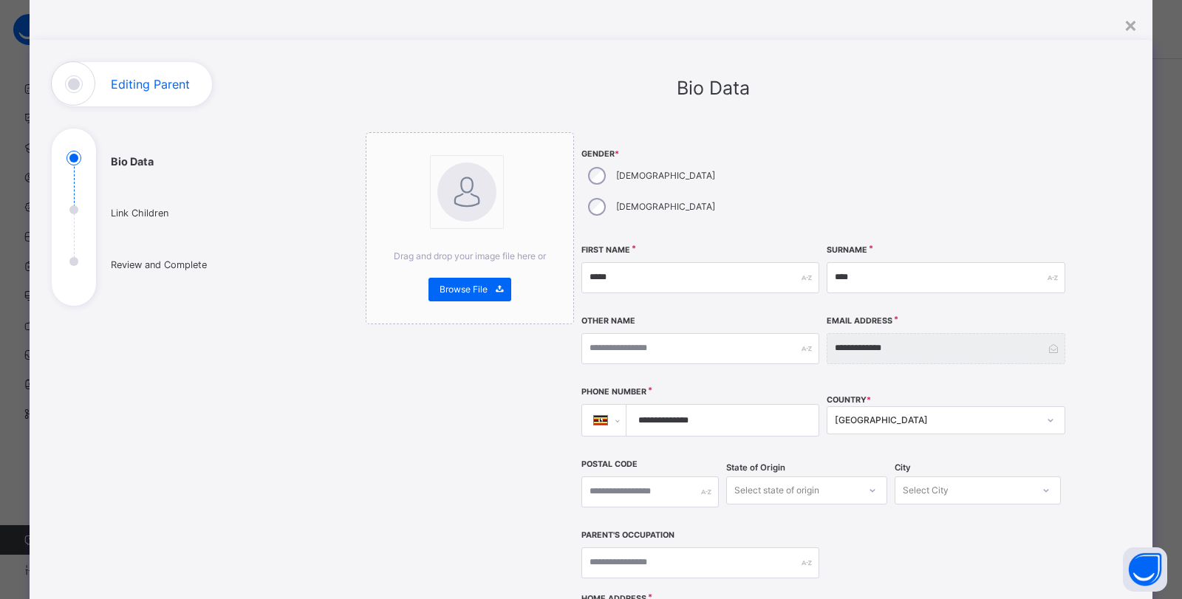
scroll to position [69, 0]
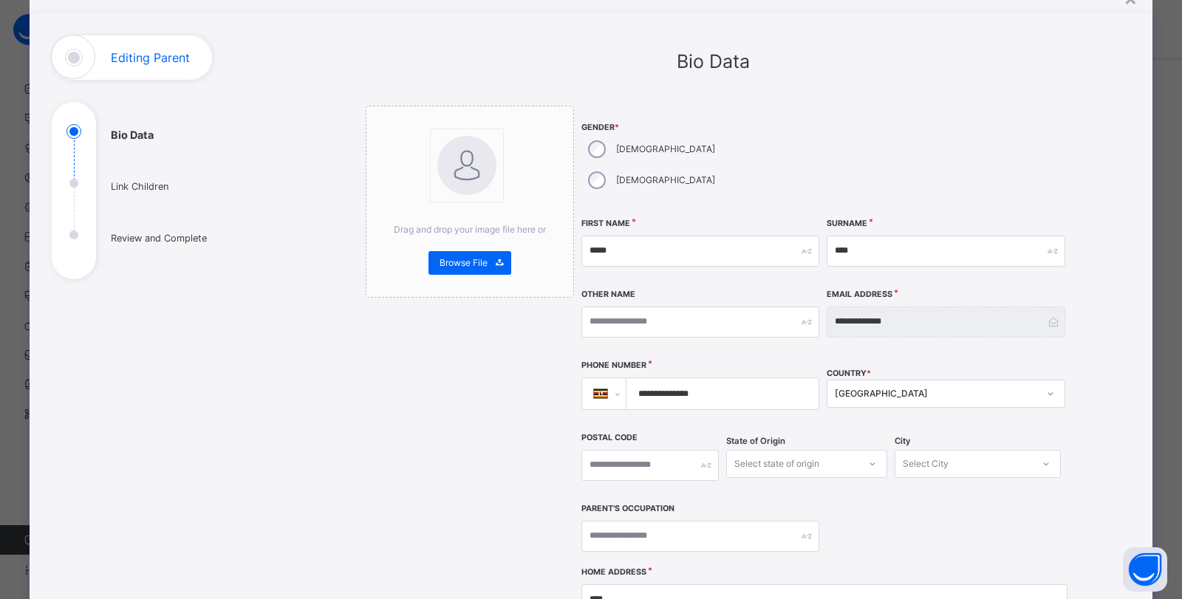
click at [712, 378] on input "**********" at bounding box center [719, 393] width 181 height 31
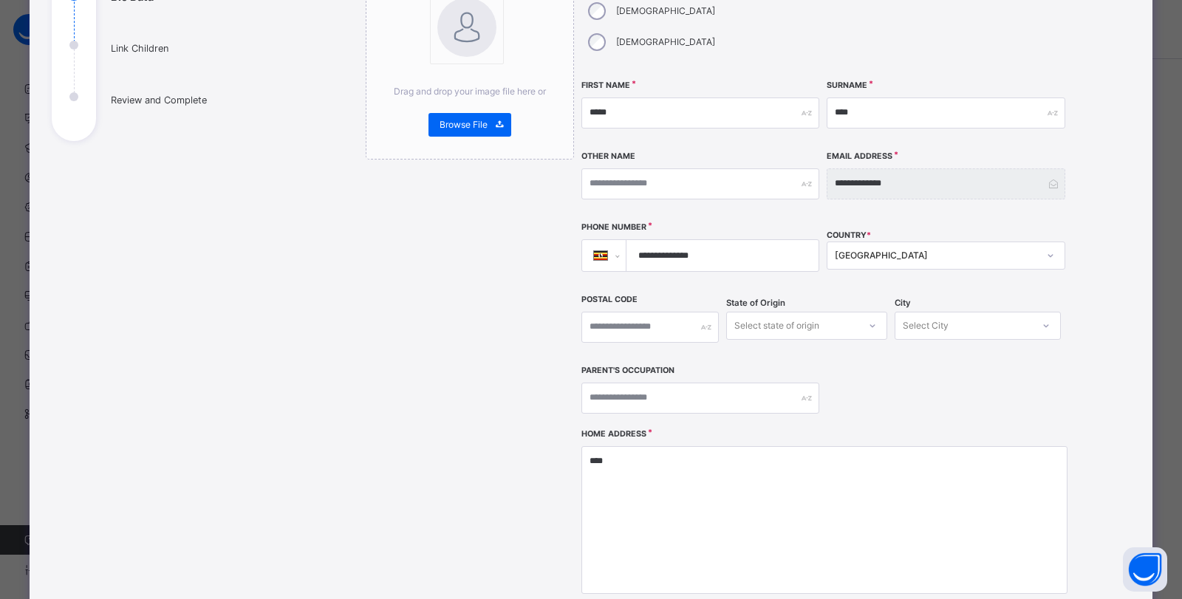
scroll to position [409, 0]
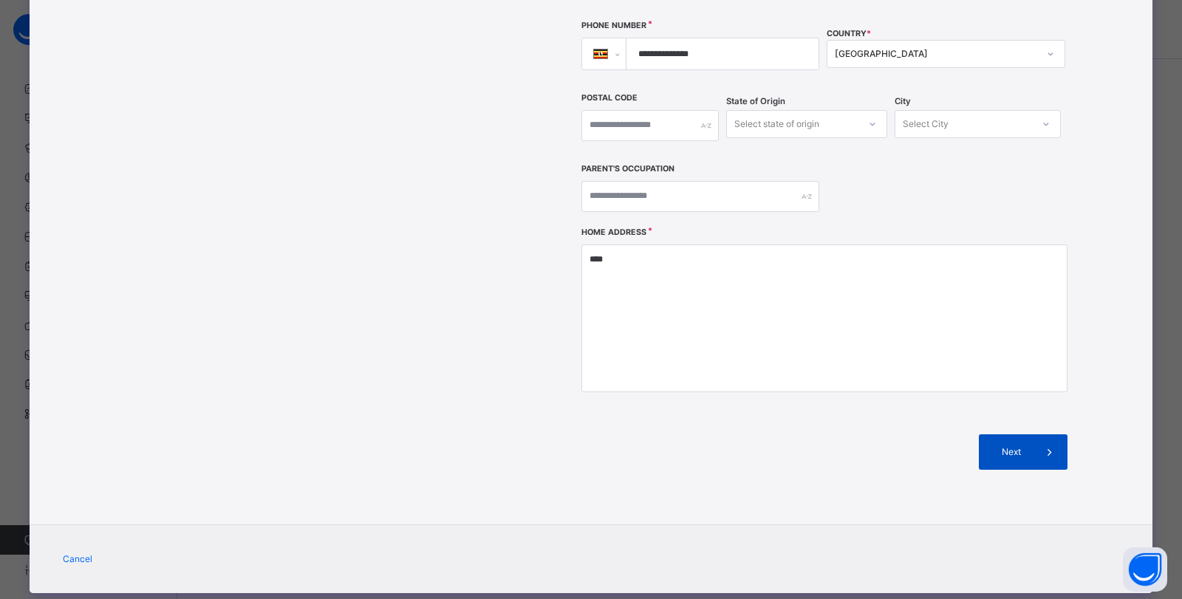
type input "**********"
click at [1032, 434] on span at bounding box center [1049, 451] width 35 height 35
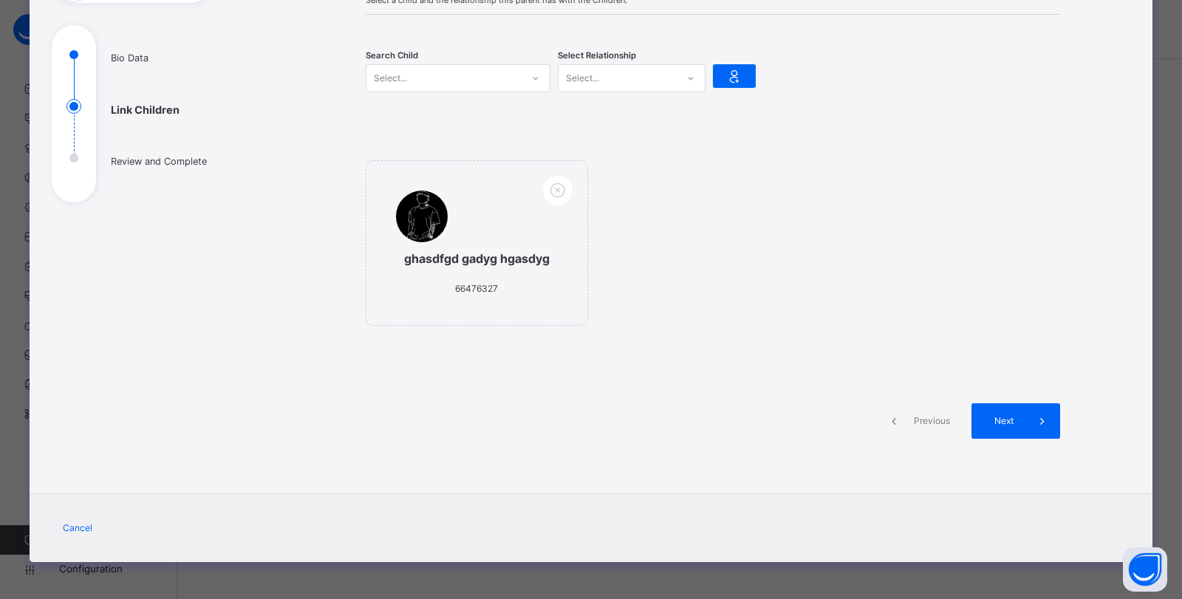
click at [1028, 422] on span at bounding box center [1041, 420] width 35 height 35
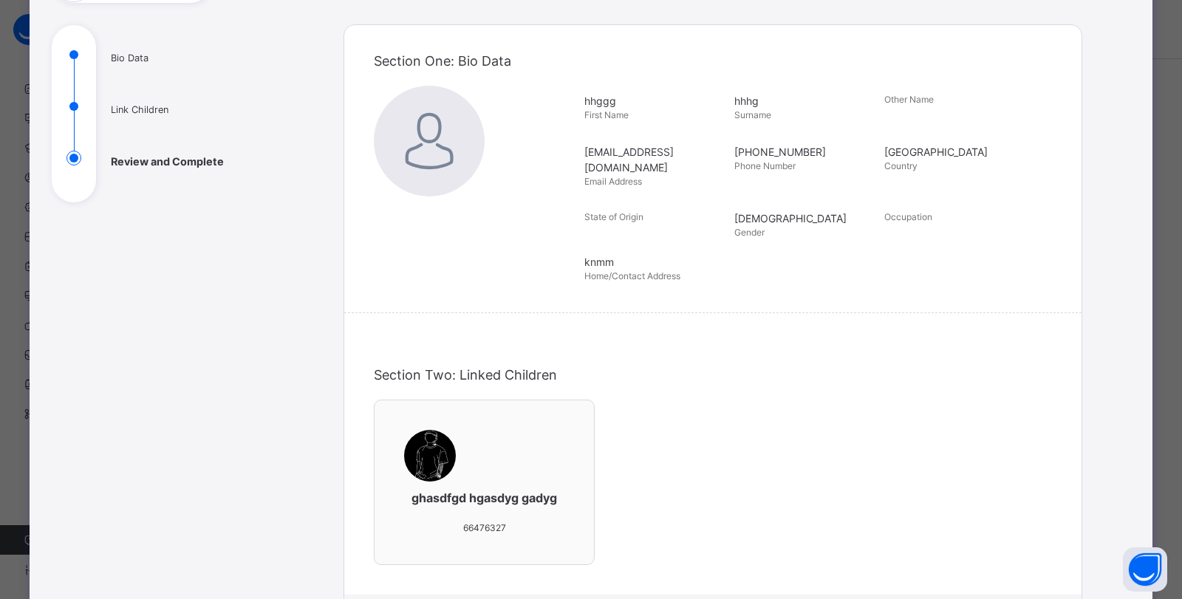
scroll to position [409, 0]
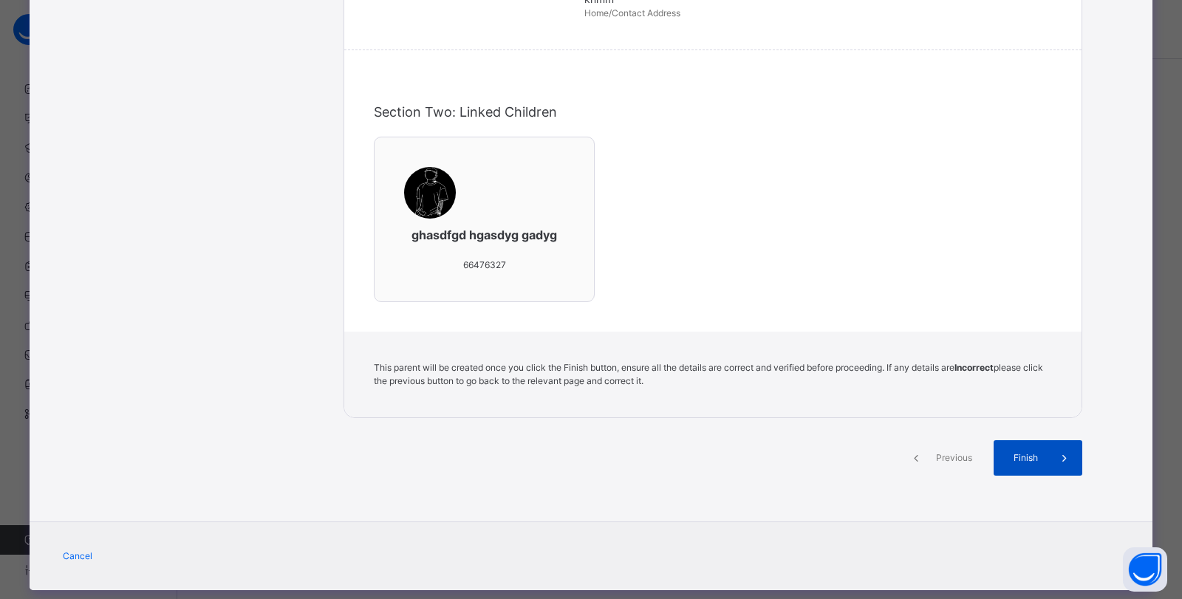
click at [1040, 451] on span "Finish" at bounding box center [1025, 457] width 42 height 13
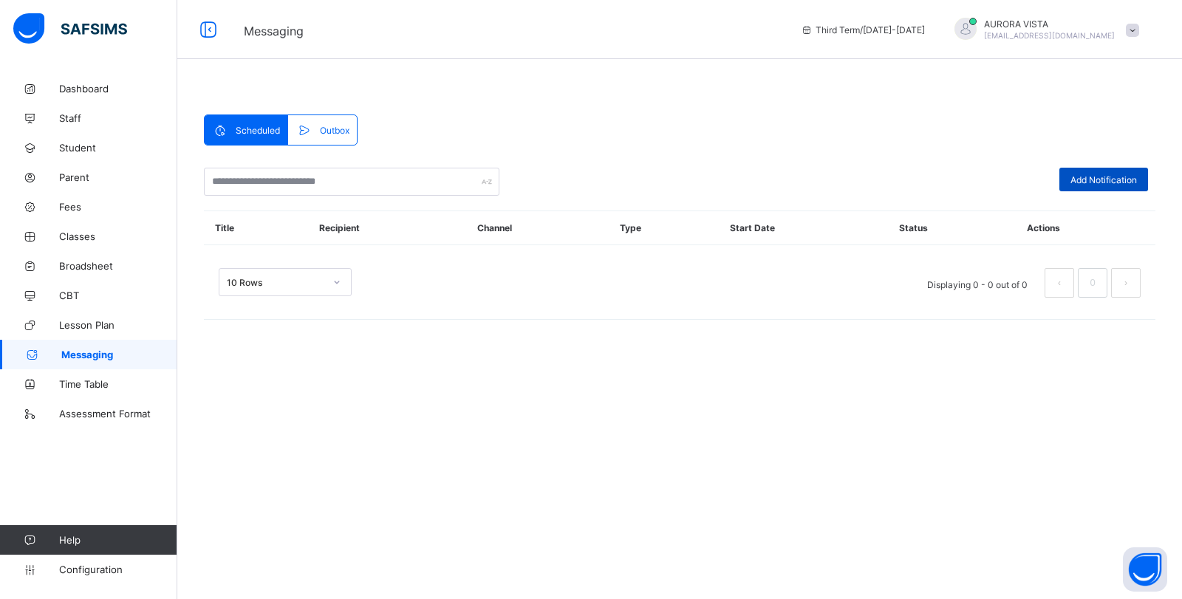
click at [1093, 185] on span "Add Notification" at bounding box center [1103, 179] width 66 height 11
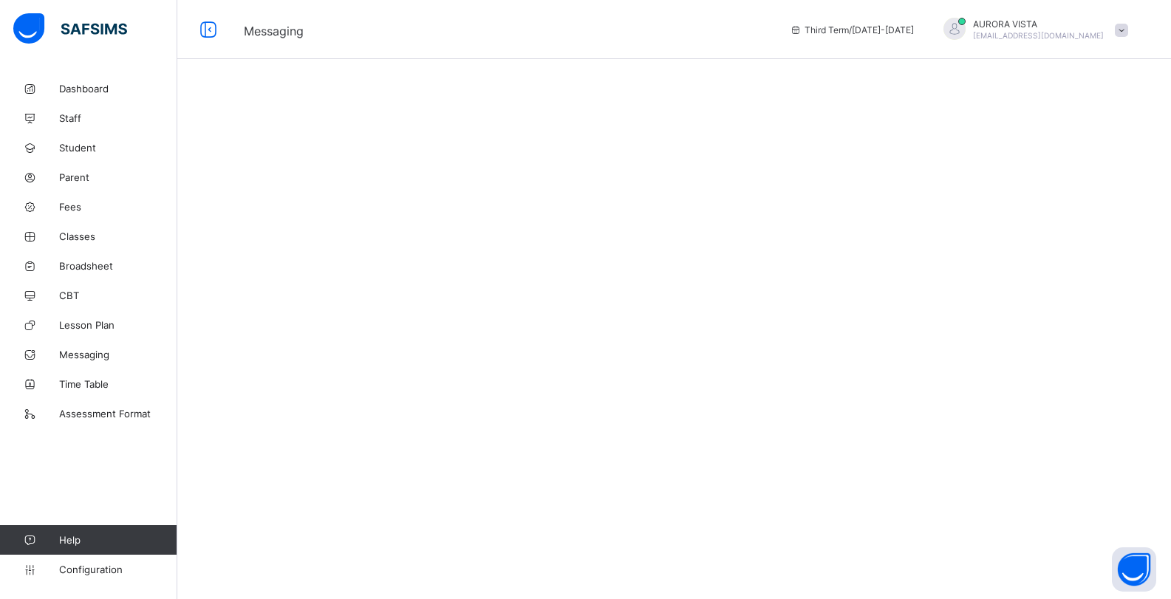
select select "*"
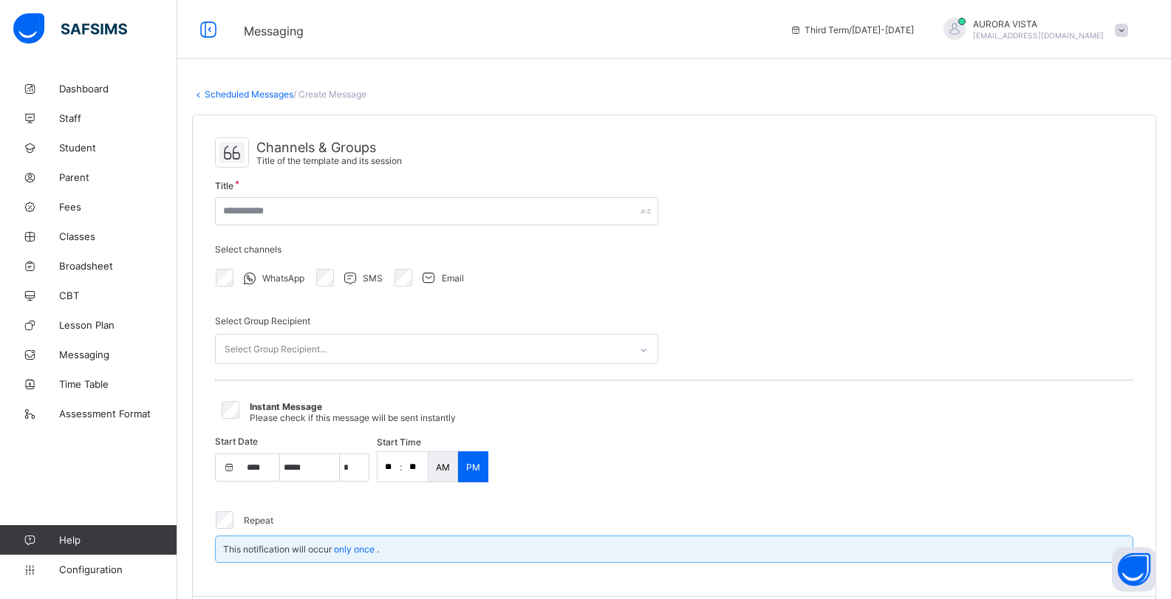
select select "****"
select select "*"
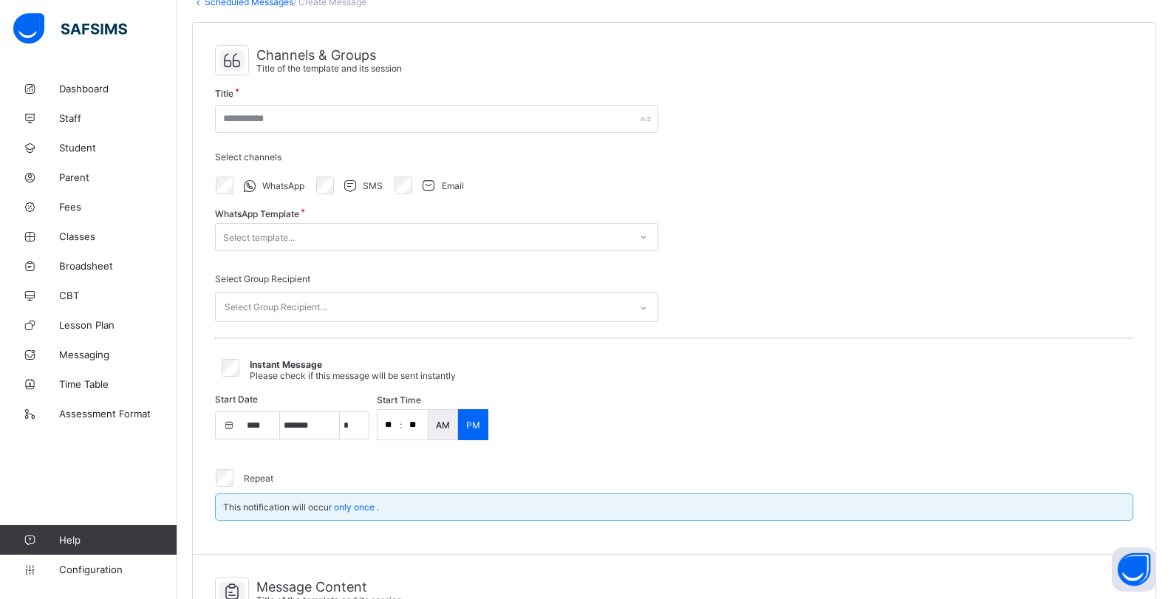
scroll to position [121, 0]
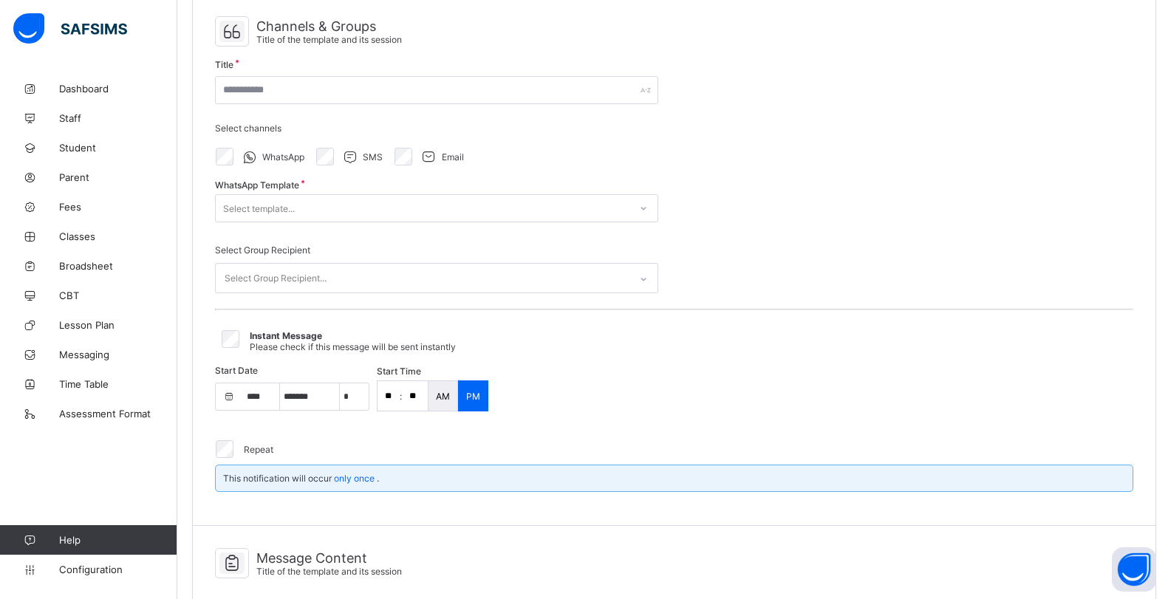
click at [299, 278] on div "Select Group Recipient..." at bounding box center [276, 278] width 102 height 28
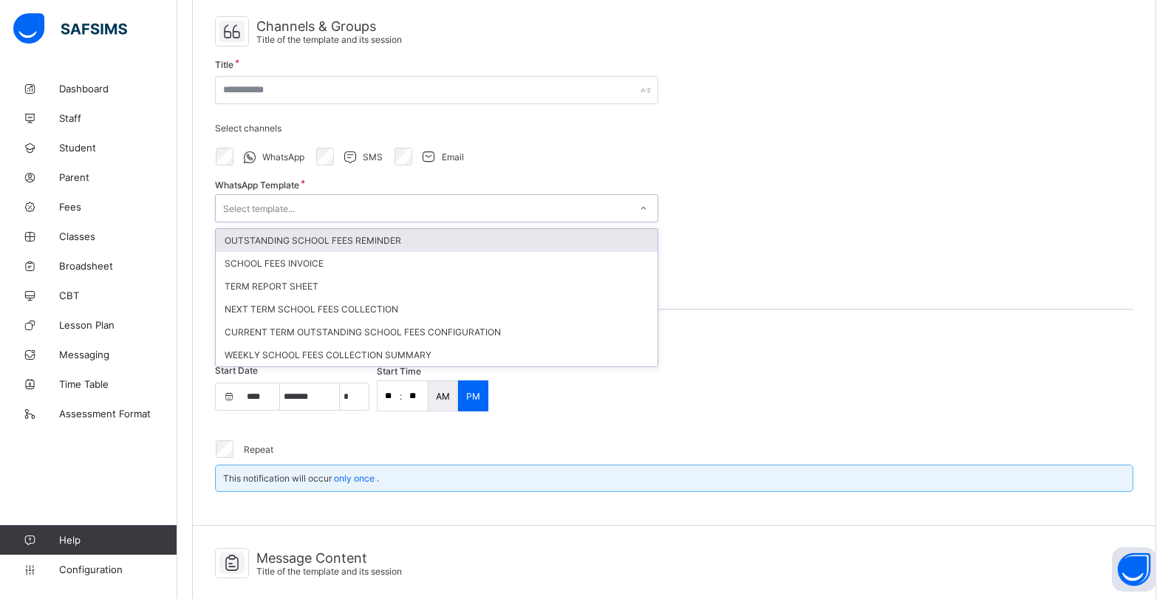
click at [326, 212] on div "Select template..." at bounding box center [423, 208] width 414 height 21
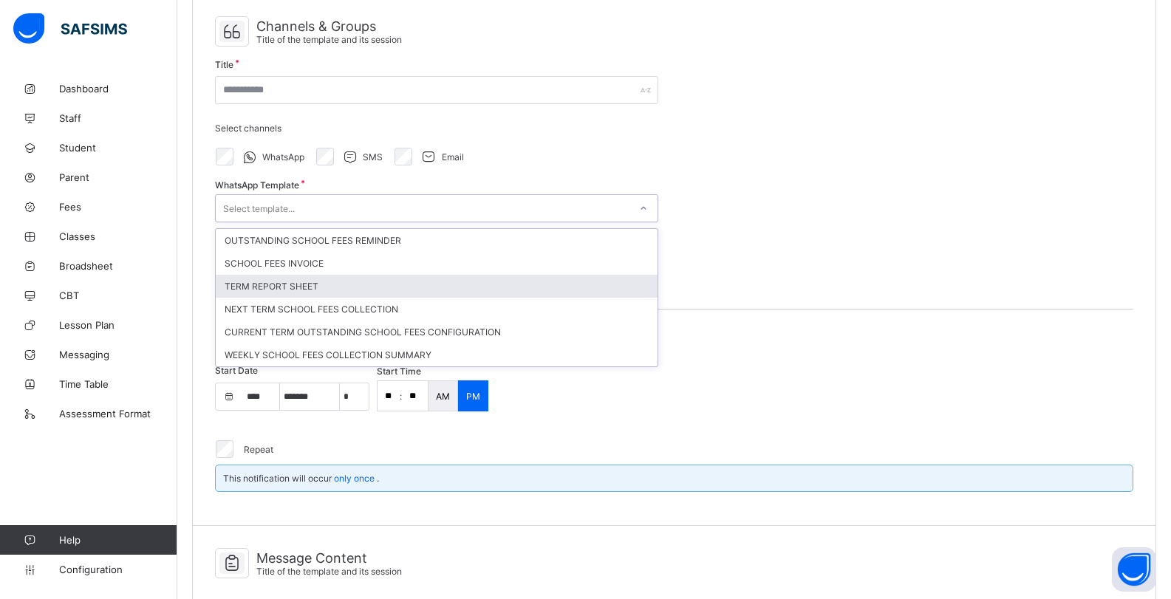
click at [290, 290] on div "TERM REPORT SHEET" at bounding box center [437, 286] width 442 height 23
type input "**********"
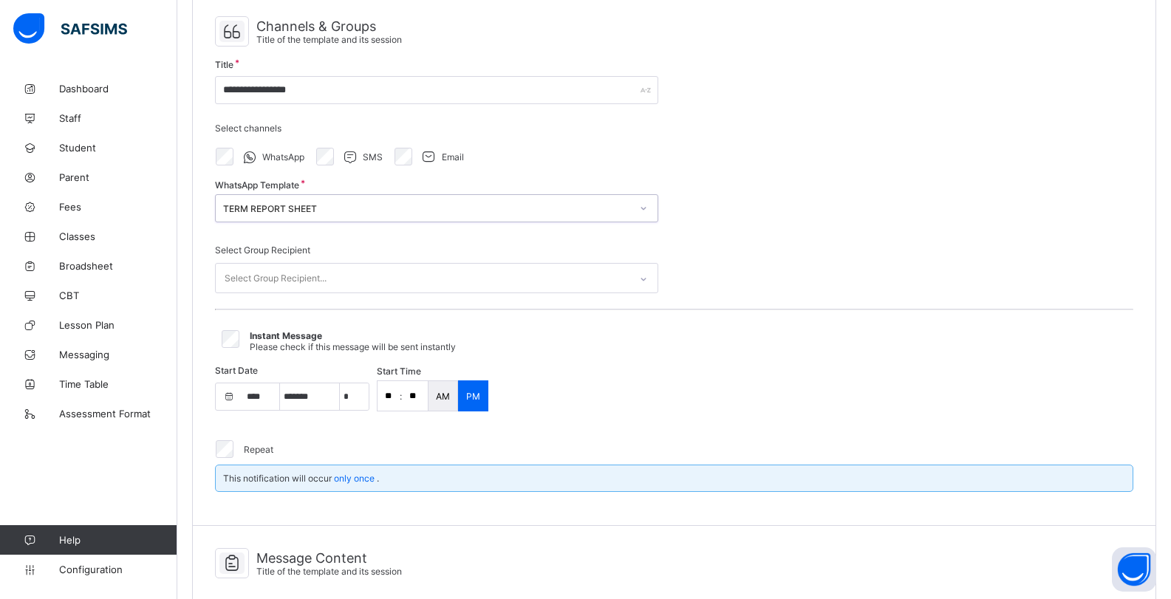
click at [287, 273] on div "Select Group Recipient..." at bounding box center [276, 278] width 102 height 28
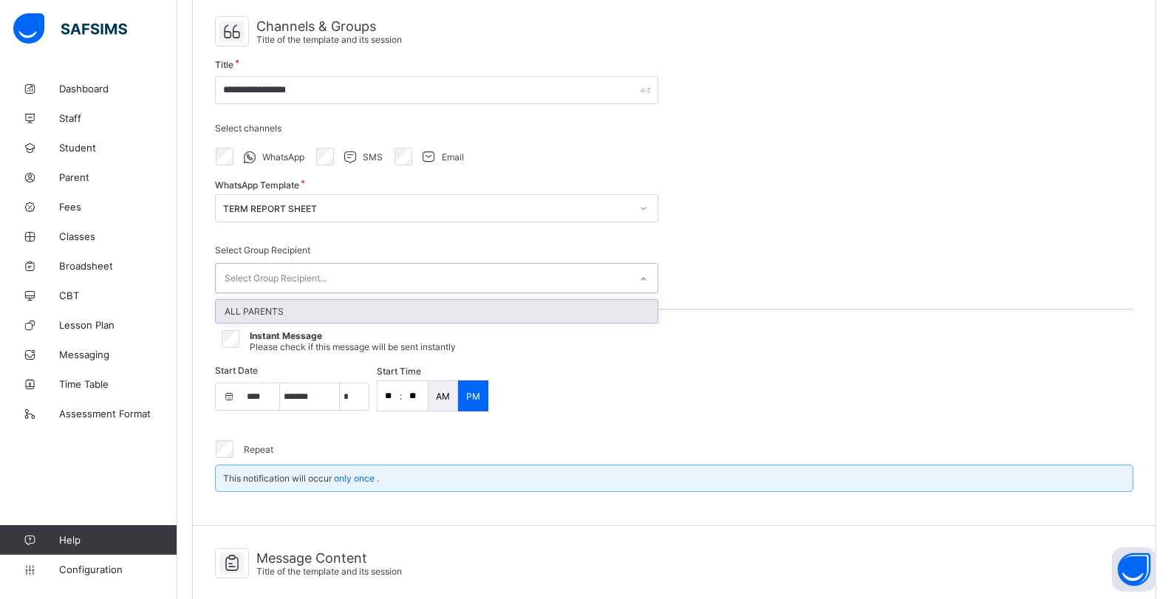
click at [281, 304] on div "ALL PARENTS" at bounding box center [437, 311] width 442 height 23
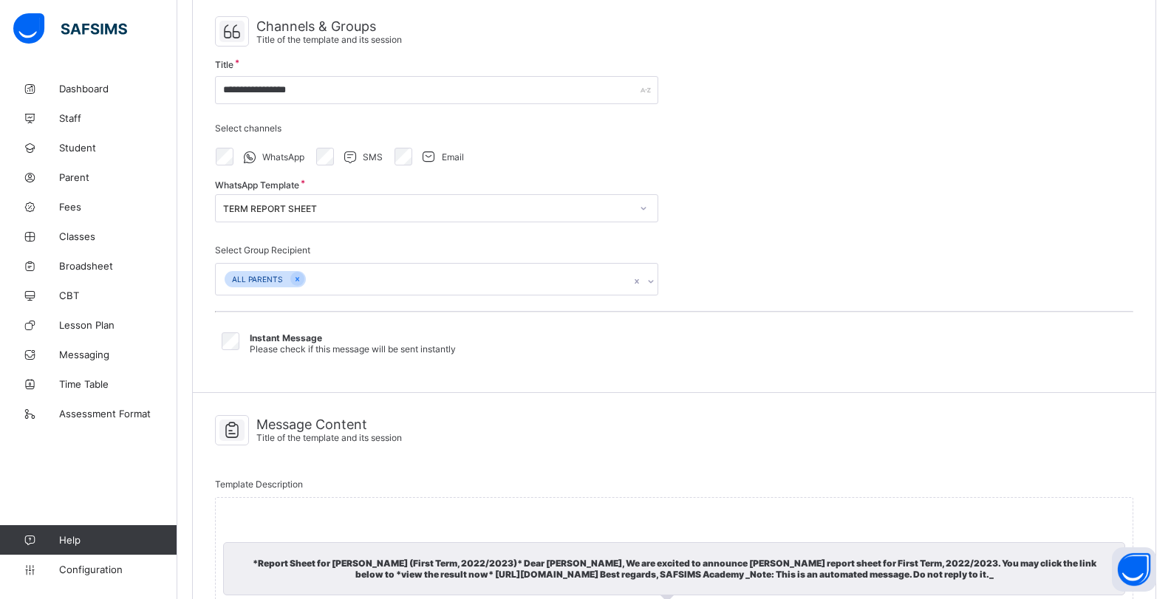
scroll to position [283, 0]
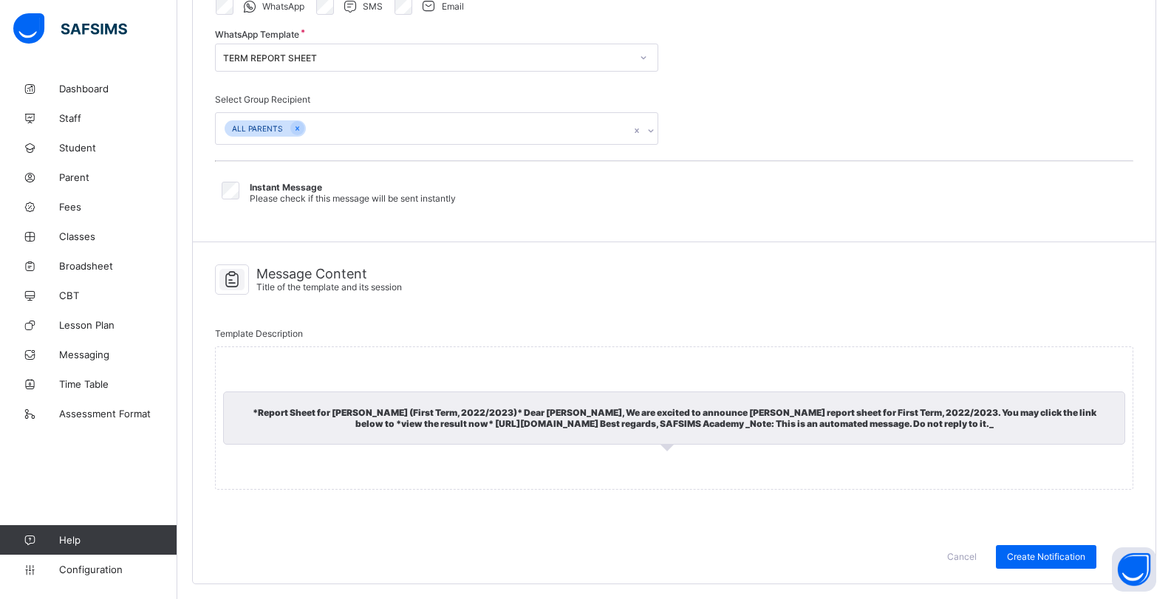
click at [270, 346] on div "*Report Sheet for Jane Doe (First Term, 2022/2023)* Dear John Doe, We are excit…" at bounding box center [674, 417] width 918 height 143
click at [284, 414] on div "*Report Sheet for Jane Doe (First Term, 2022/2023)* Dear John Doe, We are excit…" at bounding box center [674, 417] width 902 height 53
click at [293, 357] on div "*Report Sheet for Jane Doe (First Term, 2022/2023)* Dear John Doe, We are excit…" at bounding box center [674, 417] width 918 height 143
click at [336, 266] on span "Message Content" at bounding box center [329, 274] width 146 height 16
click at [334, 281] on span "Title of the template and its session" at bounding box center [329, 286] width 146 height 11
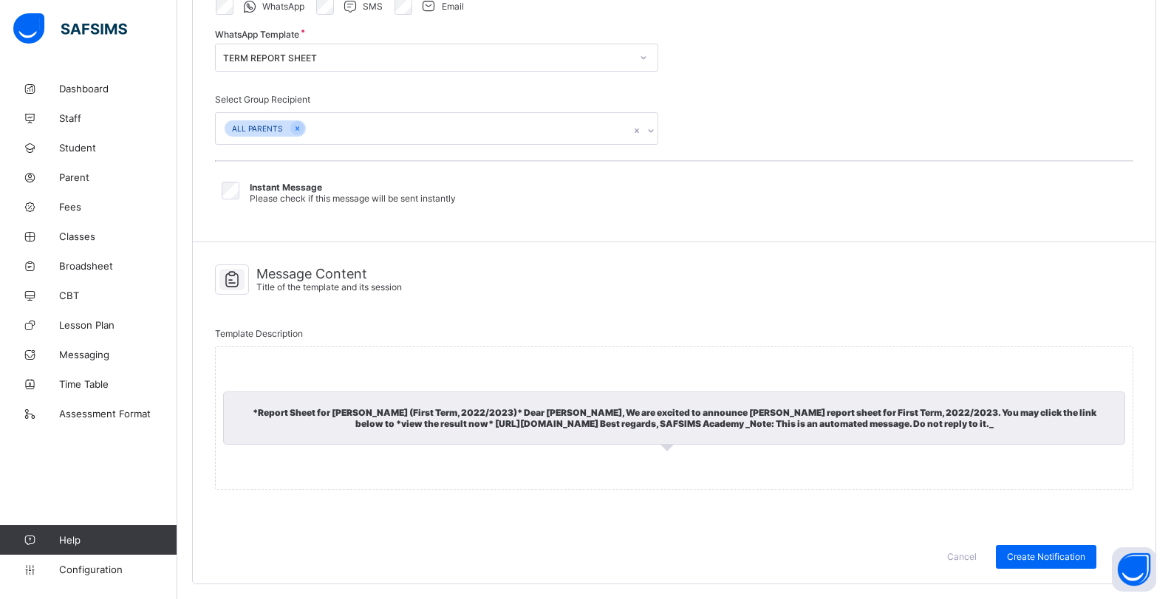
click at [296, 346] on div "*Report Sheet for Jane Doe (First Term, 2022/2023)* Dear John Doe, We are excit…" at bounding box center [674, 417] width 918 height 143
click at [1056, 562] on span "Create Notification" at bounding box center [1046, 556] width 78 height 11
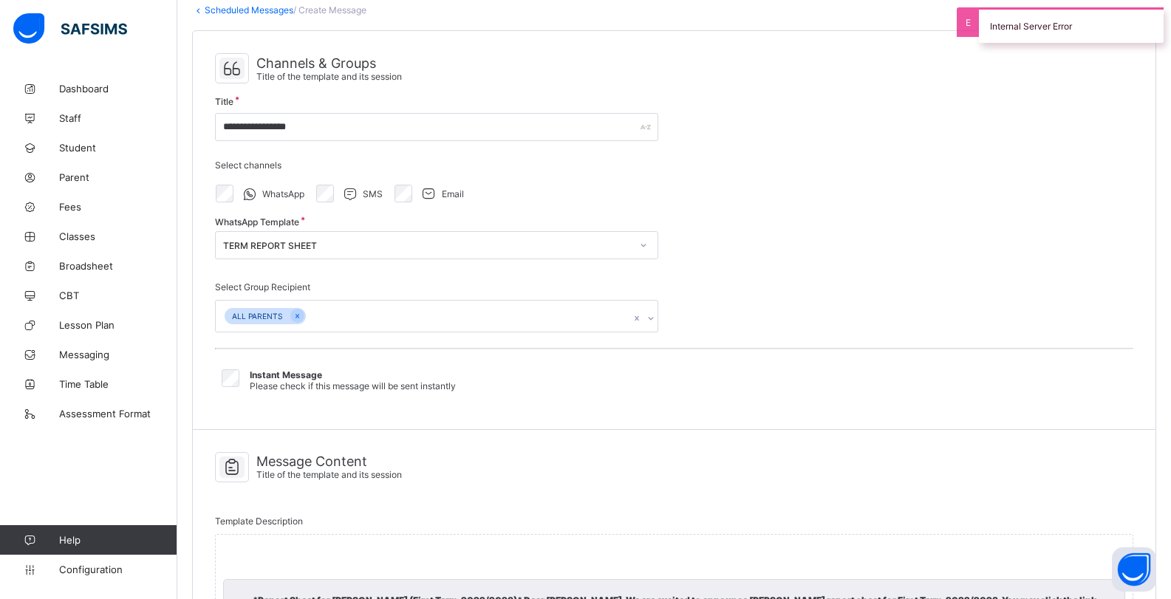
scroll to position [0, 0]
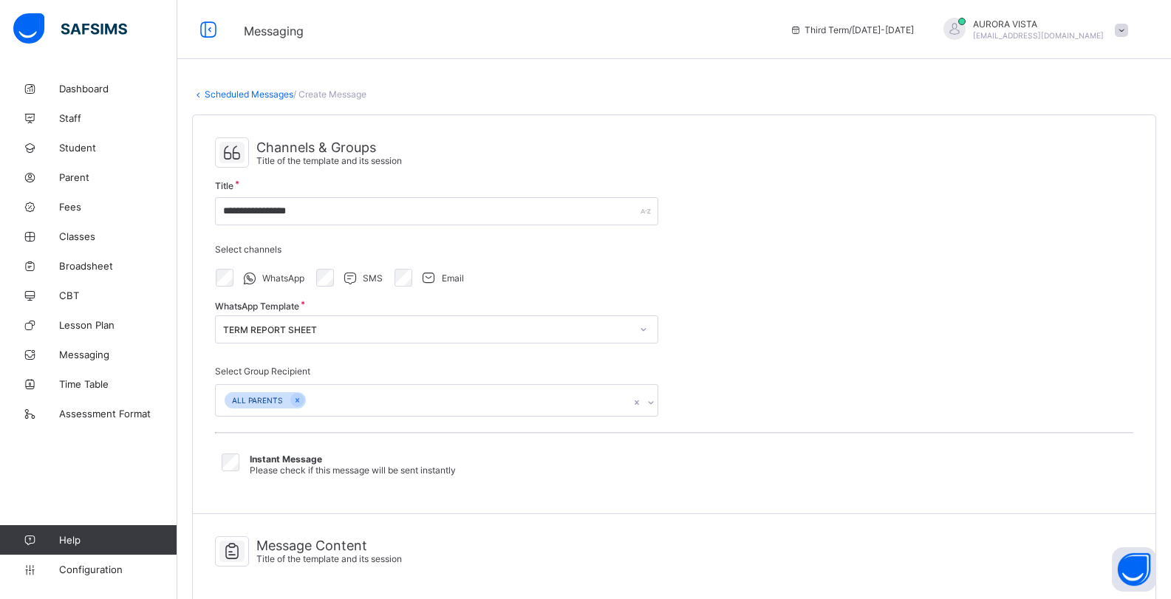
click at [320, 100] on div "**********" at bounding box center [673, 472] width 993 height 797
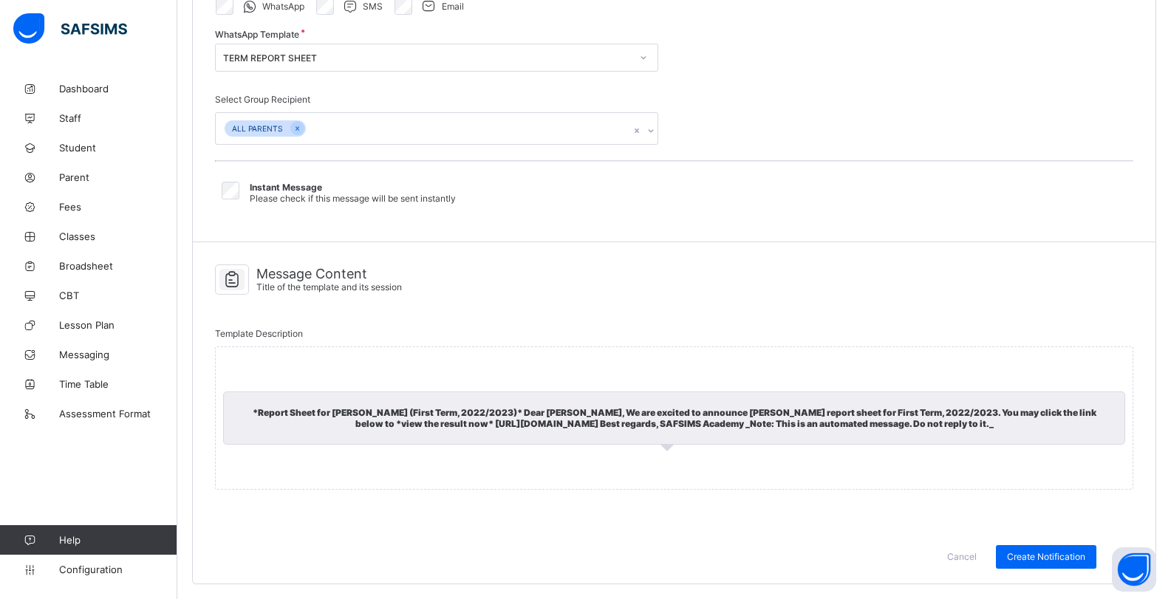
select select "*"
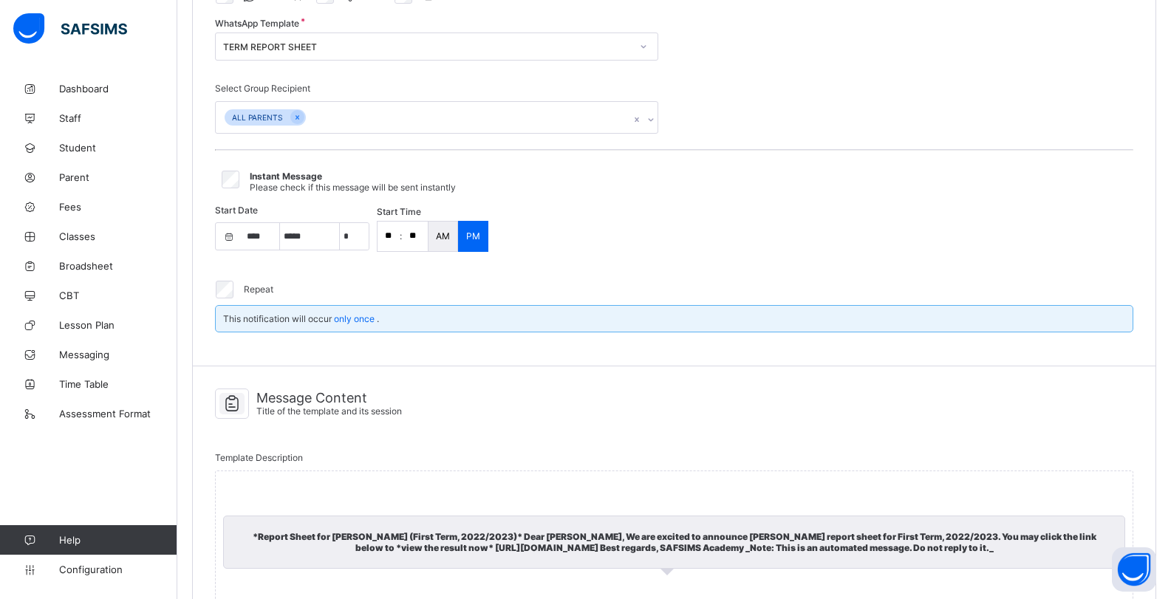
select select "****"
select select "*"
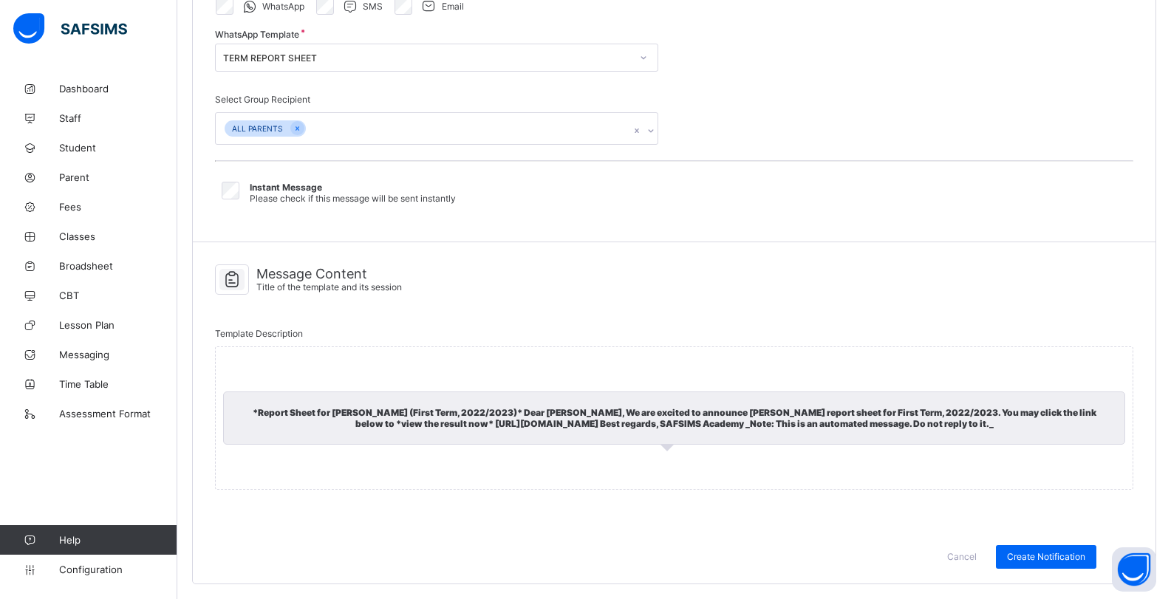
select select "*"
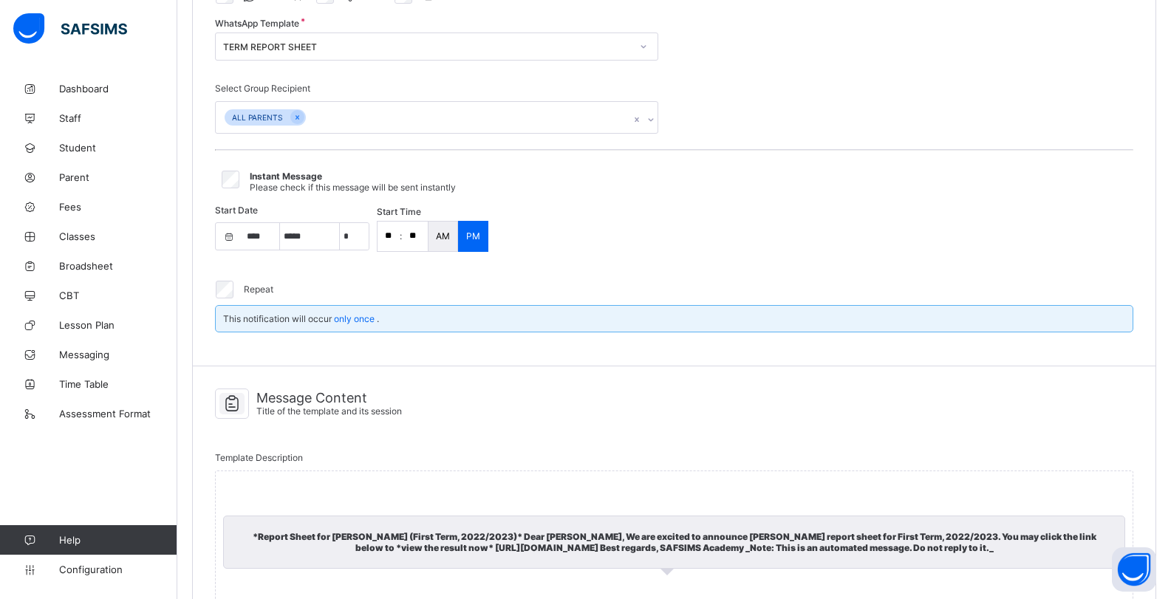
select select "****"
select select "*"
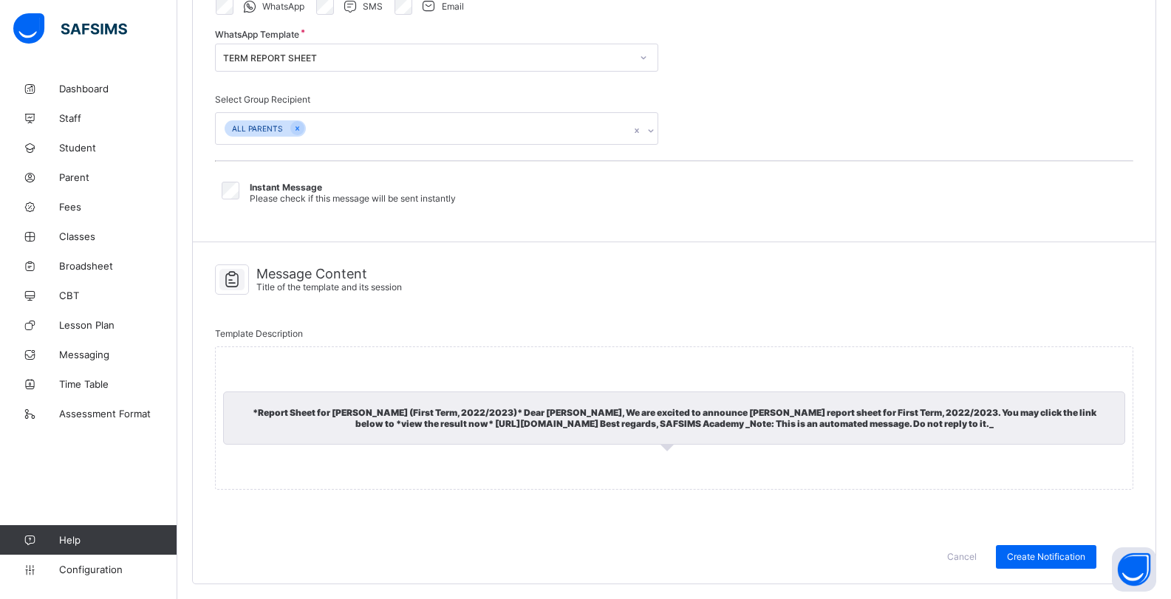
select select "*"
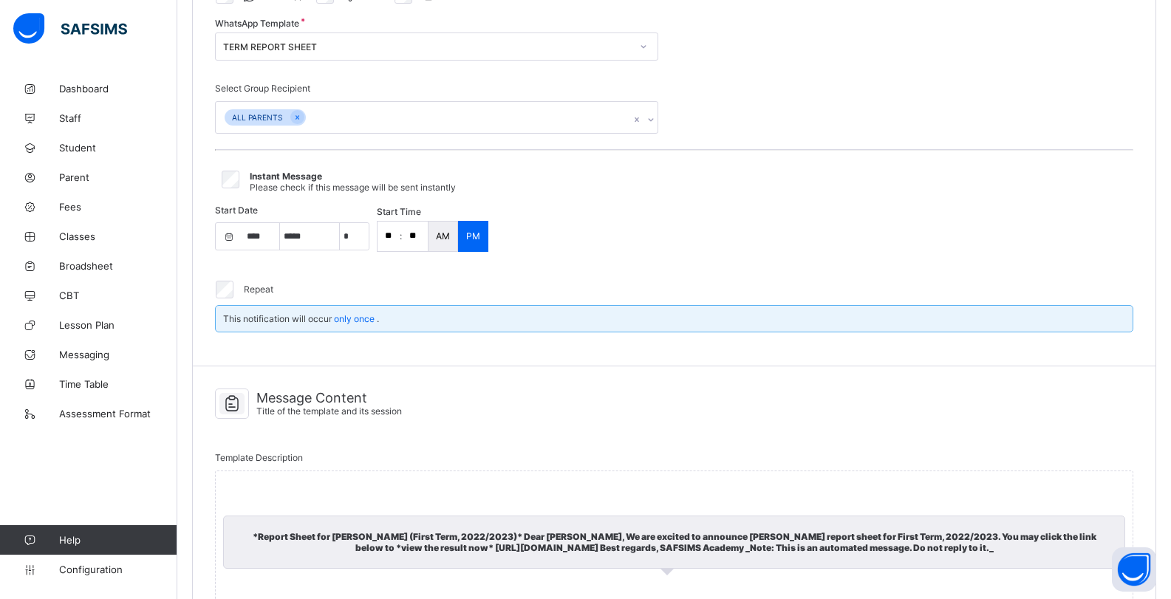
select select "****"
select select "*"
click at [414, 238] on input "**" at bounding box center [415, 237] width 26 height 30
click at [395, 232] on input "**" at bounding box center [388, 237] width 22 height 30
click at [419, 241] on input "**" at bounding box center [415, 237] width 26 height 30
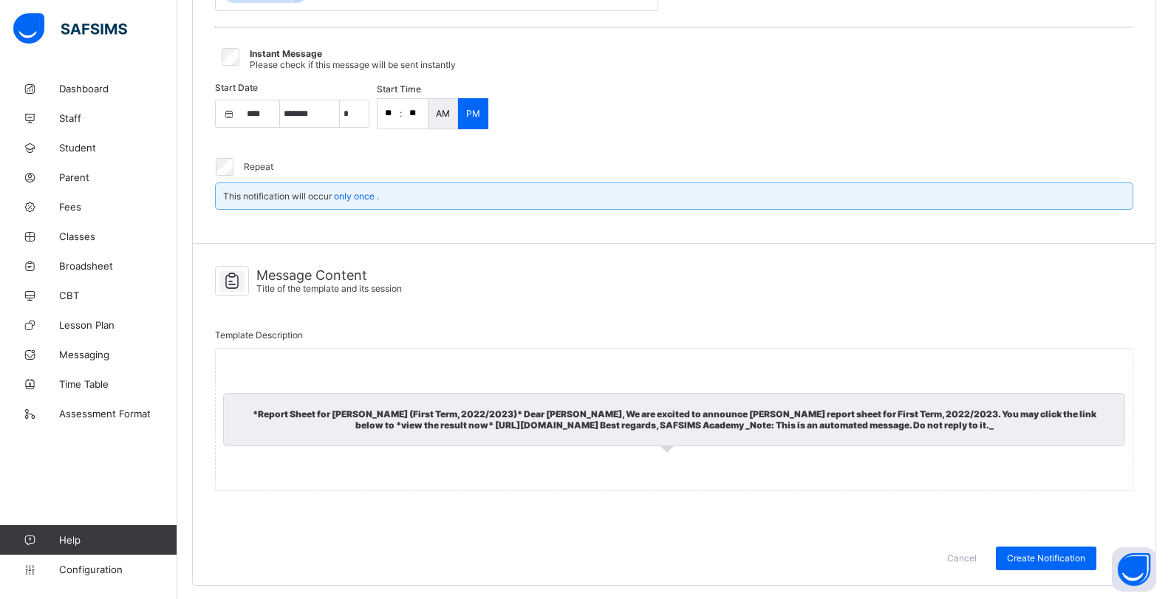
scroll to position [418, 0]
type input "**"
click at [1052, 555] on span "Create Notification" at bounding box center [1046, 556] width 78 height 11
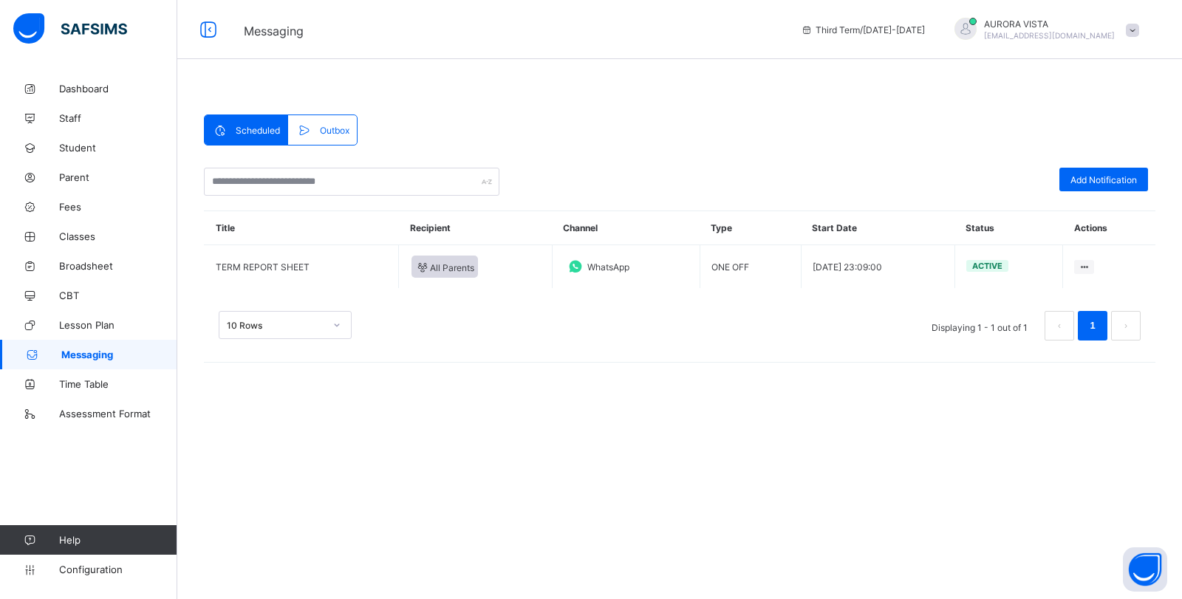
click at [332, 131] on span "Outbox" at bounding box center [335, 130] width 30 height 11
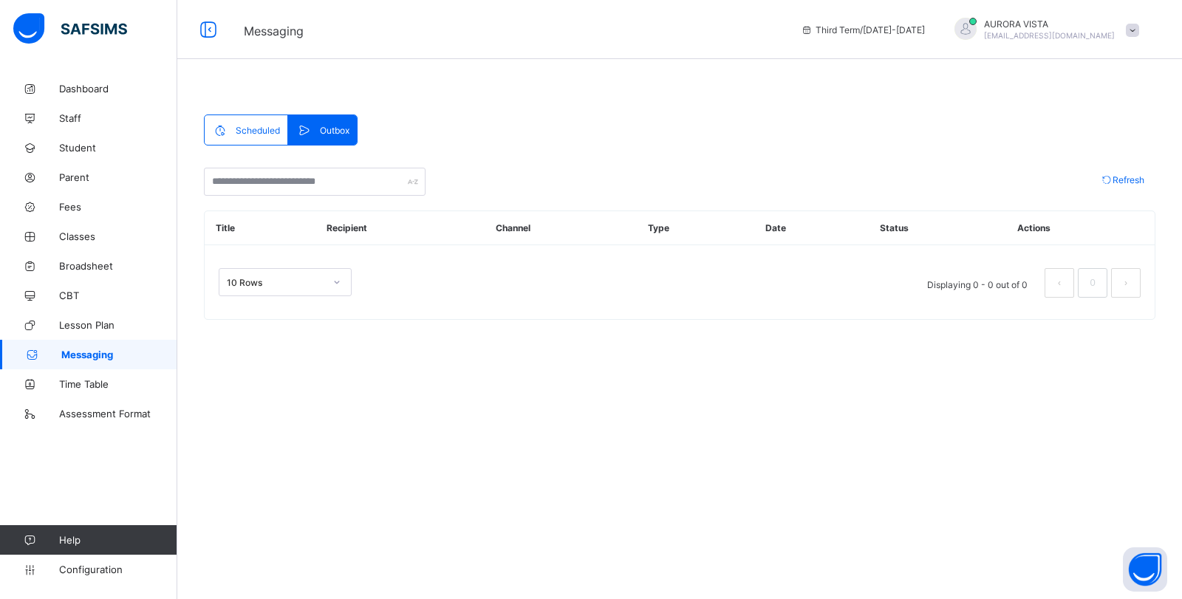
click at [264, 125] on span "Scheduled" at bounding box center [258, 130] width 44 height 11
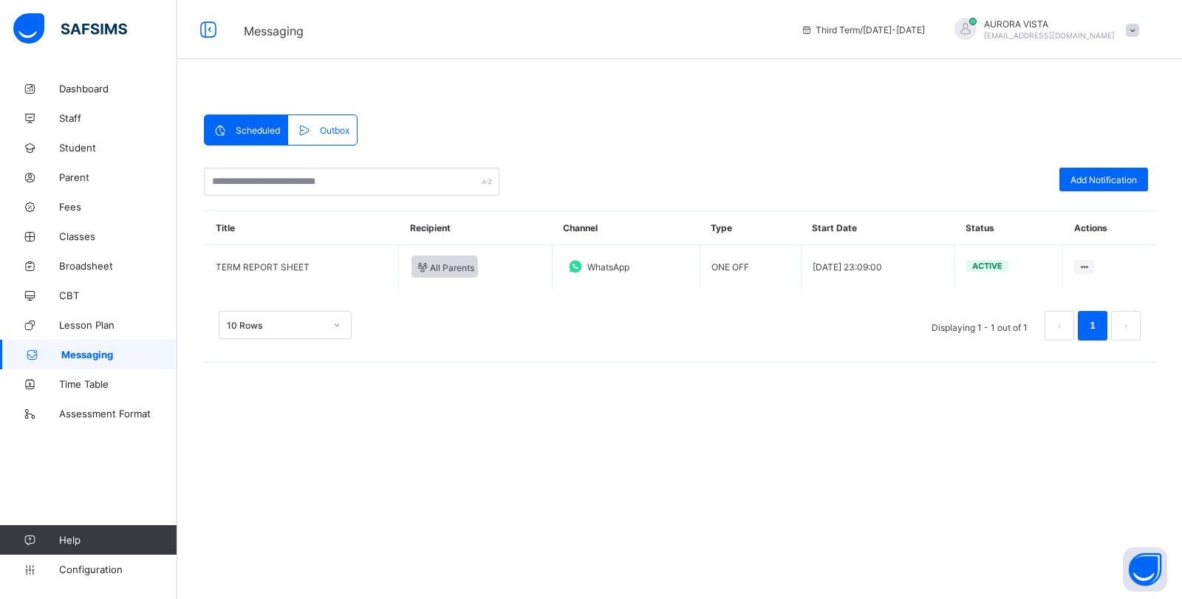
click at [329, 132] on span "Outbox" at bounding box center [335, 130] width 30 height 11
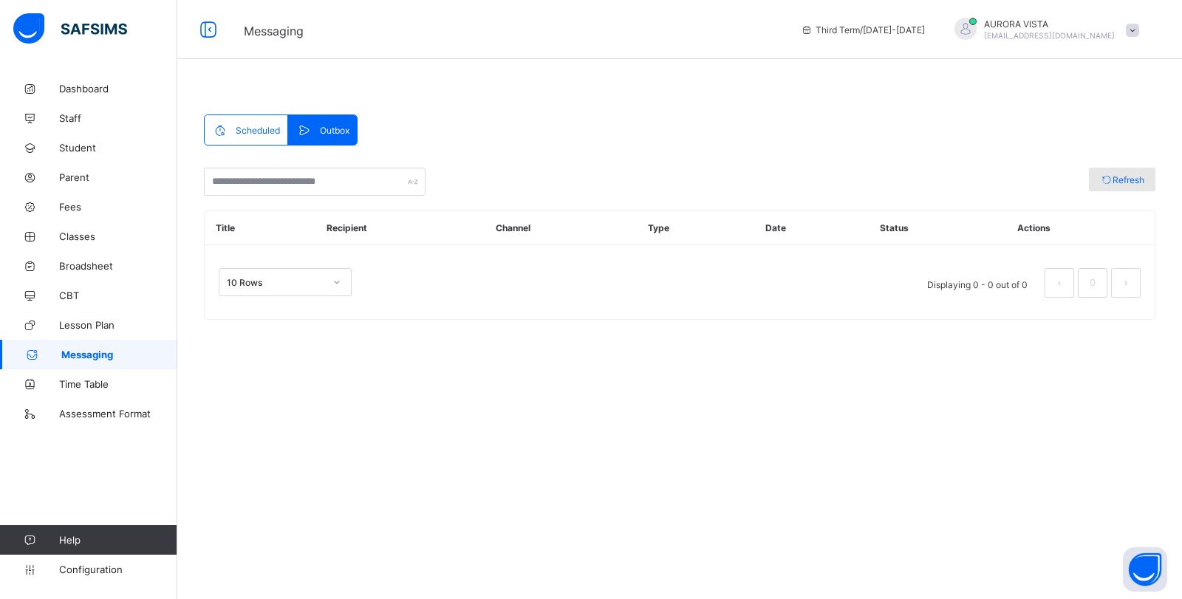
click at [1117, 172] on div "Refresh" at bounding box center [1122, 180] width 66 height 24
click at [243, 120] on div "Scheduled" at bounding box center [246, 130] width 83 height 30
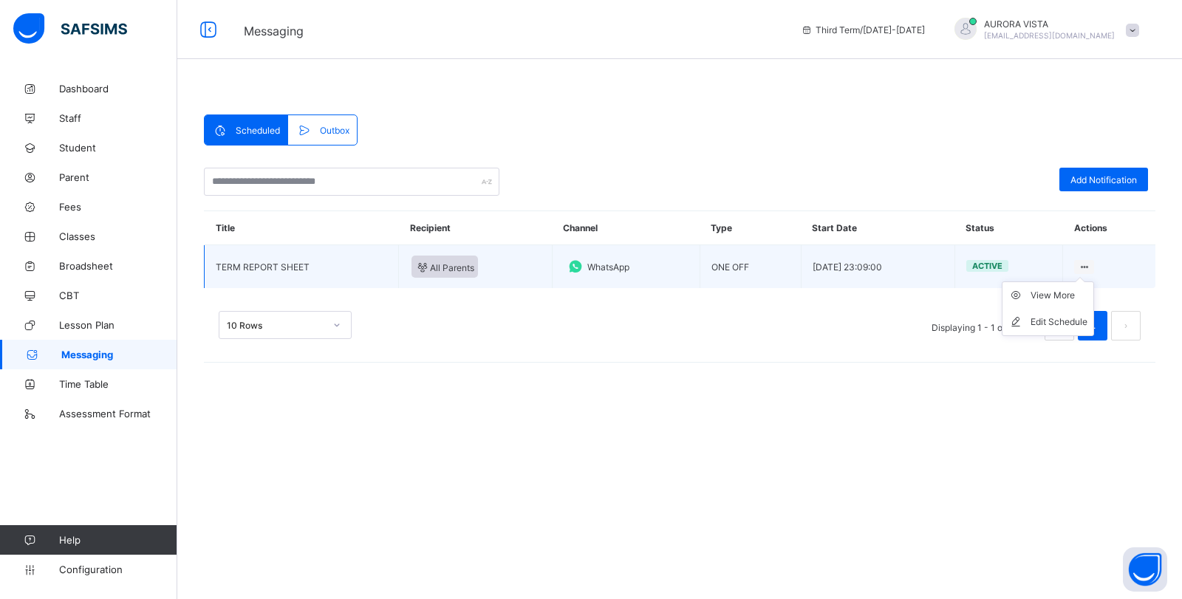
click at [1086, 281] on ul "View More Edit Schedule" at bounding box center [1048, 308] width 92 height 55
click at [1050, 292] on div "View More" at bounding box center [1058, 295] width 57 height 15
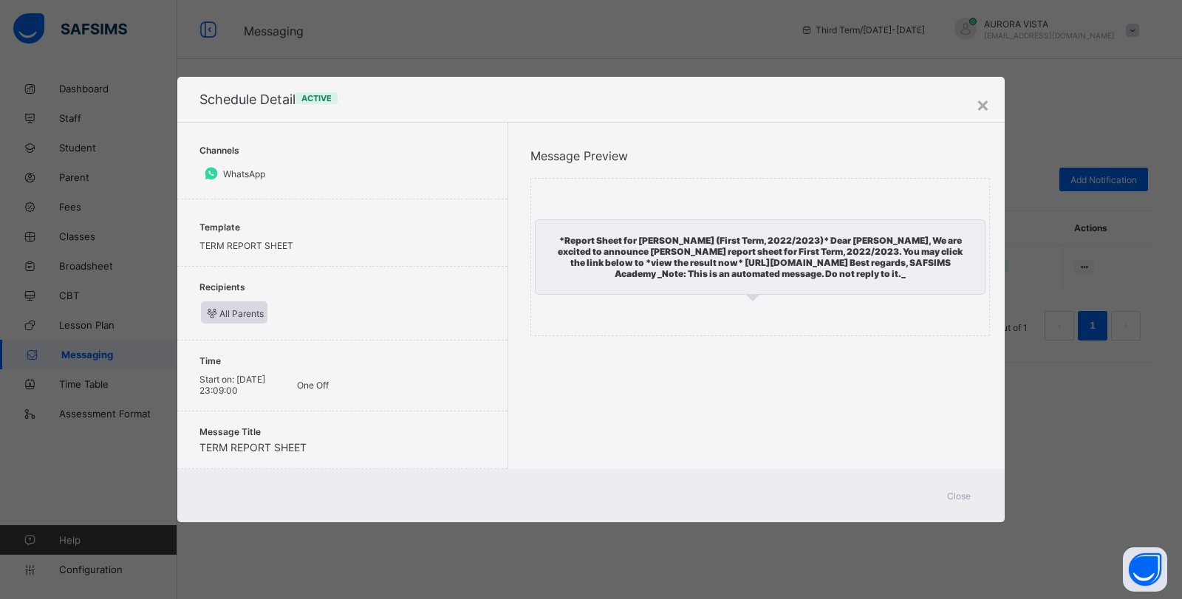
click at [952, 496] on span "Close" at bounding box center [959, 495] width 24 height 11
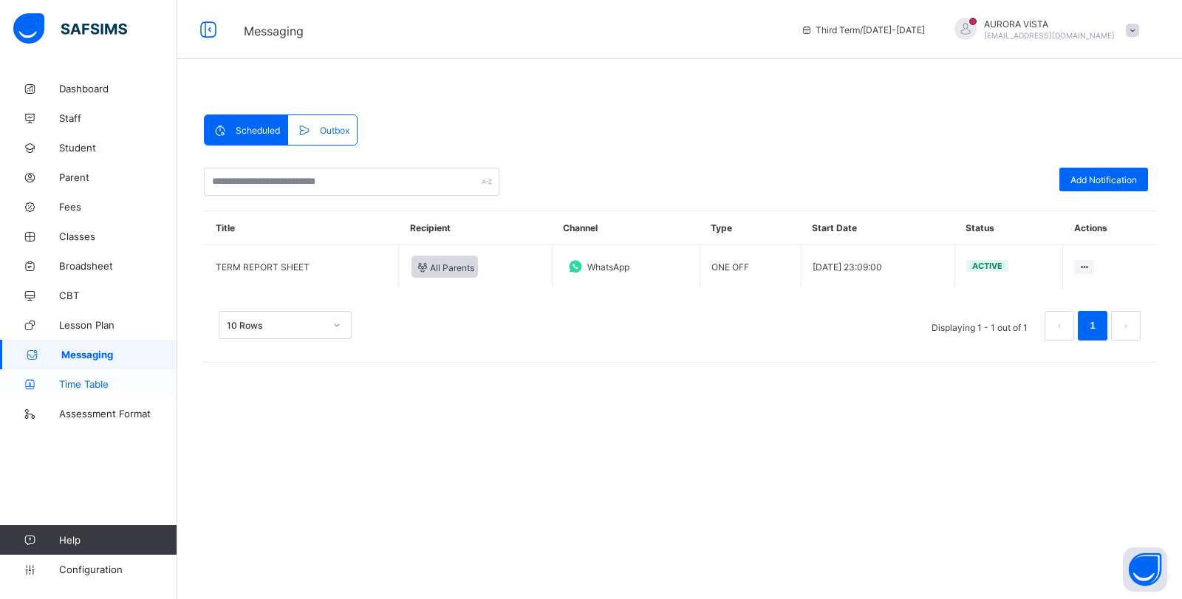
click at [96, 380] on span "Time Table" at bounding box center [118, 384] width 118 height 12
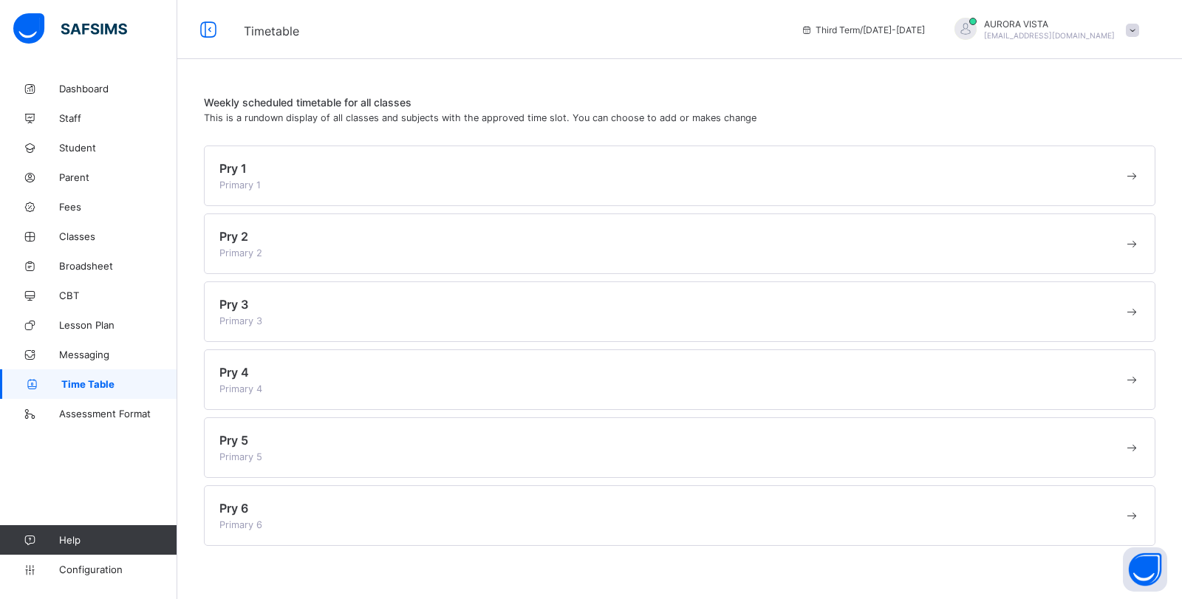
click at [1013, 170] on div "Pry 1 Primary 1" at bounding box center [671, 176] width 904 height 30
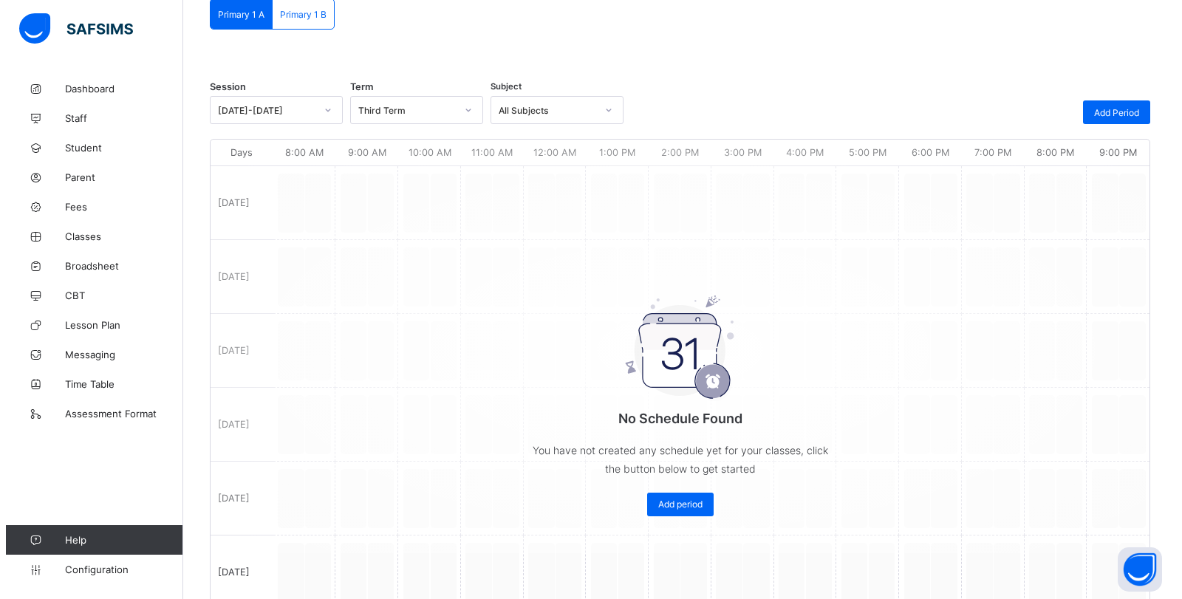
scroll to position [142, 0]
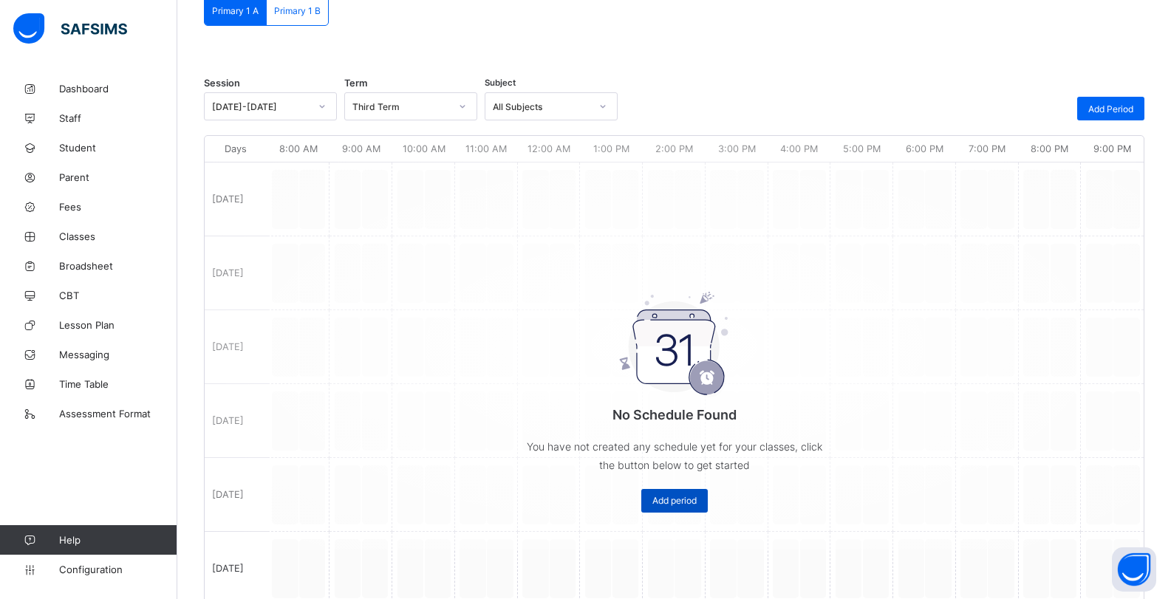
click at [672, 502] on span "Add period" at bounding box center [674, 500] width 44 height 11
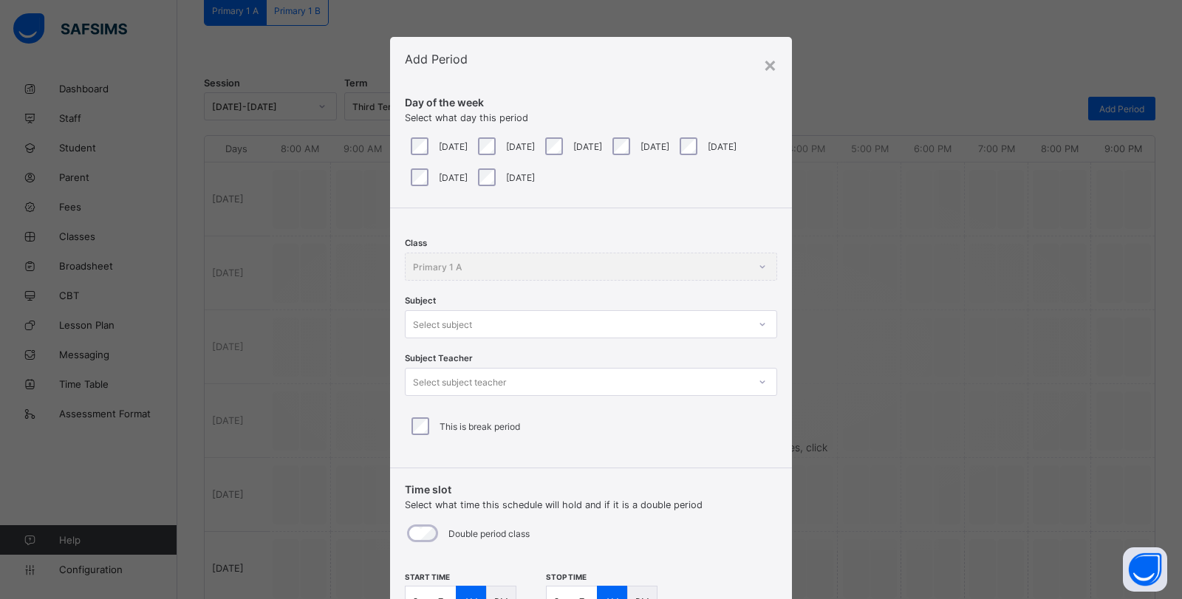
click at [508, 261] on div "Class Primary 1 A" at bounding box center [591, 267] width 372 height 28
click at [644, 242] on div "Class Primary 1 A Subject Select subject Subject Teacher Select subject teacher…" at bounding box center [591, 332] width 402 height 248
click at [720, 271] on div "Class Primary 1 A" at bounding box center [591, 267] width 372 height 28
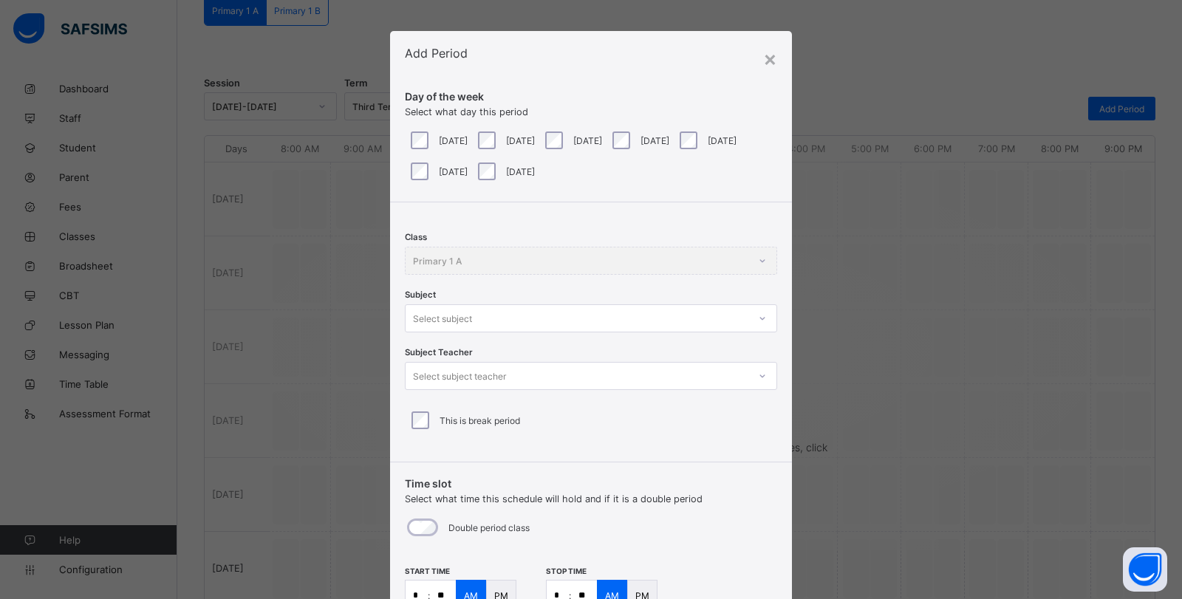
scroll to position [0, 0]
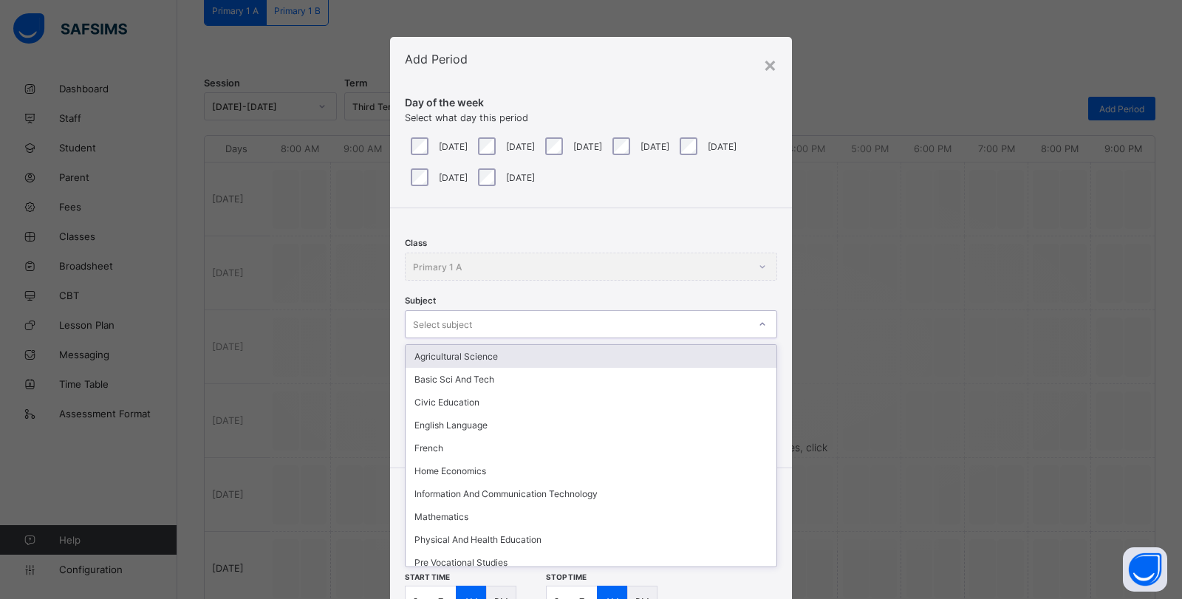
click at [459, 325] on div "Select subject" at bounding box center [442, 324] width 59 height 28
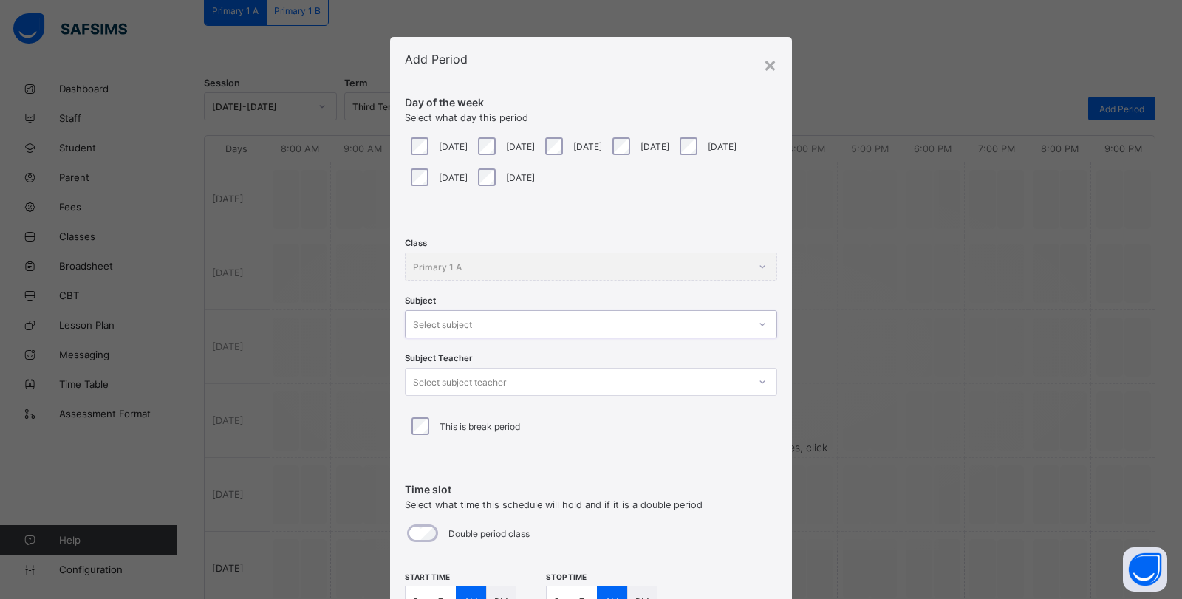
click at [459, 325] on div "Select subject" at bounding box center [442, 324] width 59 height 28
click at [473, 265] on div "Class Primary 1 A" at bounding box center [591, 267] width 372 height 28
click at [479, 323] on div "Select subject" at bounding box center [576, 324] width 343 height 21
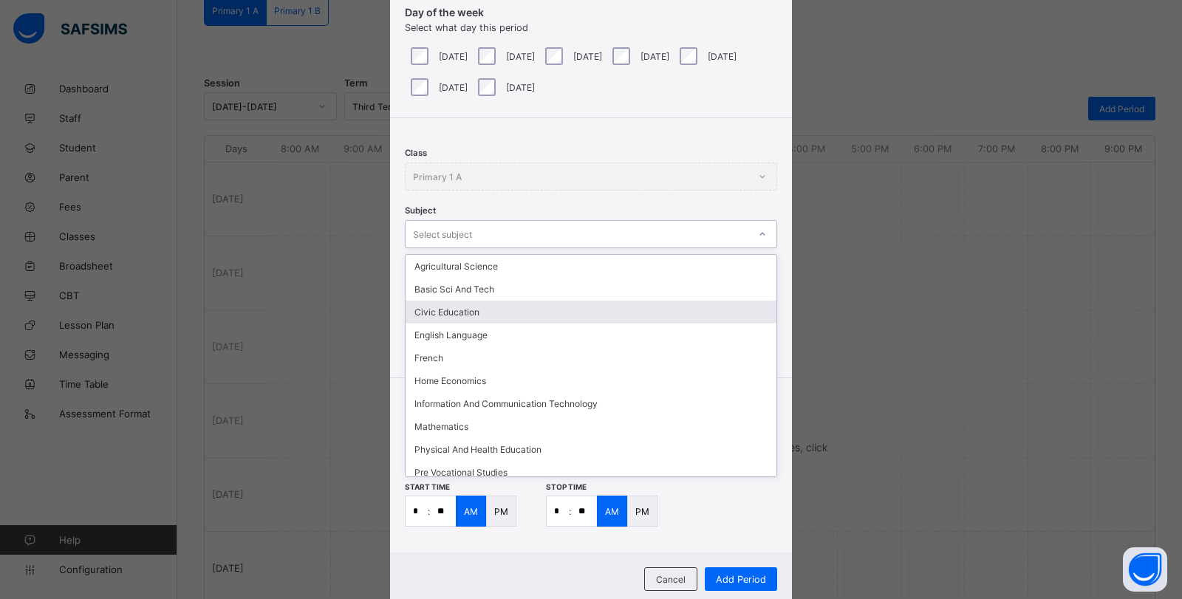
scroll to position [122, 0]
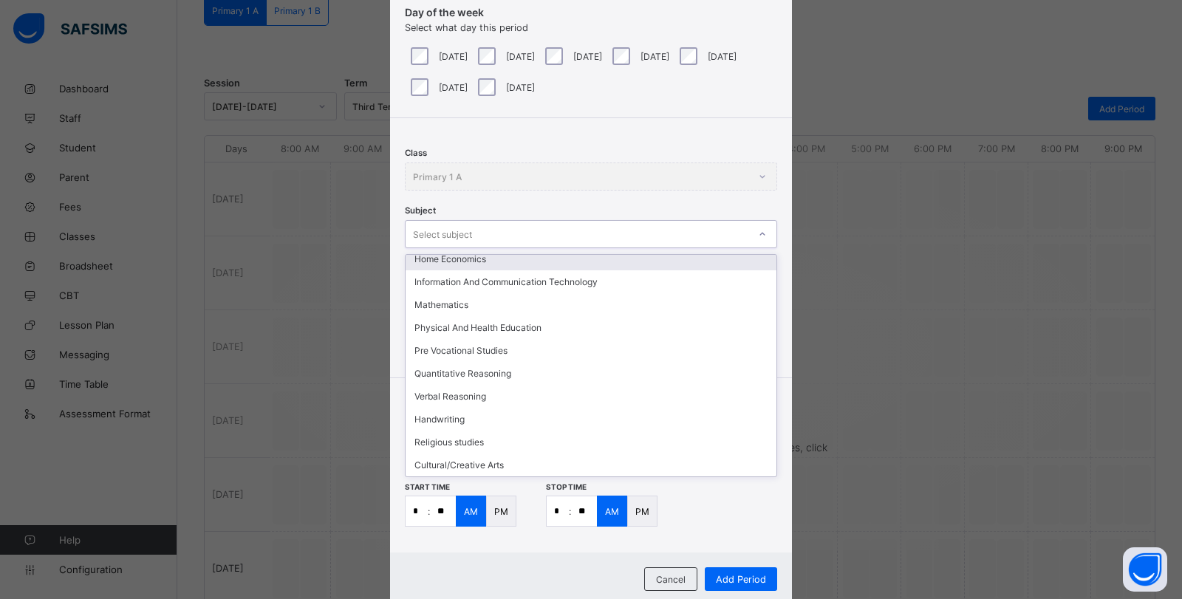
click at [626, 189] on div "Class Primary 1 A" at bounding box center [591, 176] width 372 height 28
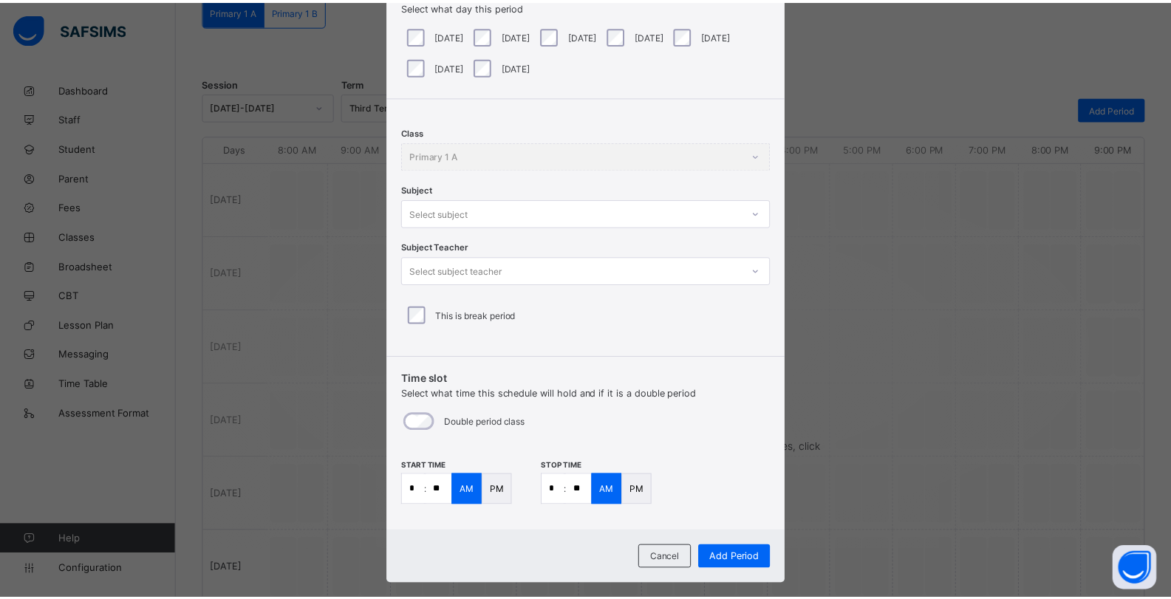
scroll to position [33, 0]
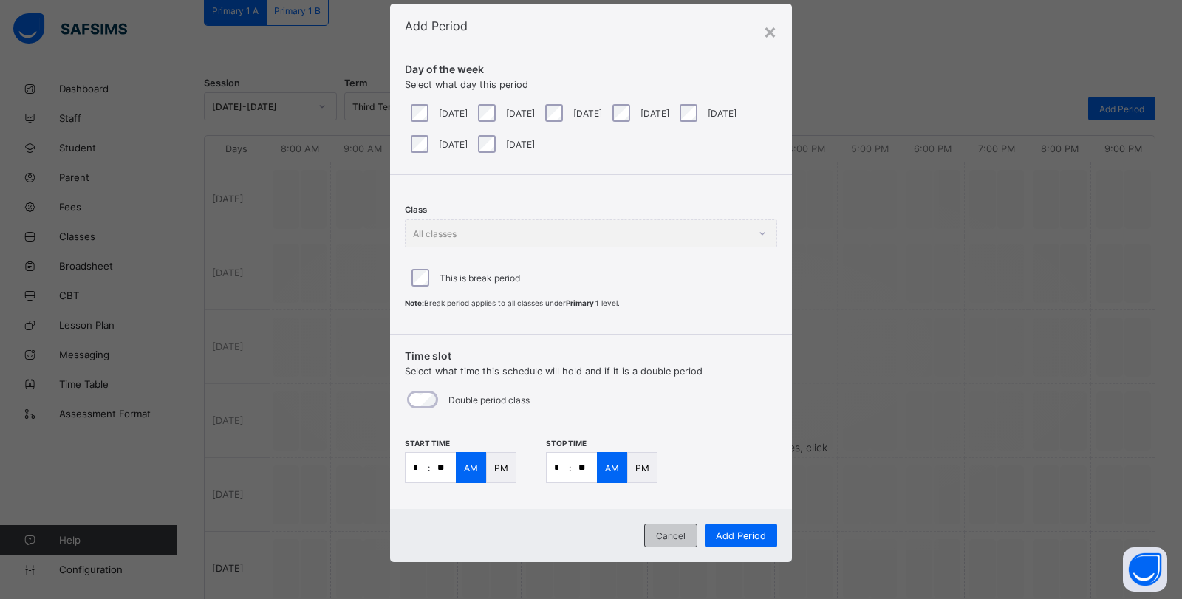
click at [674, 533] on span "Cancel" at bounding box center [671, 535] width 30 height 11
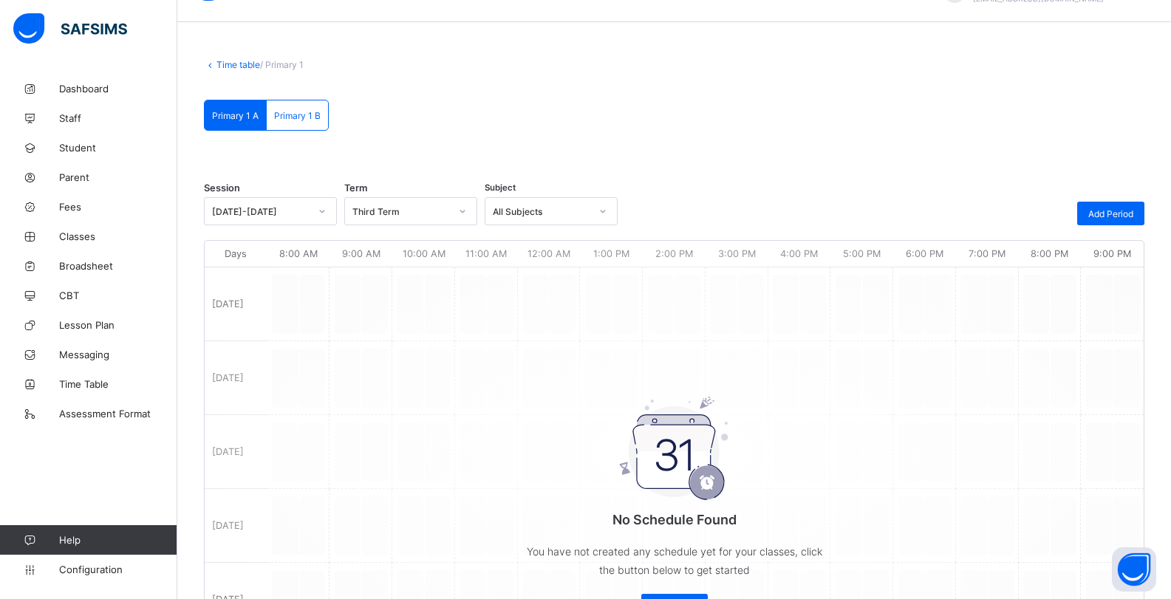
scroll to position [35, 0]
click at [87, 413] on span "Assessment Format" at bounding box center [118, 414] width 118 height 12
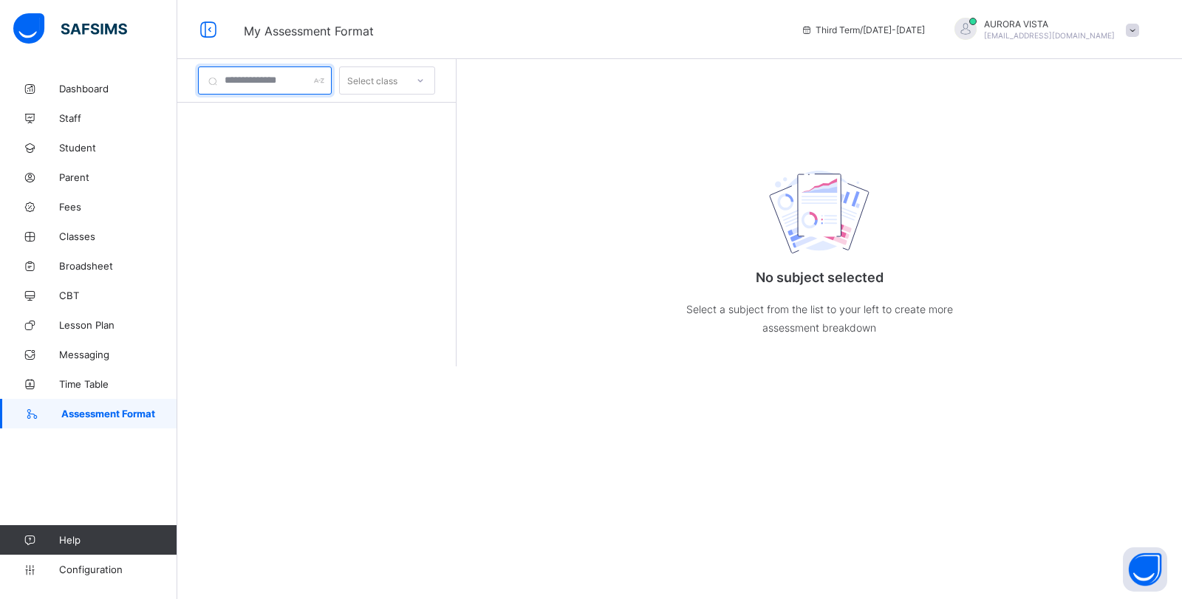
click at [303, 78] on input "text" at bounding box center [265, 80] width 134 height 28
click at [429, 67] on div "Select class" at bounding box center [387, 80] width 96 height 28
click at [551, 103] on div "No subject selected Select a subject from the list to your left to create more …" at bounding box center [818, 212] width 725 height 307
click at [92, 576] on link "Configuration" at bounding box center [88, 570] width 177 height 30
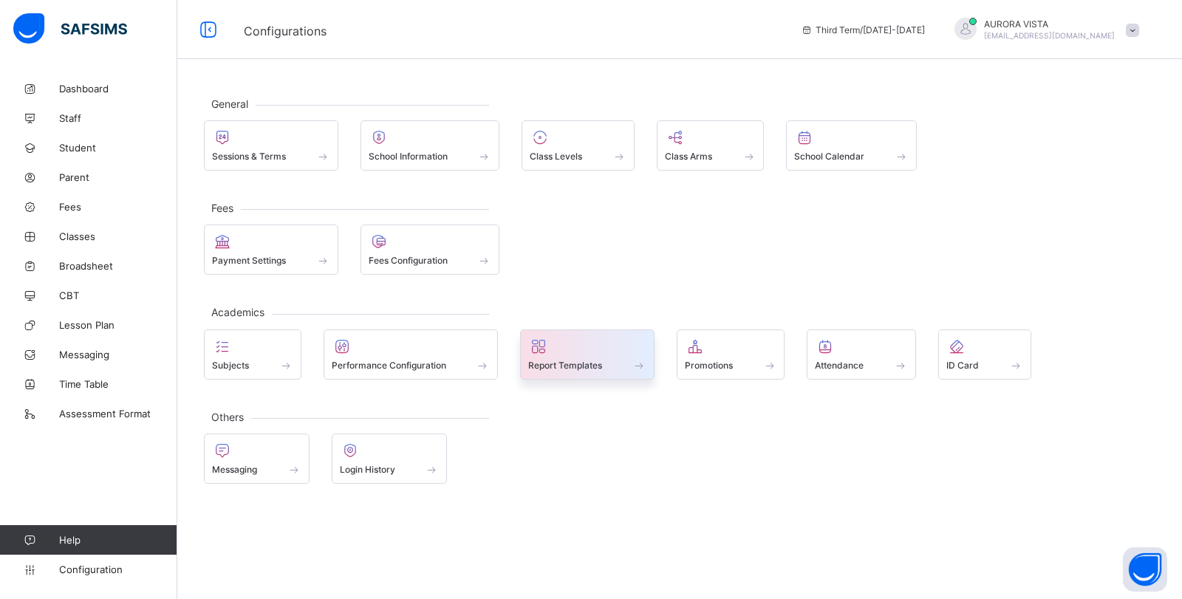
click at [606, 352] on div at bounding box center [587, 347] width 118 height 18
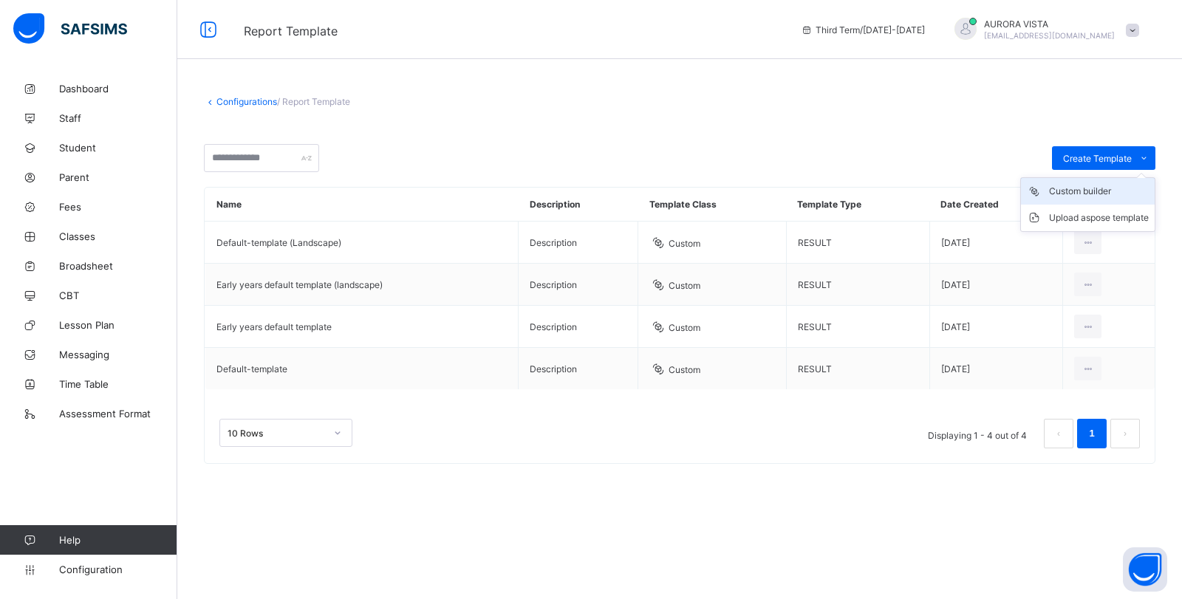
click at [1078, 192] on div "Custom builder" at bounding box center [1099, 191] width 100 height 15
click at [78, 242] on link "Classes" at bounding box center [88, 237] width 177 height 30
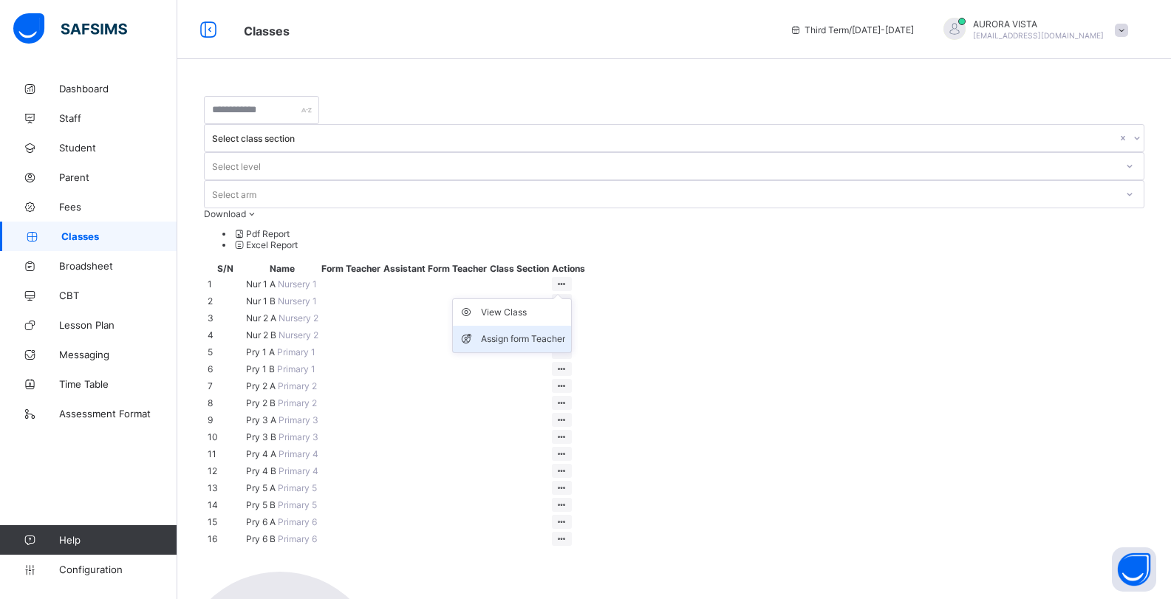
click at [565, 332] on div "Assign form Teacher" at bounding box center [523, 339] width 84 height 15
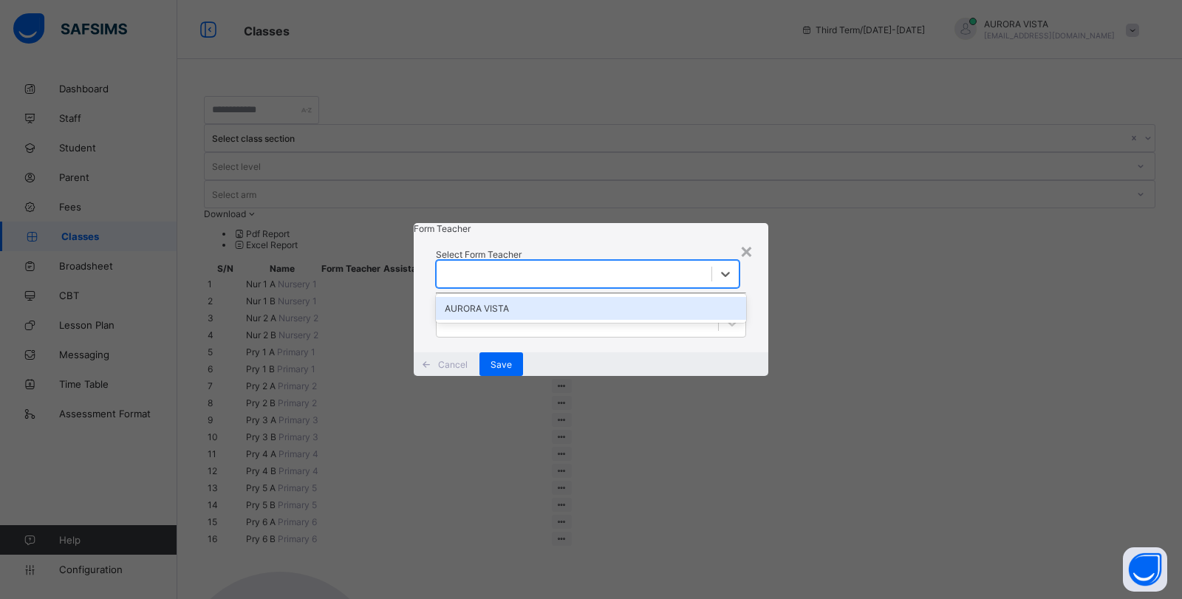
click at [627, 264] on div at bounding box center [574, 274] width 275 height 21
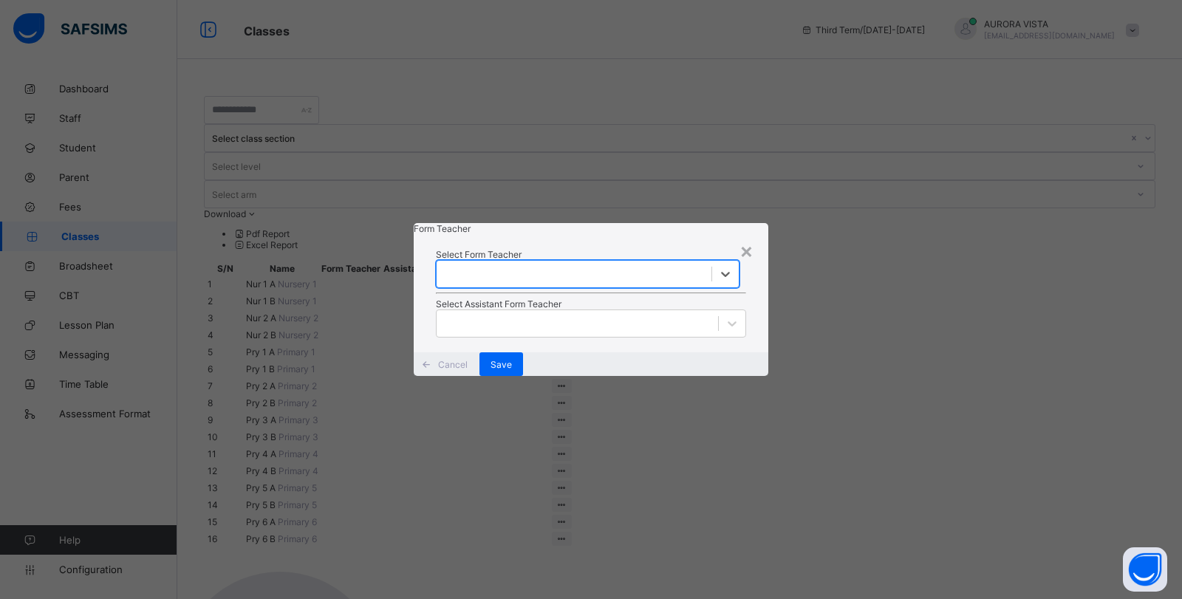
click at [627, 264] on div at bounding box center [574, 274] width 275 height 21
click at [547, 334] on div "Select Form Teacher Select Assistant Form Teacher" at bounding box center [591, 293] width 355 height 118
click at [530, 334] on div at bounding box center [577, 323] width 281 height 21
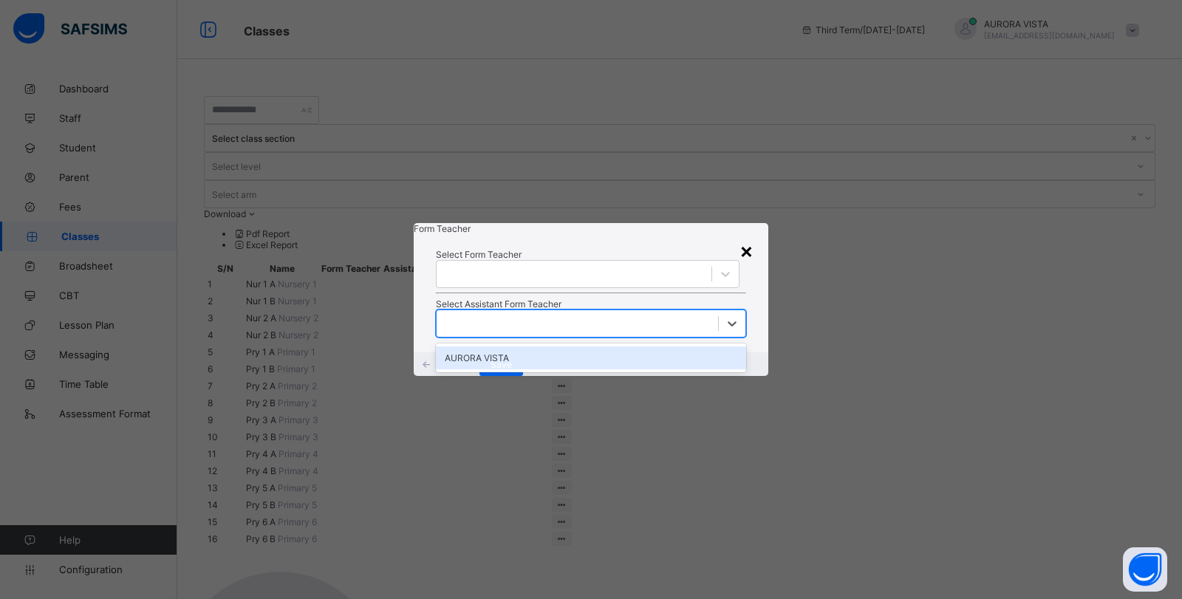
click at [747, 238] on div "×" at bounding box center [746, 250] width 14 height 25
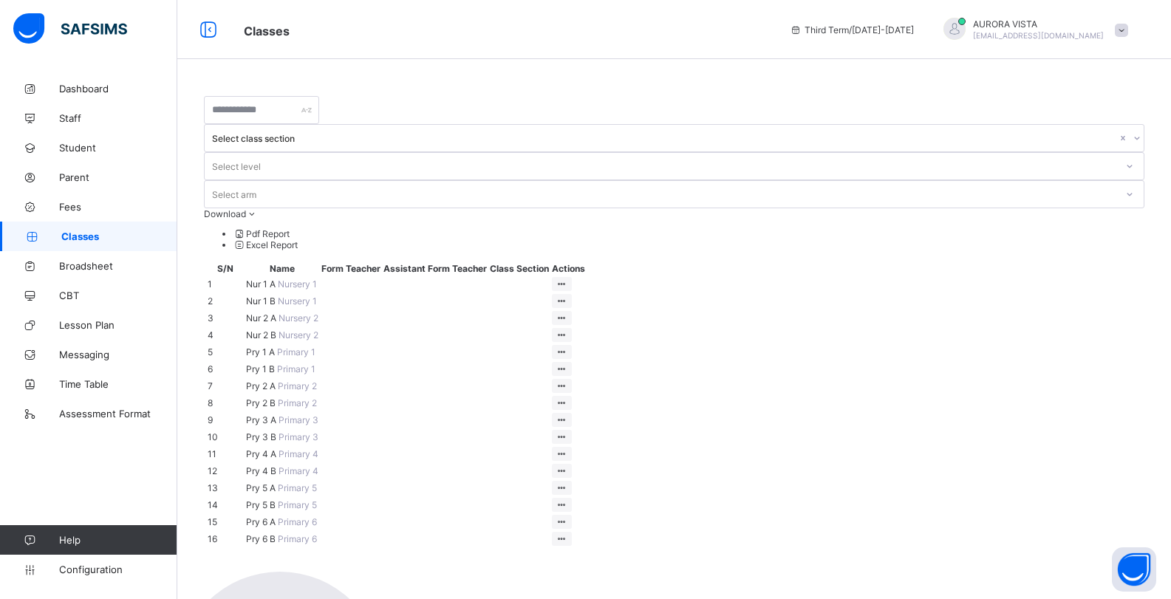
click at [921, 44] on div "Third Term / 2025-2026" at bounding box center [851, 29] width 139 height 59
click at [1050, 30] on div "AURORA VISTA auroravista86@gmail.com" at bounding box center [1038, 29] width 131 height 22
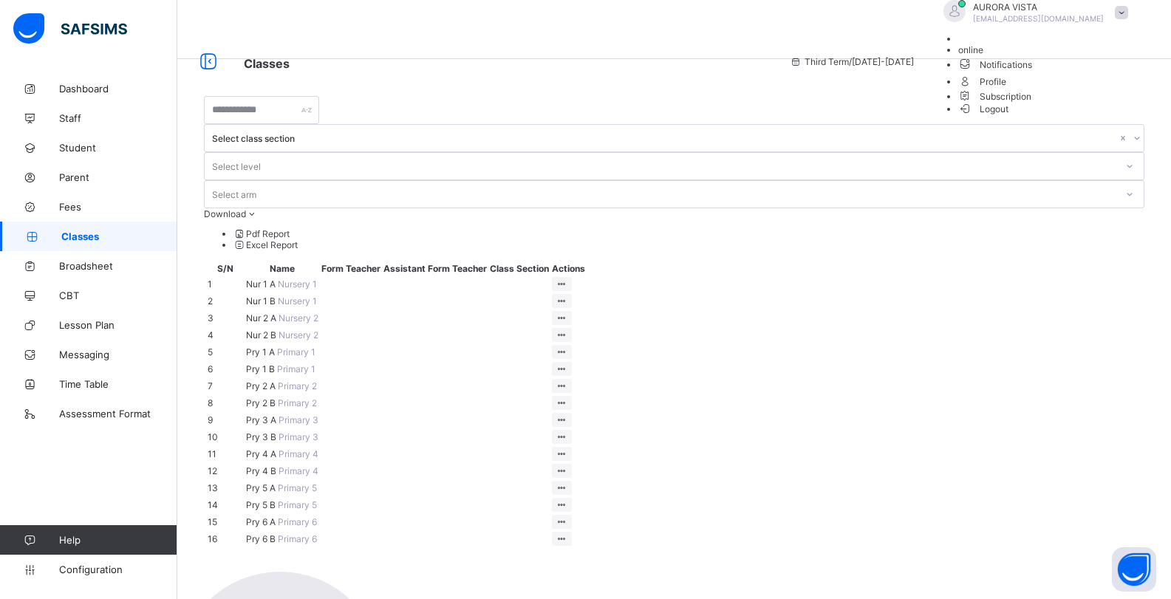
click at [1032, 102] on span "Subscription" at bounding box center [995, 96] width 74 height 11
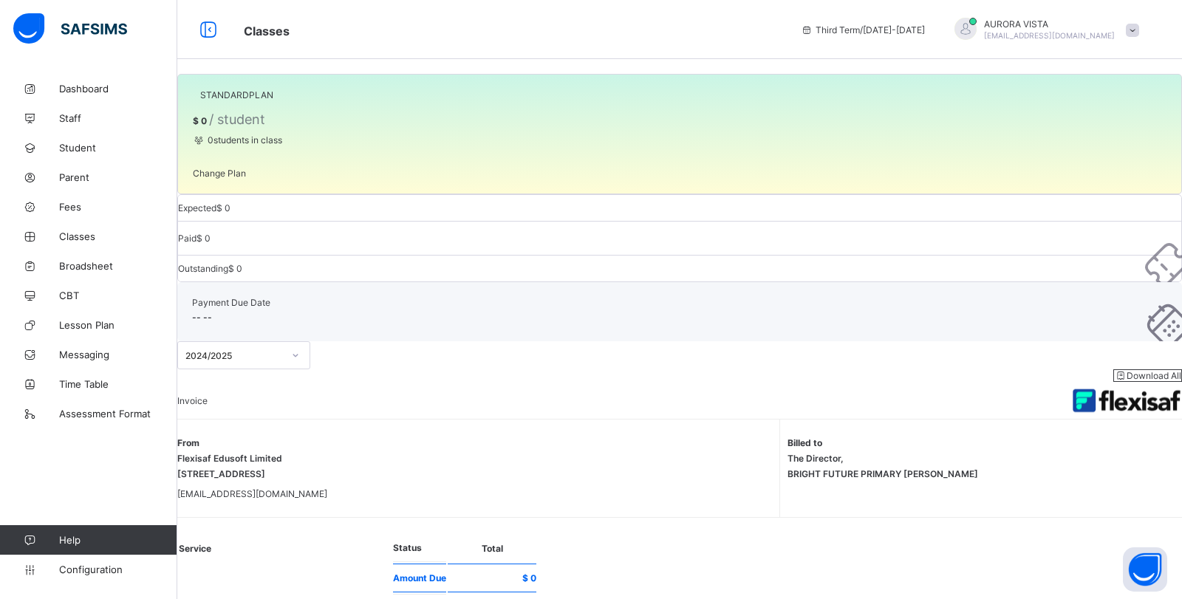
click at [246, 179] on span "Change Plan" at bounding box center [219, 173] width 53 height 11
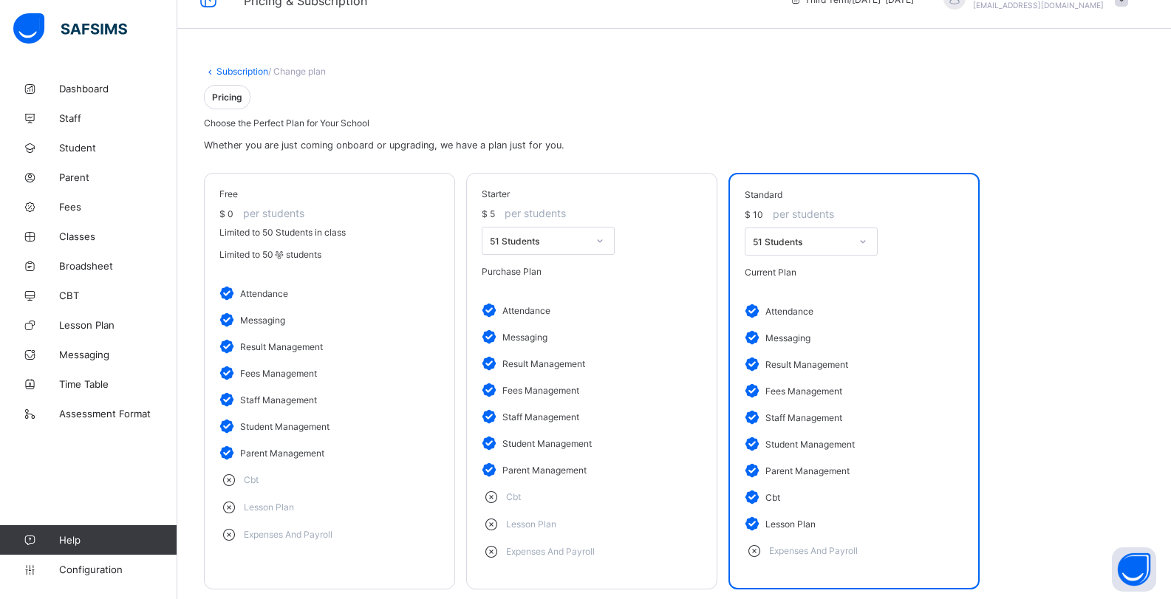
scroll to position [130, 0]
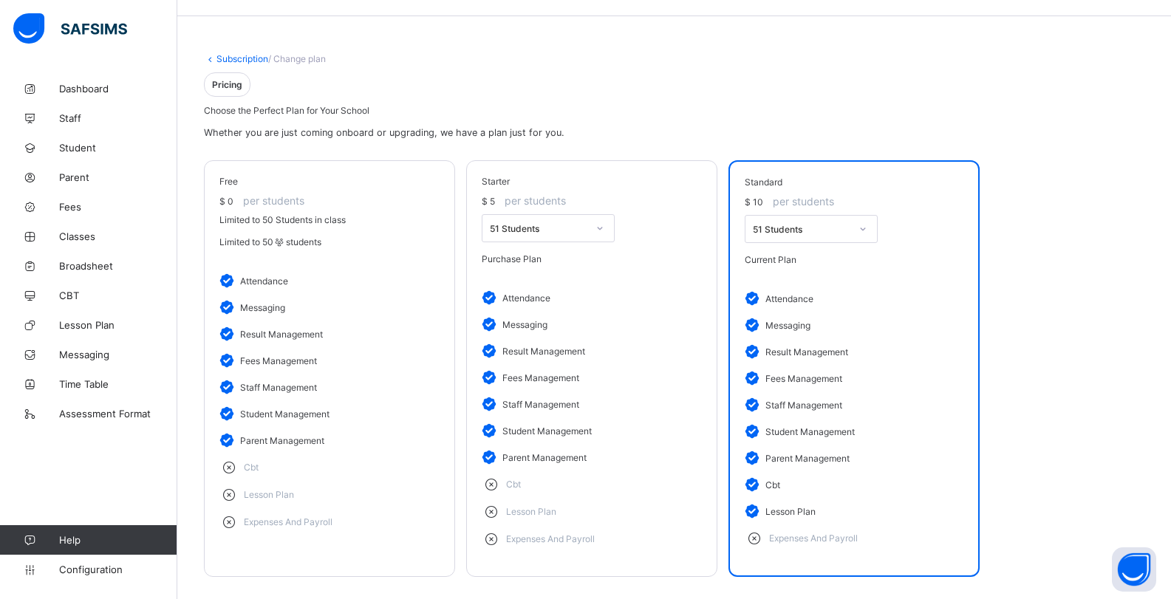
click at [556, 223] on div "51 Students" at bounding box center [538, 228] width 97 height 11
click at [293, 236] on div "Limited to 50 students" at bounding box center [329, 241] width 220 height 11
click at [804, 224] on div "51 Students" at bounding box center [801, 229] width 97 height 11
click at [965, 175] on div "standard $ 10 per students 51 Students Current Plan attendance messaging result…" at bounding box center [853, 368] width 251 height 417
click at [783, 224] on div "51 Students" at bounding box center [801, 229] width 97 height 11
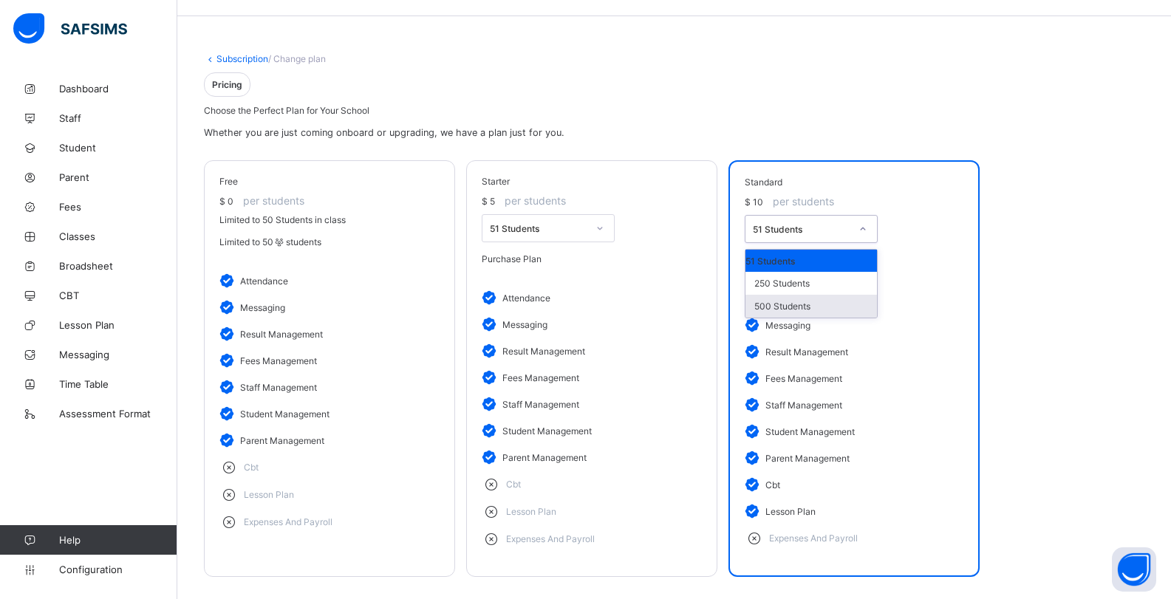
click at [790, 295] on div "500 Students" at bounding box center [810, 306] width 131 height 23
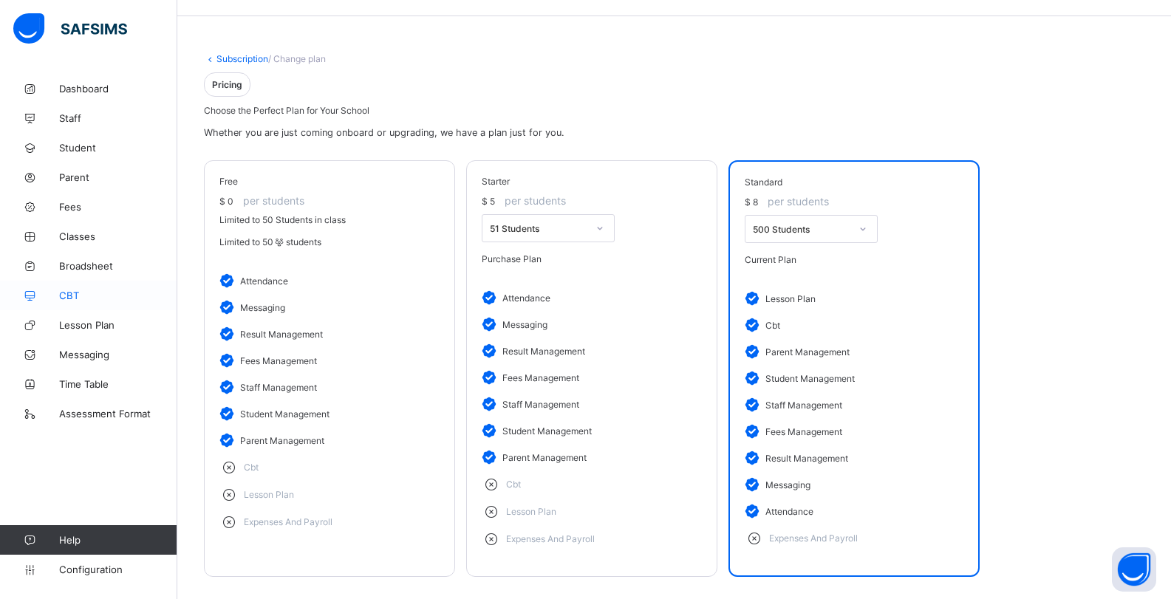
click at [62, 303] on link "CBT" at bounding box center [88, 296] width 177 height 30
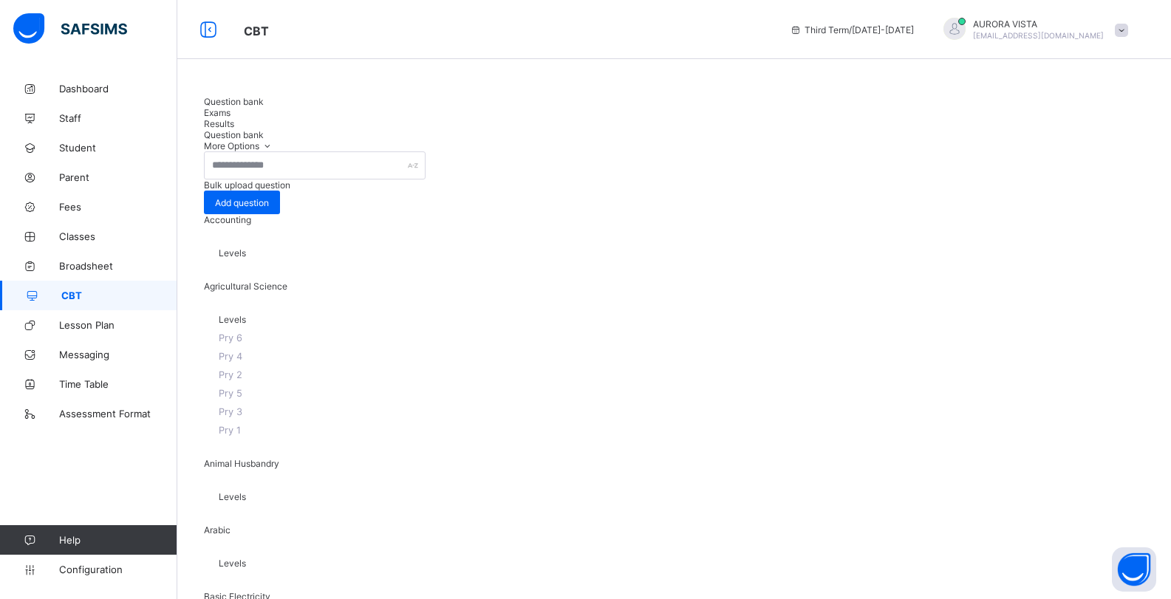
click at [230, 113] on span "Exams" at bounding box center [217, 112] width 27 height 11
click at [234, 118] on span "Results" at bounding box center [219, 123] width 30 height 11
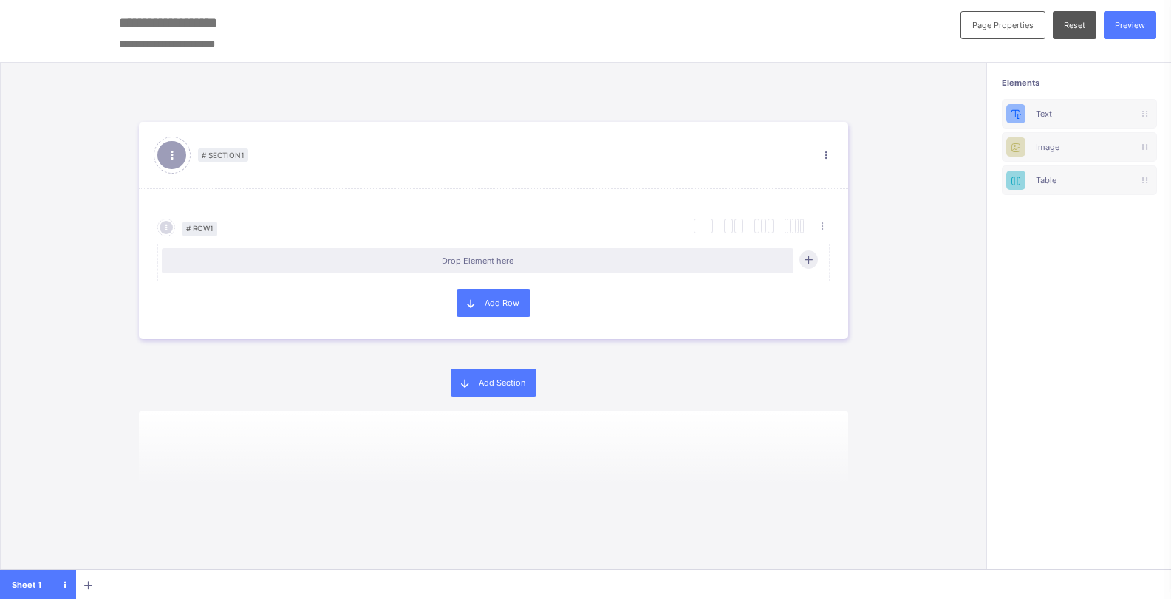
scroll to position [3, 0]
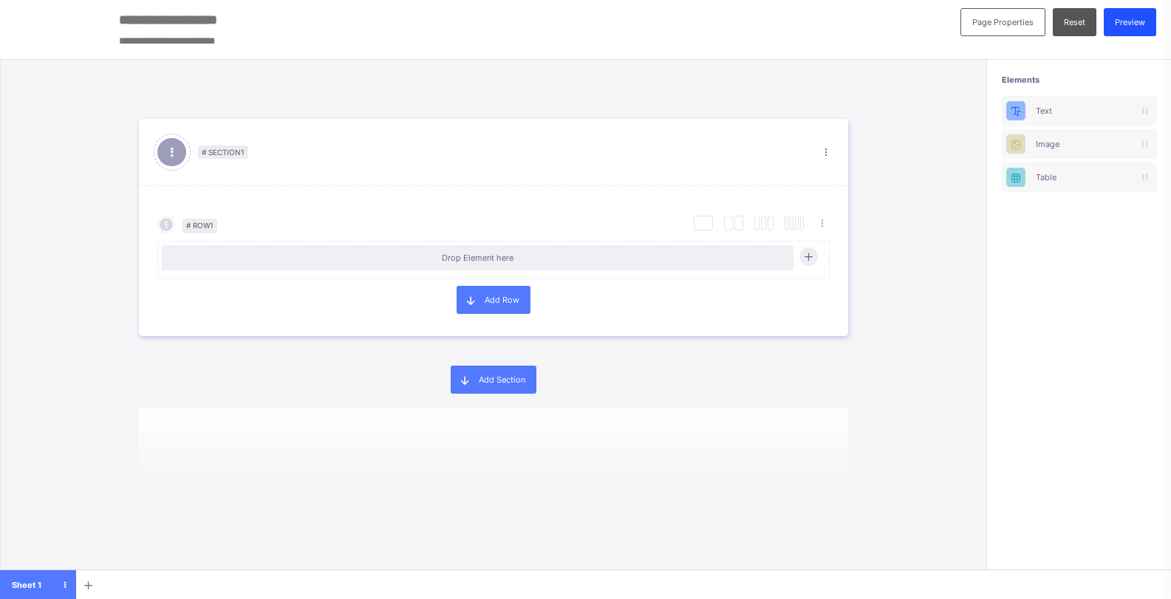
click at [1147, 15] on div "Preview" at bounding box center [1129, 22] width 52 height 28
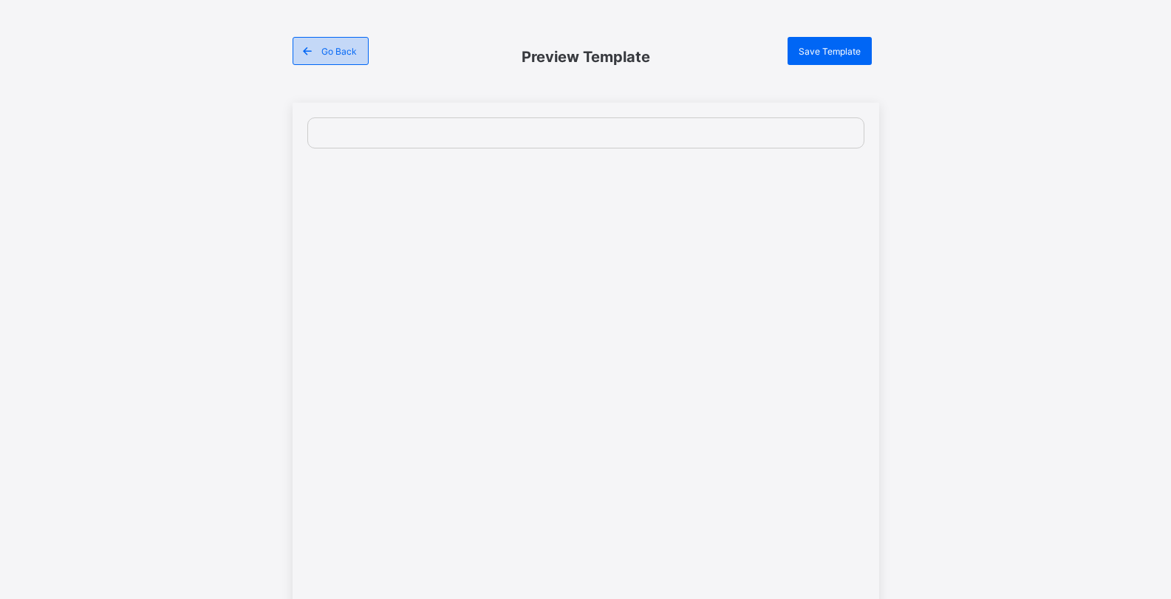
click at [350, 59] on div "Go Back" at bounding box center [330, 51] width 76 height 28
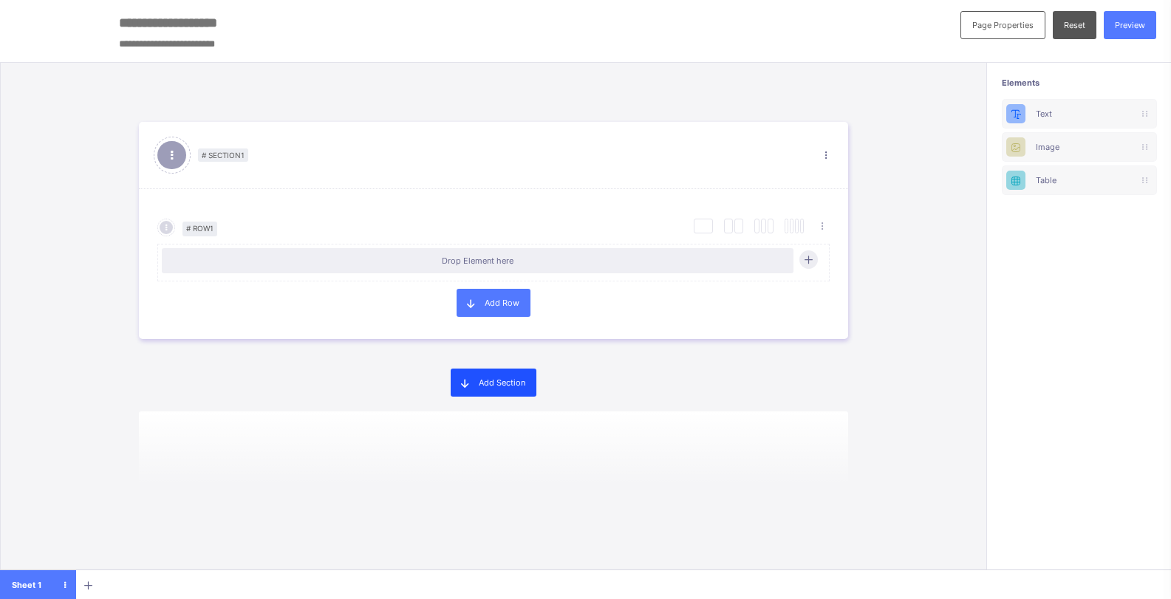
click at [479, 395] on span at bounding box center [465, 383] width 28 height 28
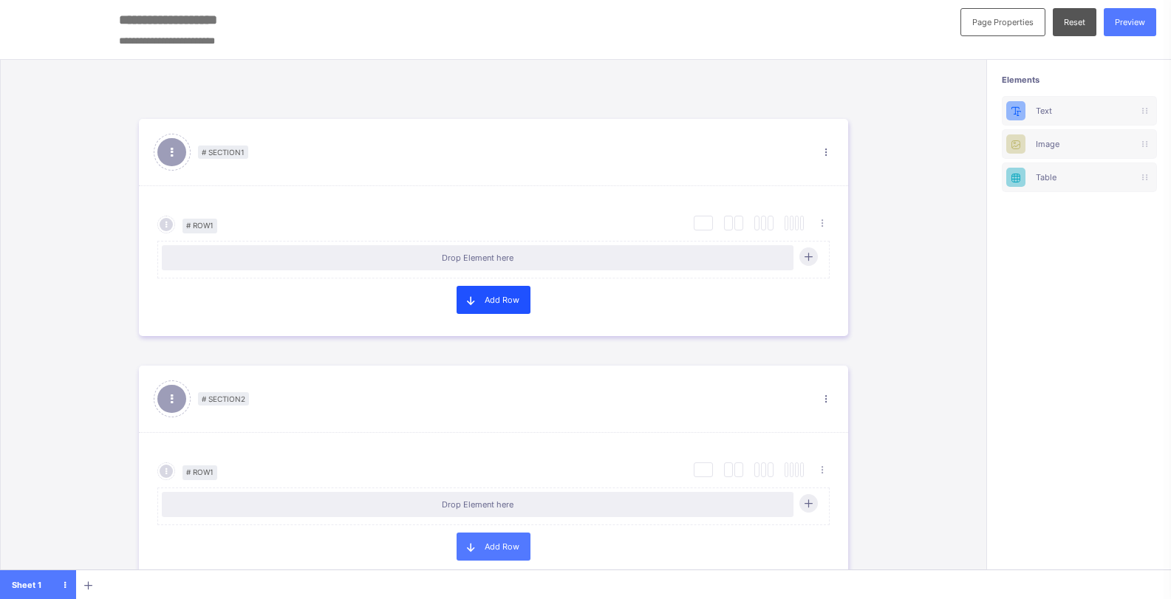
click at [508, 297] on span "Add Row" at bounding box center [502, 300] width 35 height 10
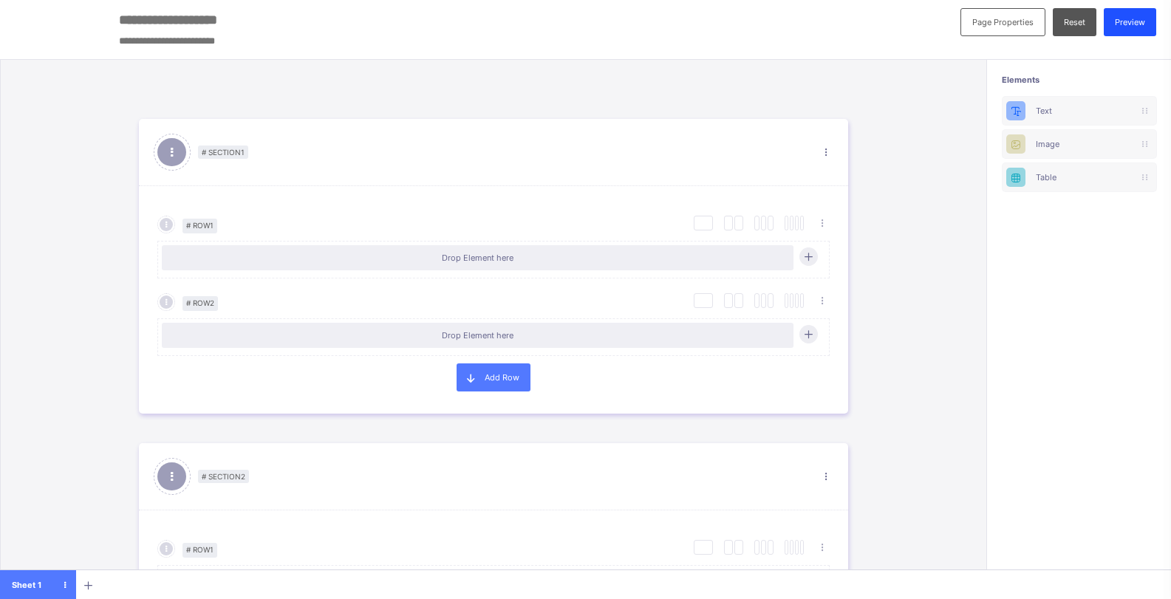
click at [1137, 17] on span "Preview" at bounding box center [1130, 22] width 30 height 10
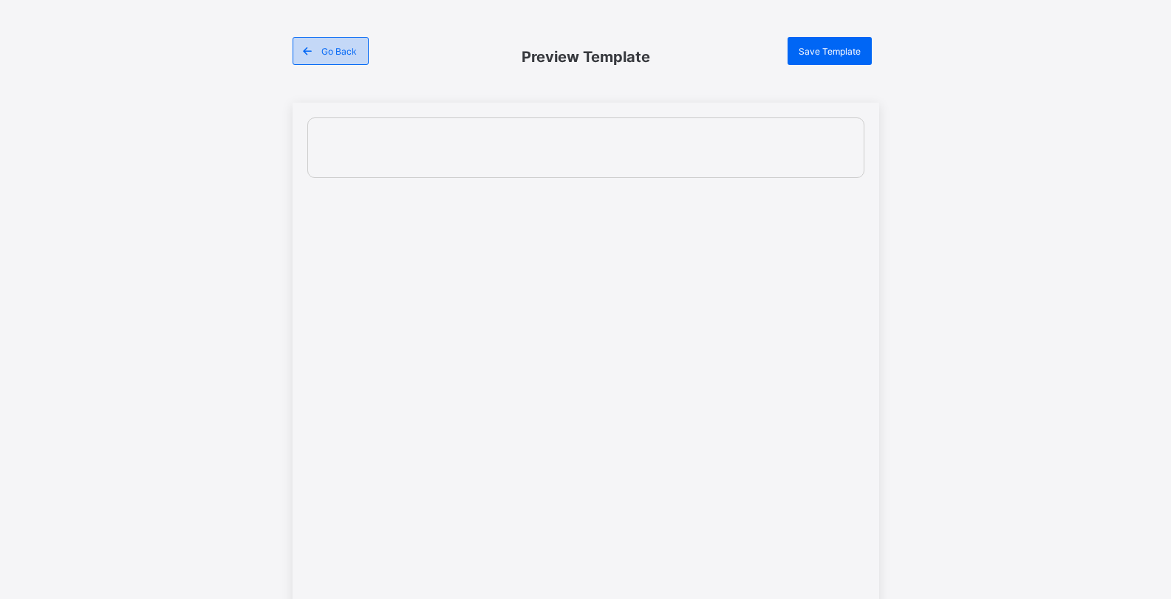
click at [332, 58] on div "Go Back" at bounding box center [330, 51] width 76 height 28
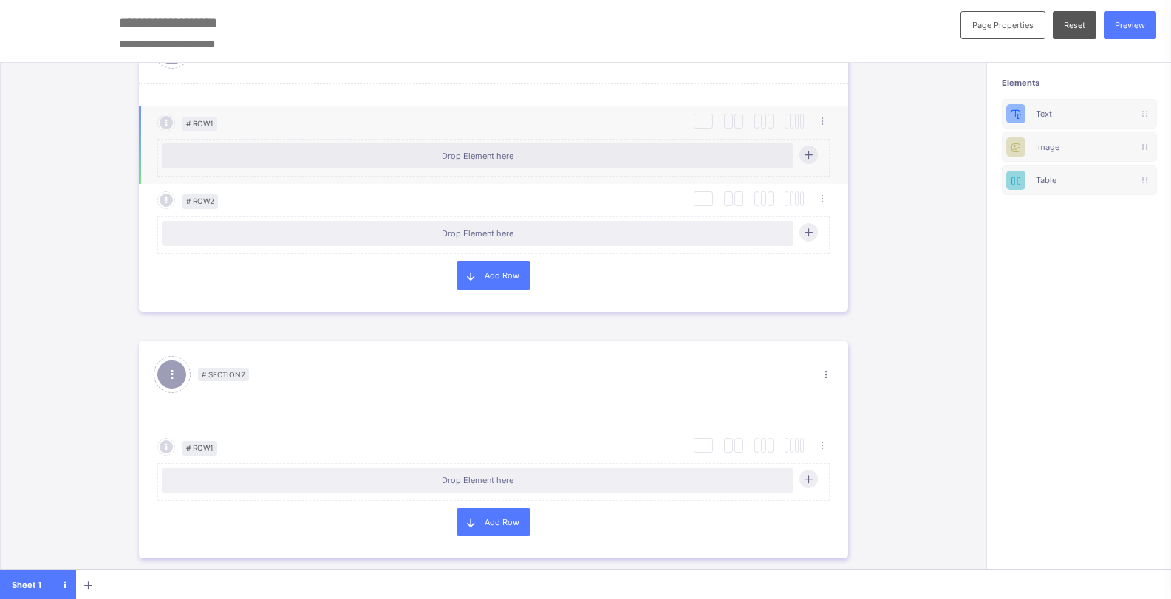
scroll to position [237, 0]
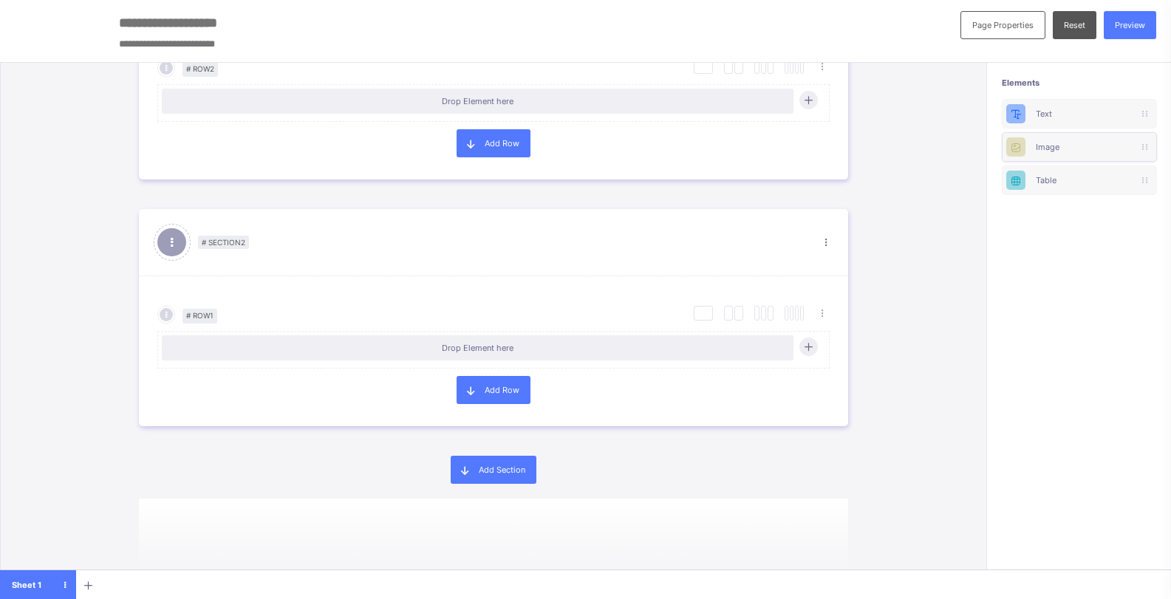
click at [1052, 153] on div "Image" at bounding box center [1079, 147] width 155 height 30
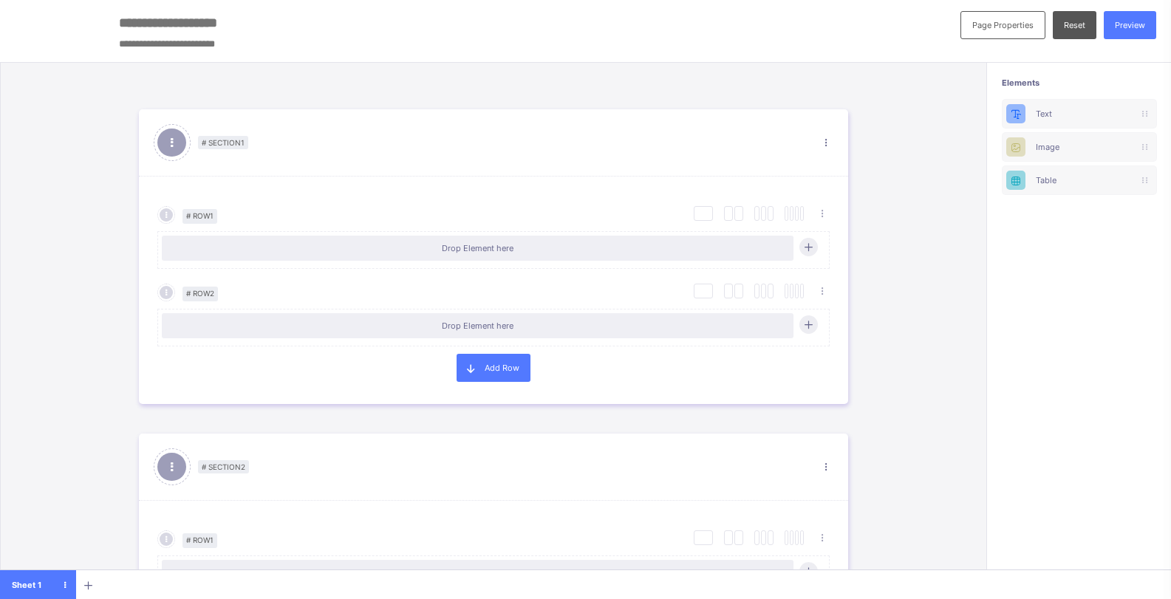
scroll to position [0, 0]
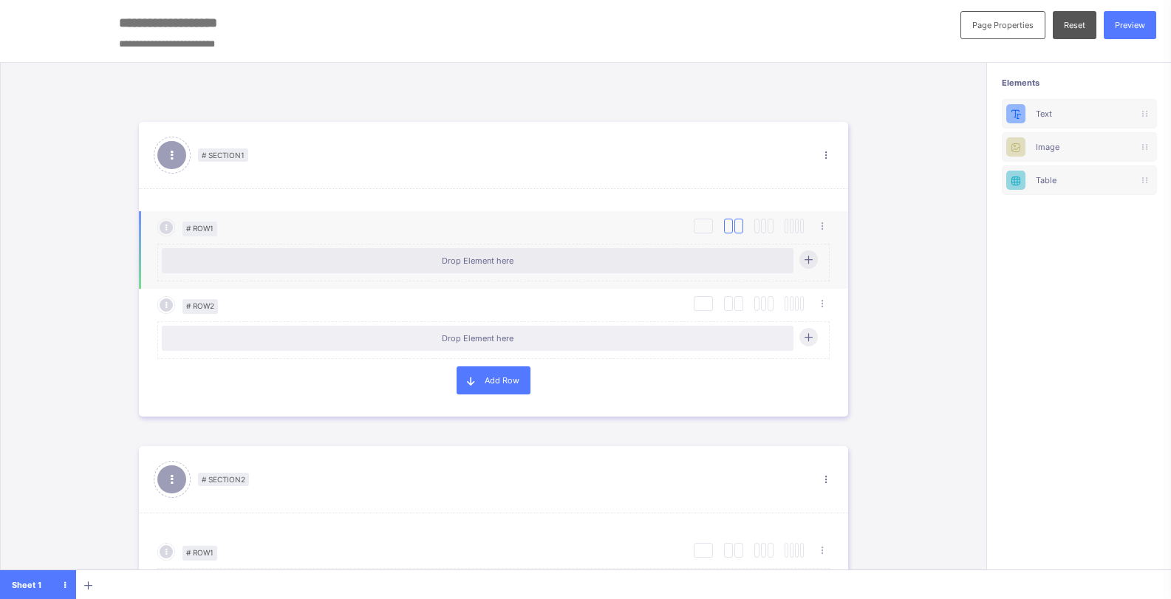
click at [732, 229] on div at bounding box center [728, 226] width 9 height 15
click at [0, 0] on div at bounding box center [0, 0] width 0 height 0
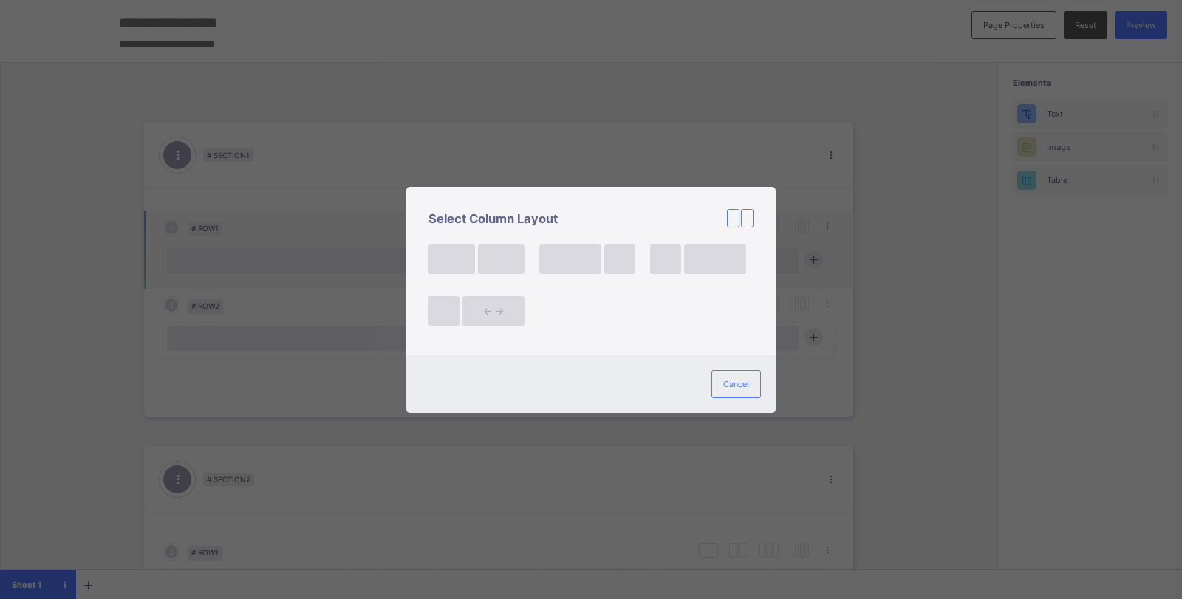
click at [732, 229] on div at bounding box center [674, 219] width 159 height 35
click at [726, 385] on span "Cancel" at bounding box center [736, 384] width 26 height 10
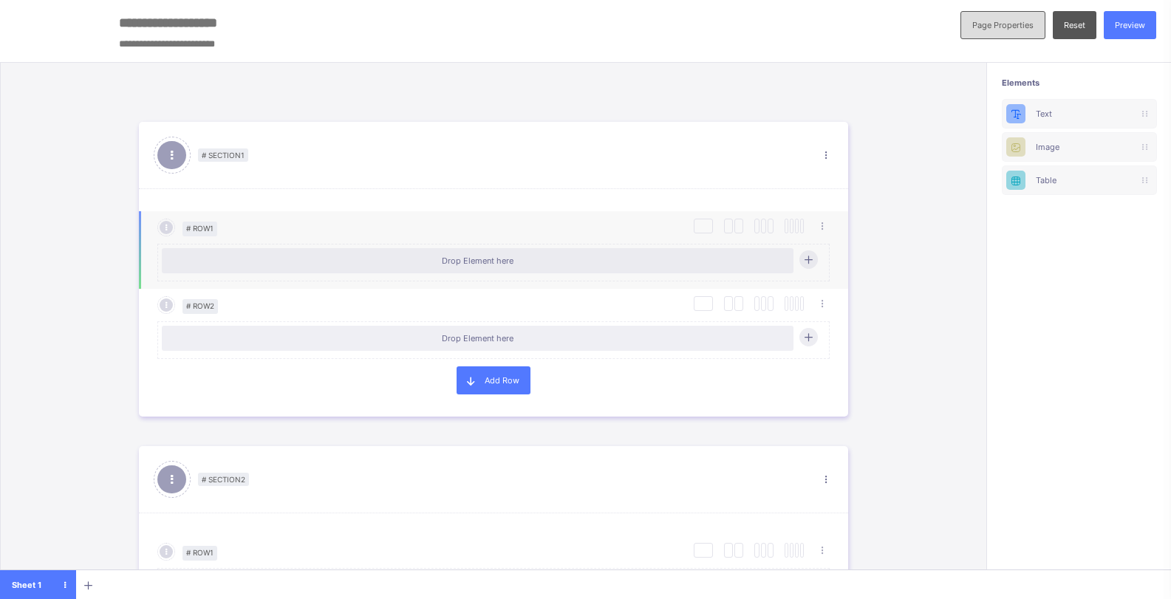
click at [1007, 28] on span "Page Properties" at bounding box center [1002, 25] width 61 height 10
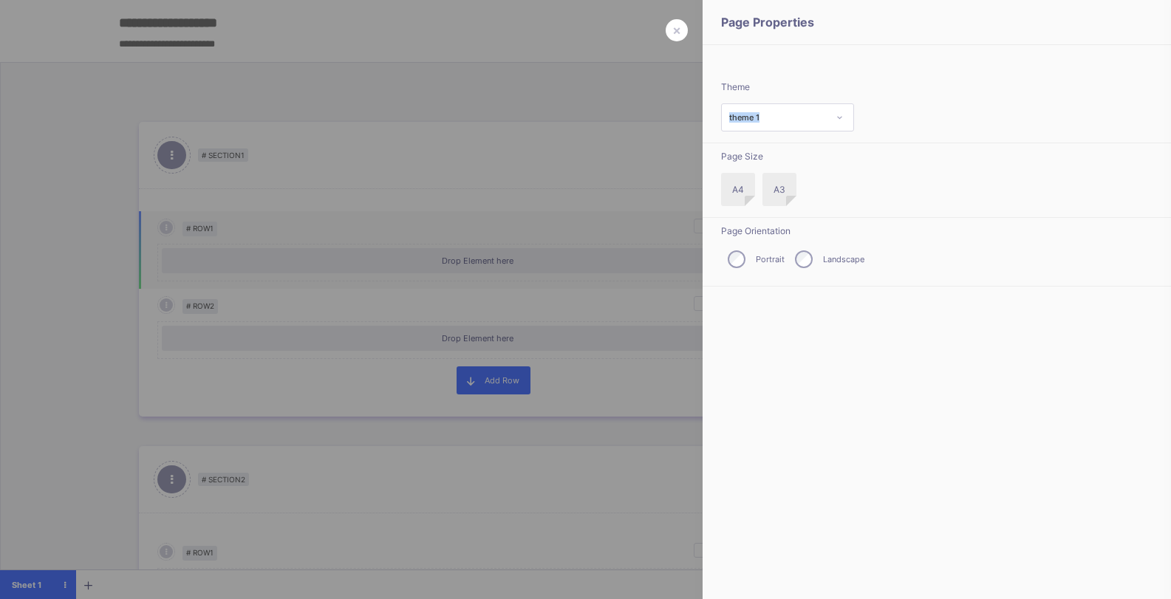
drag, startPoint x: 780, startPoint y: 95, endPoint x: 773, endPoint y: 116, distance: 21.7
click at [773, 116] on div "Theme theme 1" at bounding box center [936, 108] width 468 height 69
click at [773, 116] on div "theme 1" at bounding box center [777, 117] width 97 height 10
click at [754, 196] on div "theme 3" at bounding box center [787, 193] width 131 height 22
click at [775, 115] on div "theme 3" at bounding box center [777, 117] width 97 height 10
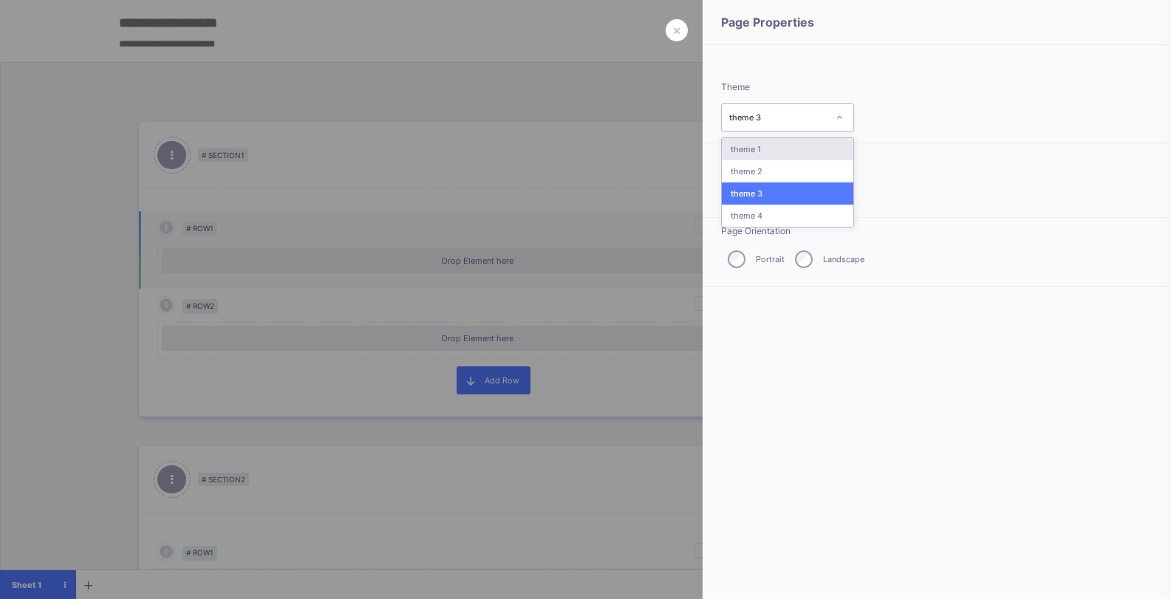
click at [753, 155] on div "theme 1" at bounding box center [787, 149] width 131 height 22
click at [627, 139] on div at bounding box center [585, 299] width 1171 height 599
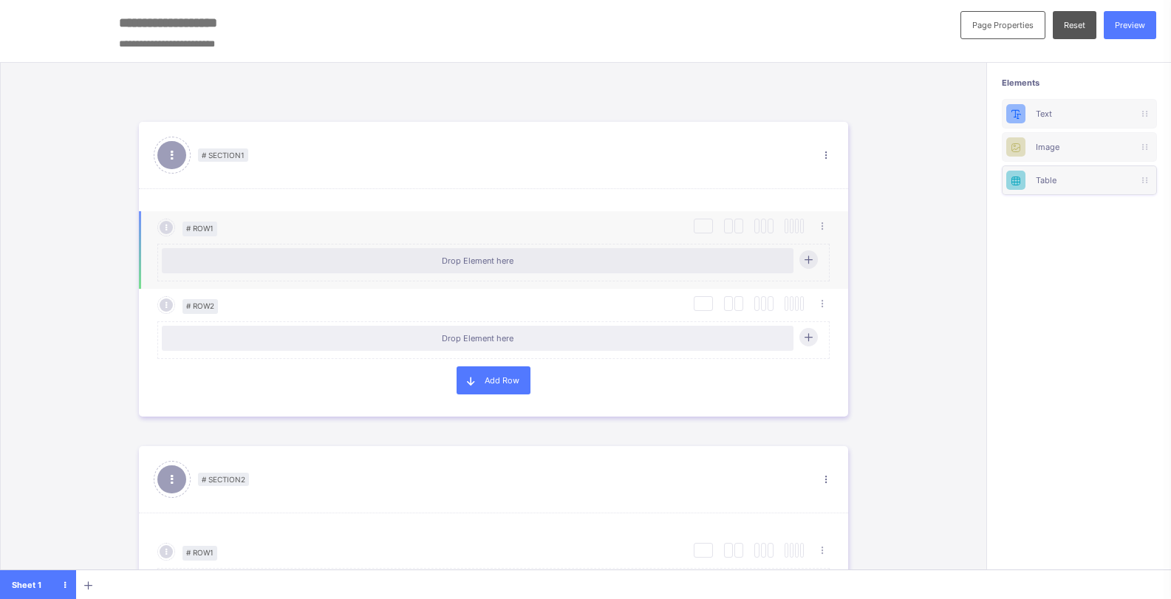
click at [1054, 176] on div "Table" at bounding box center [1079, 180] width 87 height 10
click at [1022, 182] on icon at bounding box center [1016, 180] width 13 height 11
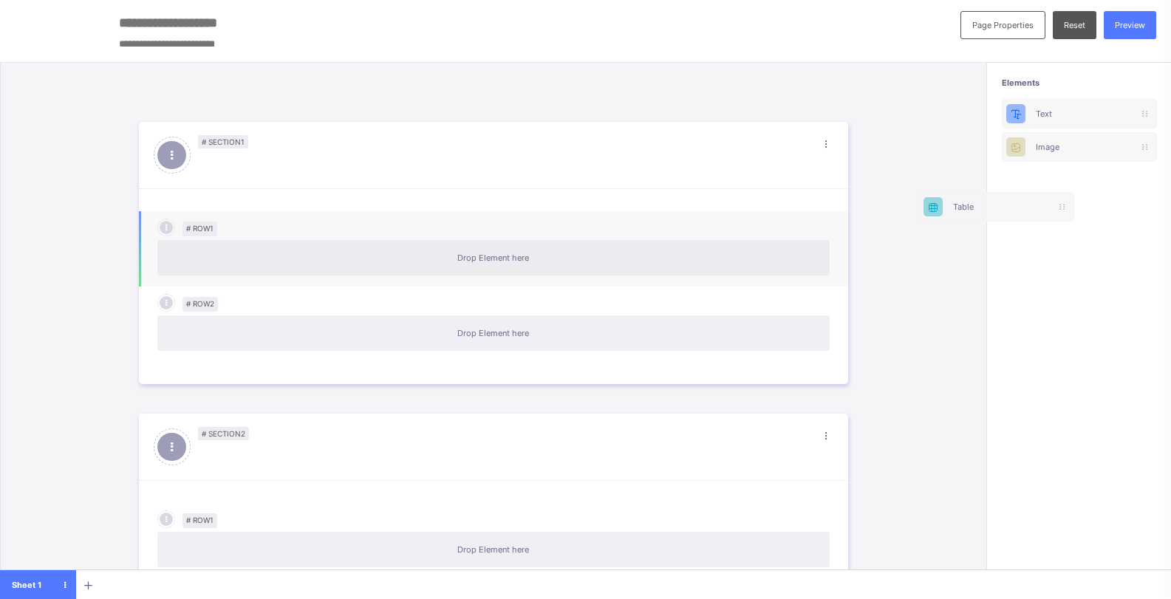
scroll to position [0, 4]
drag, startPoint x: 1028, startPoint y: 182, endPoint x: 756, endPoint y: 247, distance: 280.2
click at [756, 247] on div "Page Properties Reset Preview Elements Text Image Table # Section 1 Delete Sect…" at bounding box center [585, 301] width 1171 height 602
click at [1145, 182] on icon at bounding box center [1143, 180] width 4 height 9
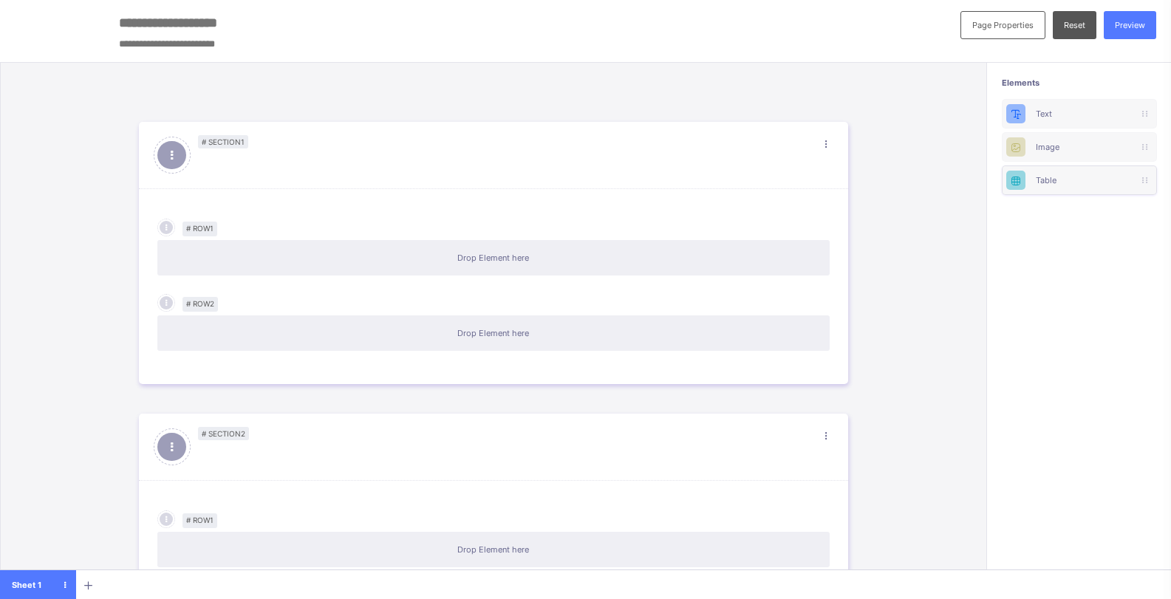
click at [1078, 182] on div "Table" at bounding box center [1079, 180] width 87 height 10
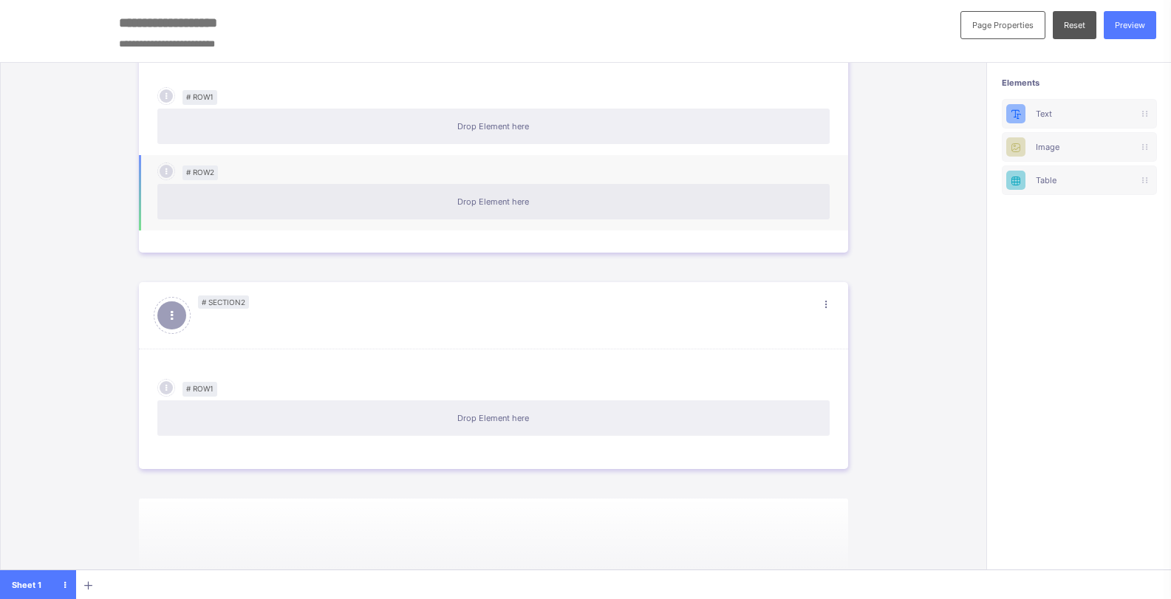
click at [471, 356] on div "# Row 1 Drop Element here" at bounding box center [493, 409] width 709 height 120
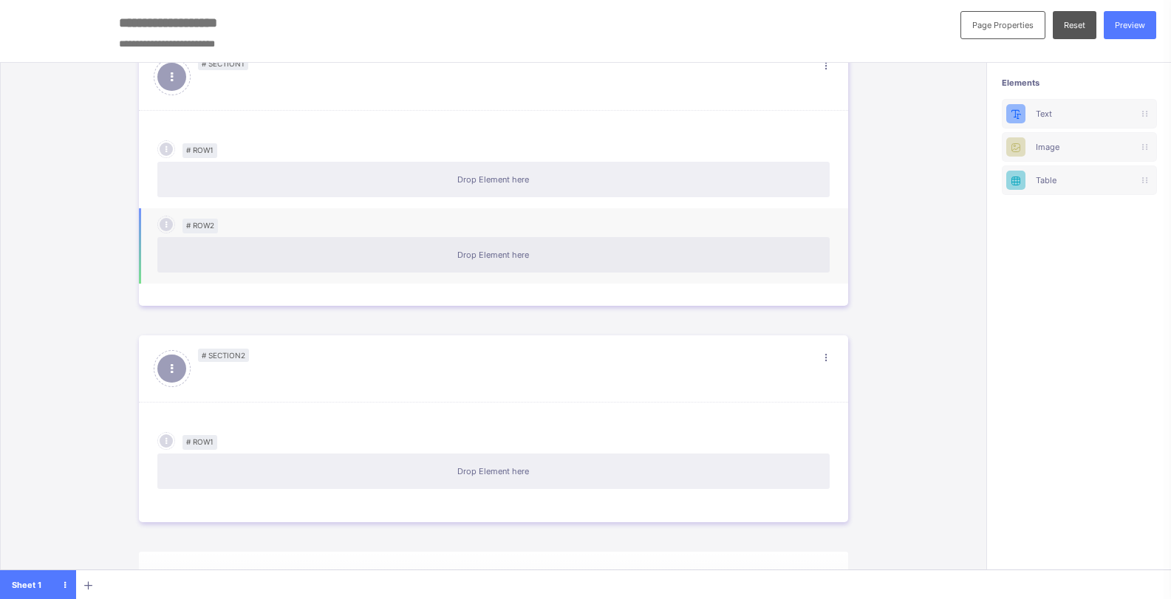
scroll to position [0, 0]
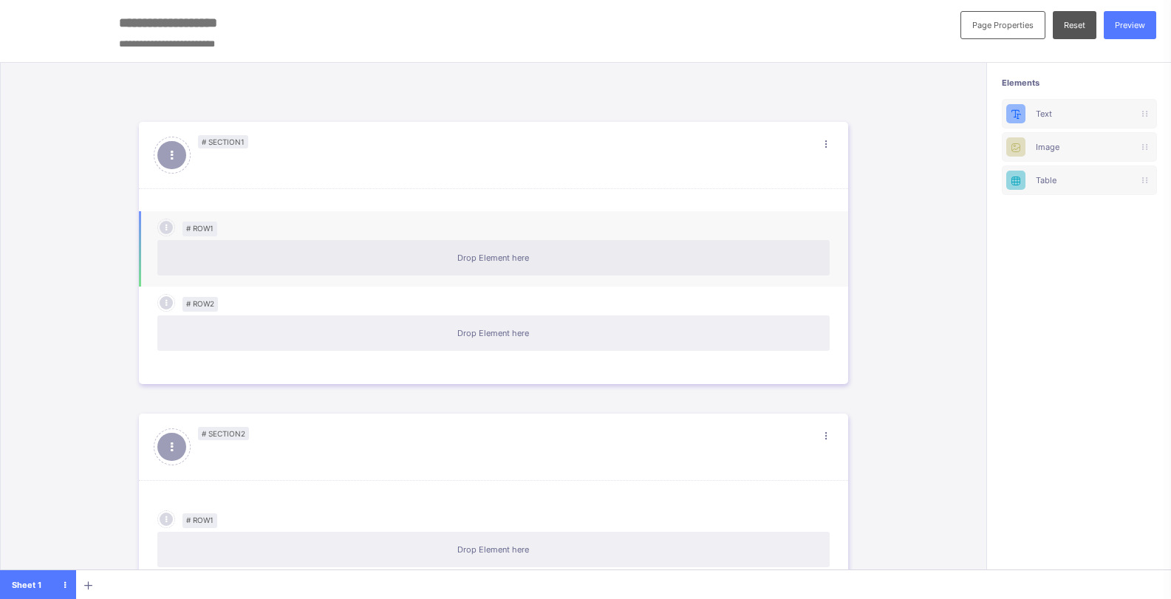
click at [711, 257] on div "Drop Element here" at bounding box center [493, 258] width 657 height 10
click at [1134, 29] on span "Preview" at bounding box center [1130, 25] width 30 height 10
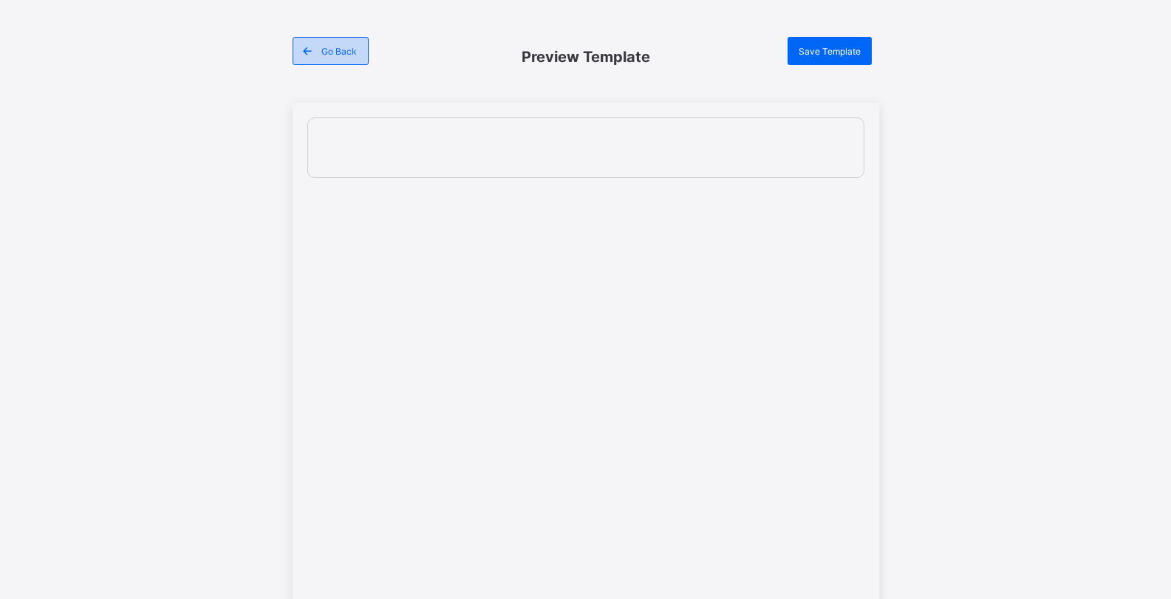
click at [320, 64] on div "Go Back" at bounding box center [330, 51] width 76 height 28
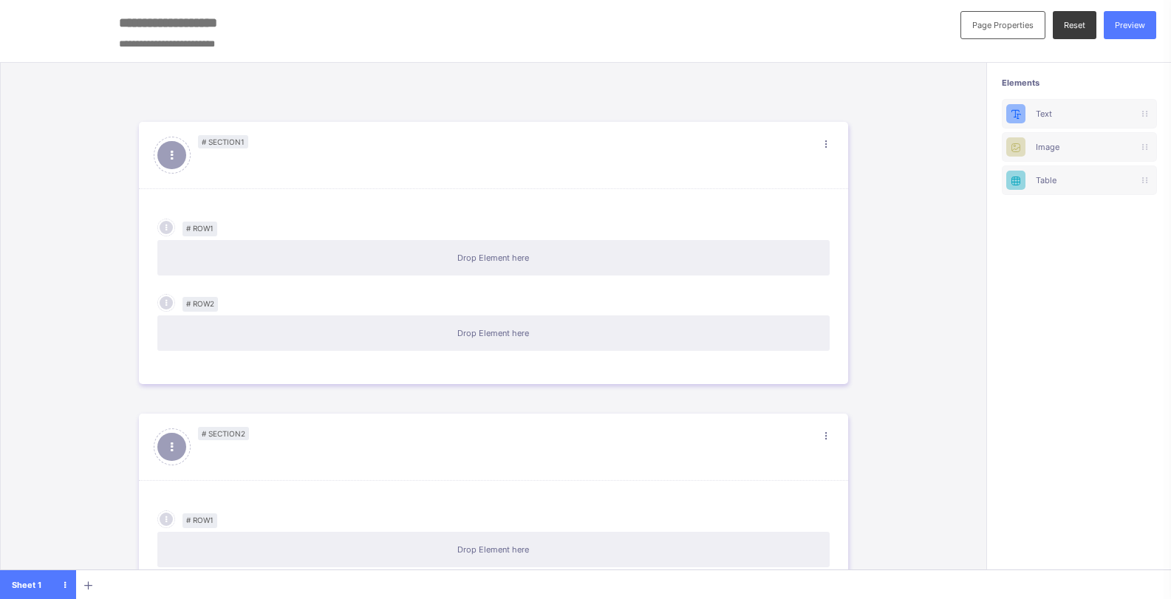
click at [1083, 32] on div "Reset" at bounding box center [1075, 25] width 44 height 28
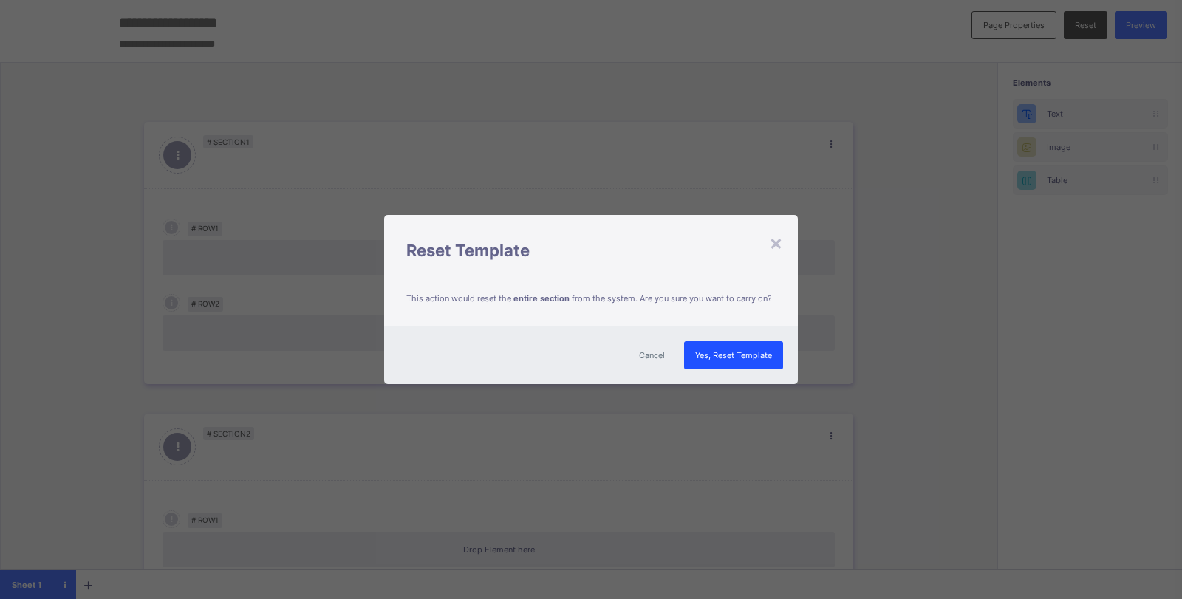
click at [724, 353] on span "Yes, Reset Template" at bounding box center [733, 355] width 77 height 10
